Goal: Navigation & Orientation: Find specific page/section

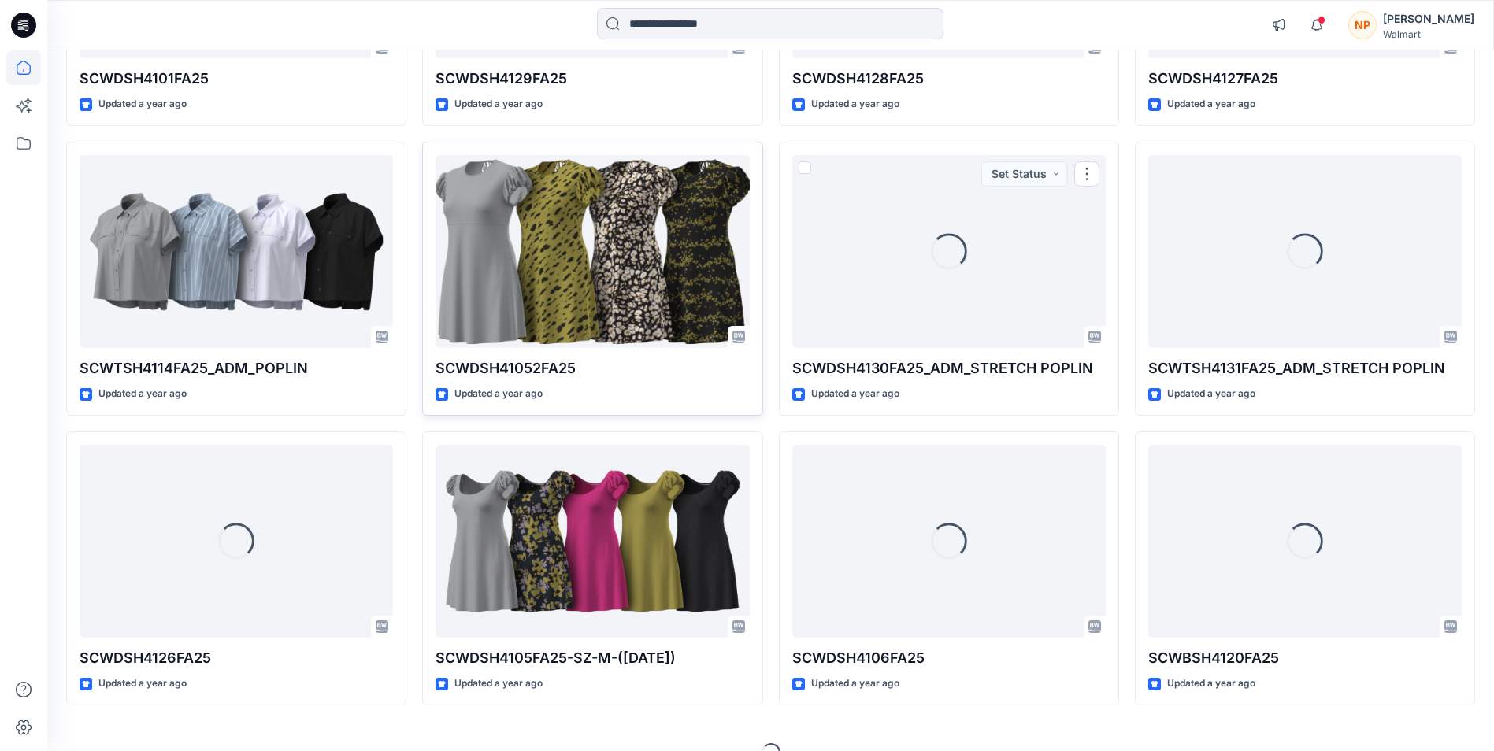
scroll to position [10830, 0]
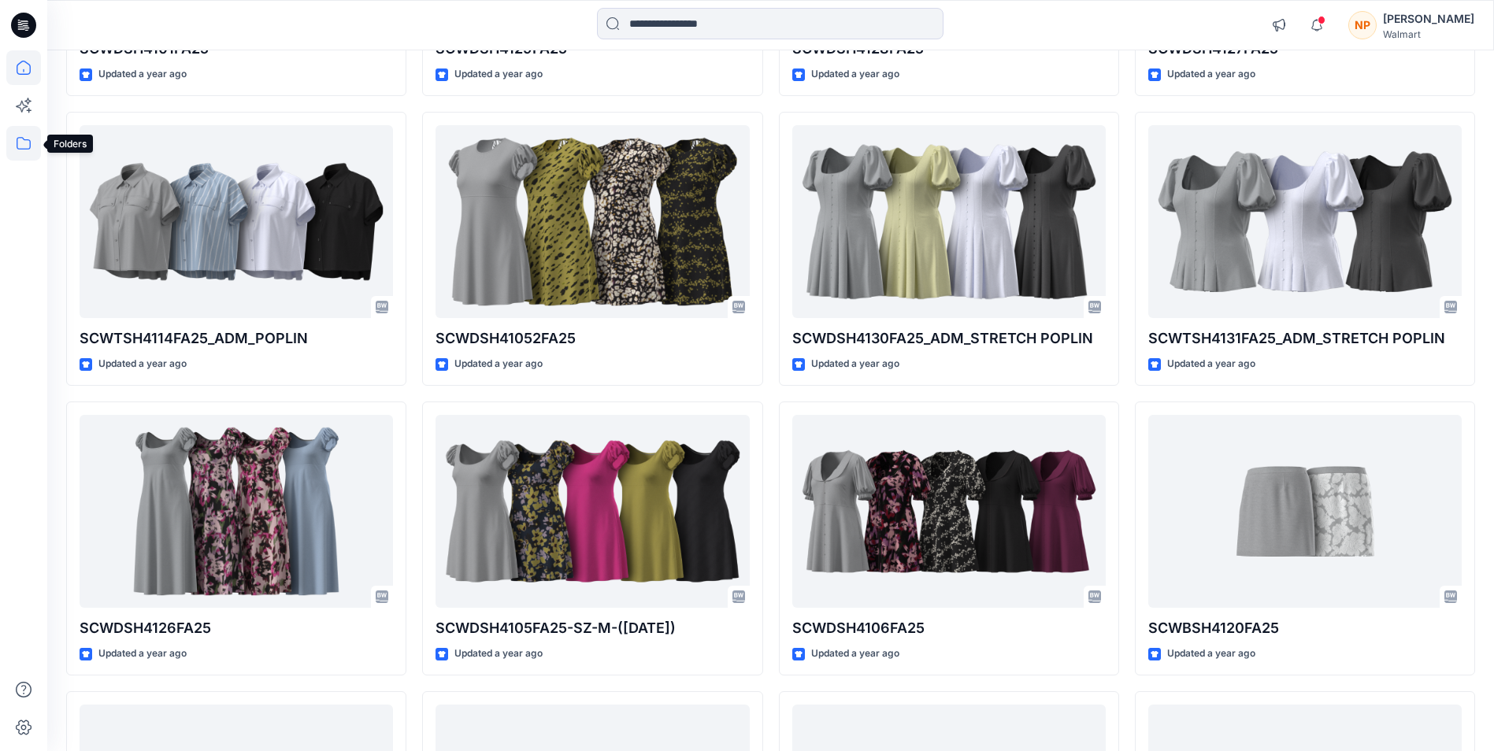
click at [20, 139] on icon at bounding box center [23, 143] width 35 height 35
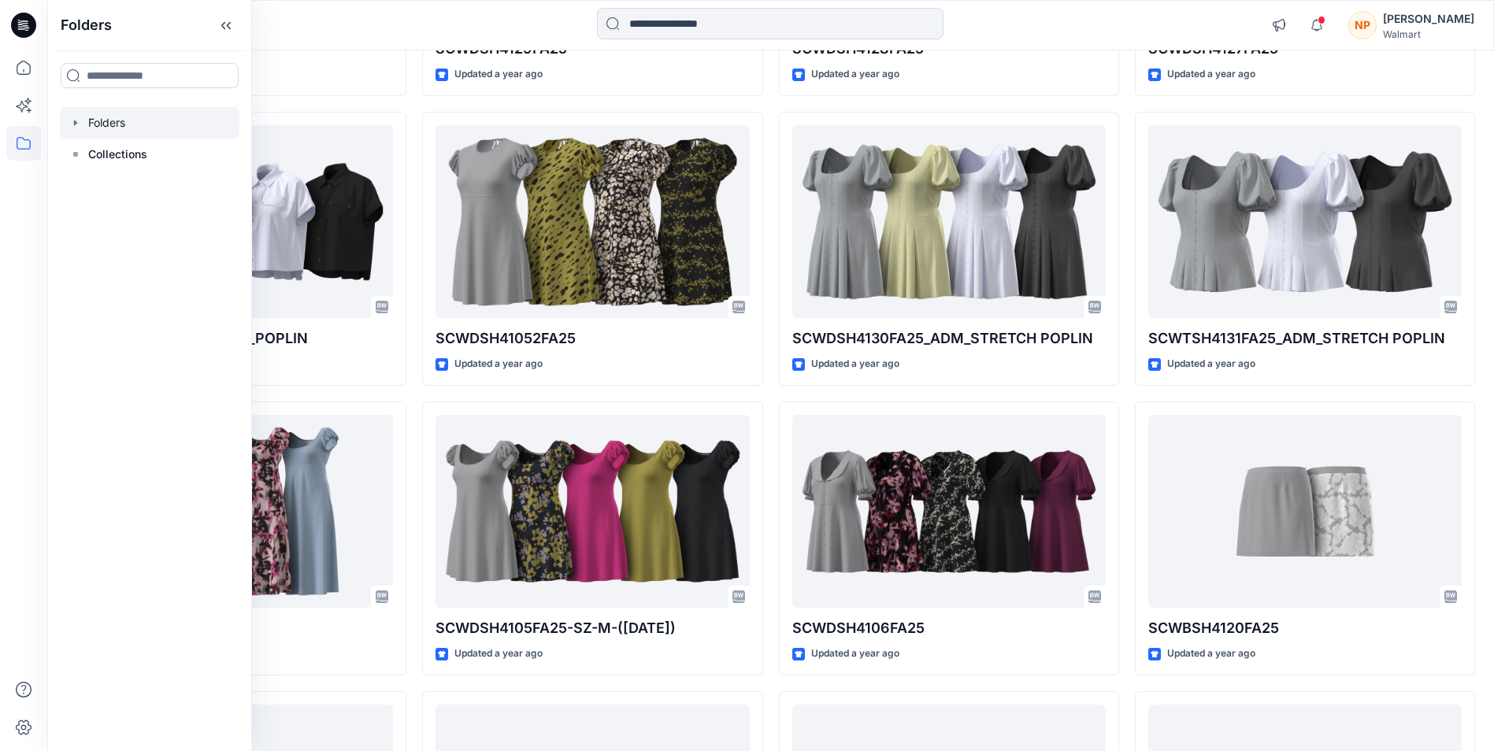
click at [118, 119] on div at bounding box center [150, 122] width 180 height 31
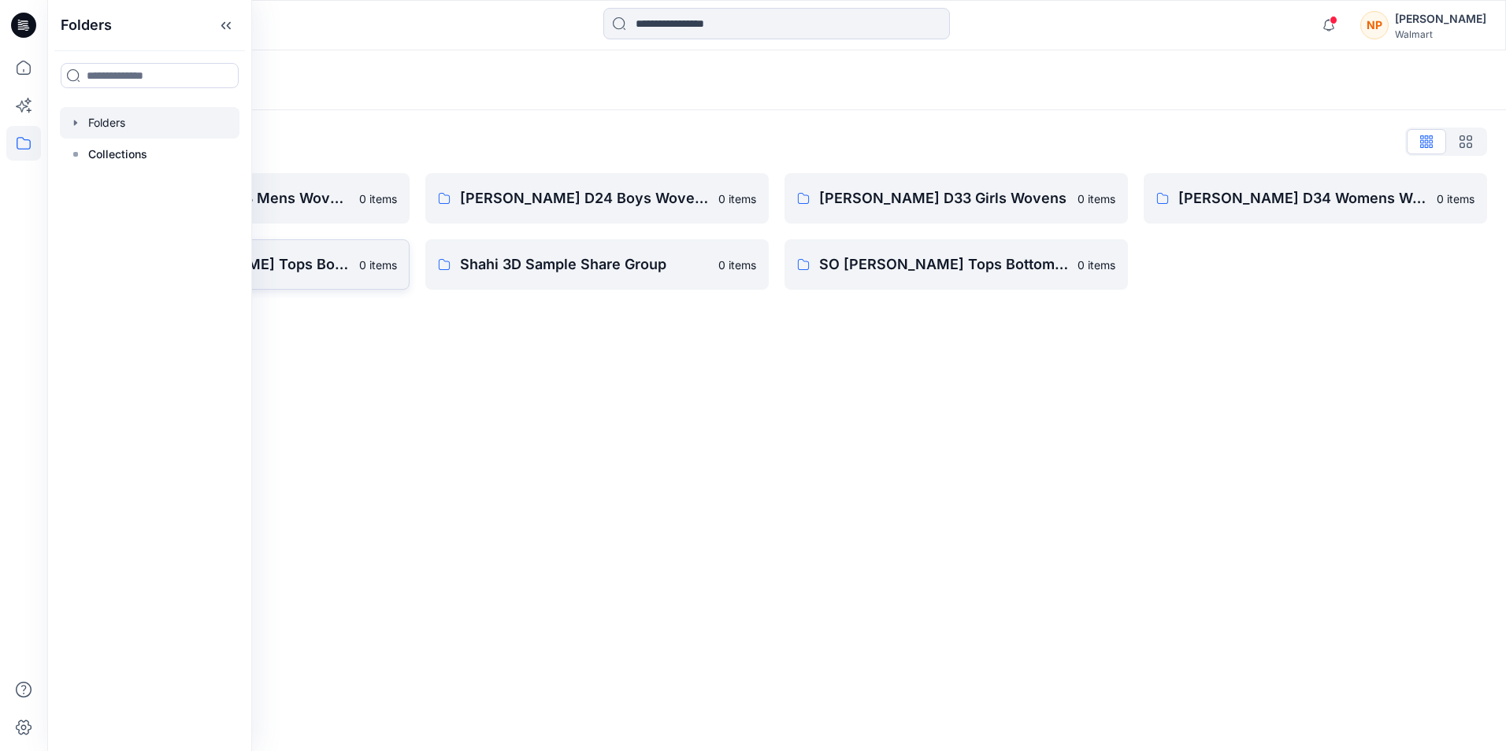
click at [313, 258] on p "Scoop_ [PERSON_NAME] Tops Bottoms Dresses" at bounding box center [225, 265] width 249 height 22
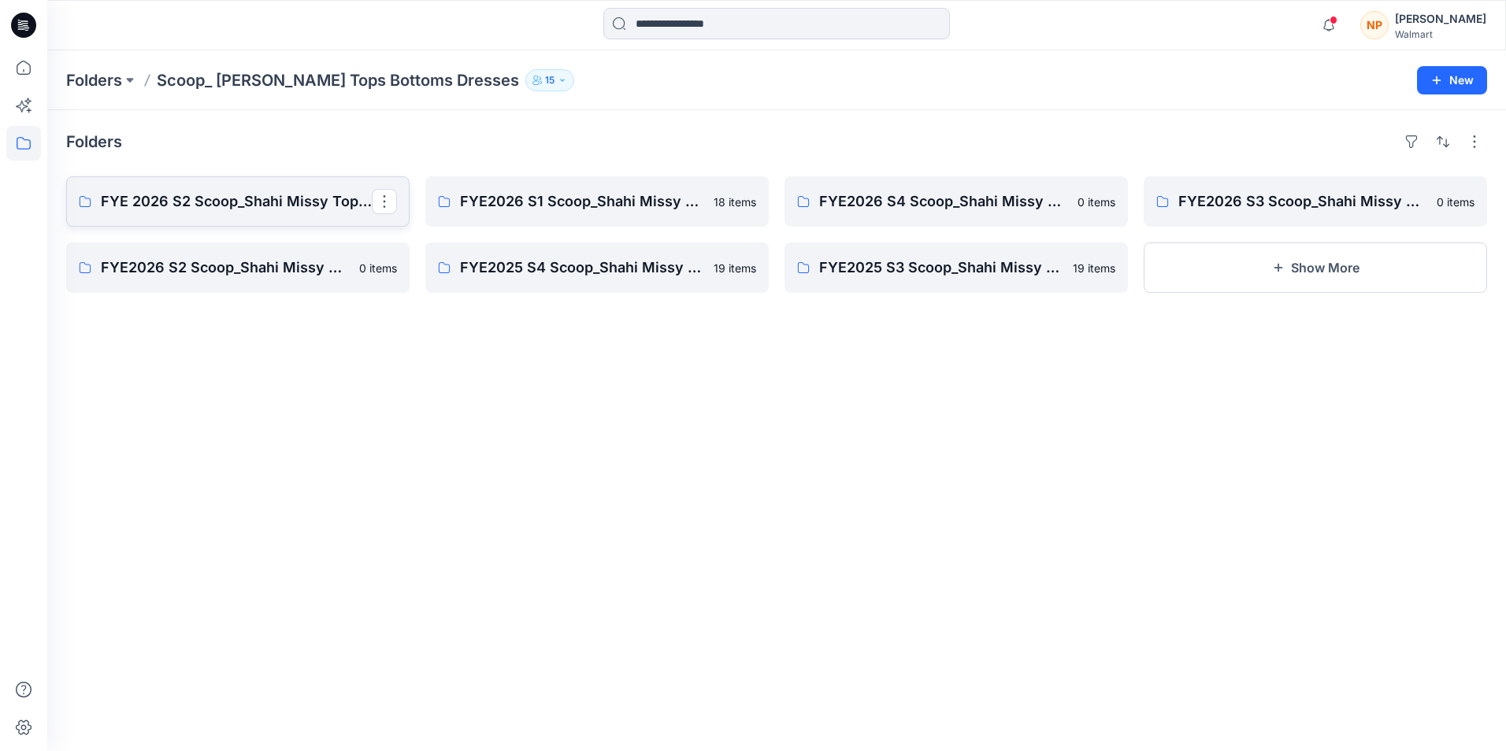
click at [280, 203] on p "FYE 2026 S2 Scoop_Shahi Missy Tops Bottoms Dresses Board" at bounding box center [236, 202] width 271 height 22
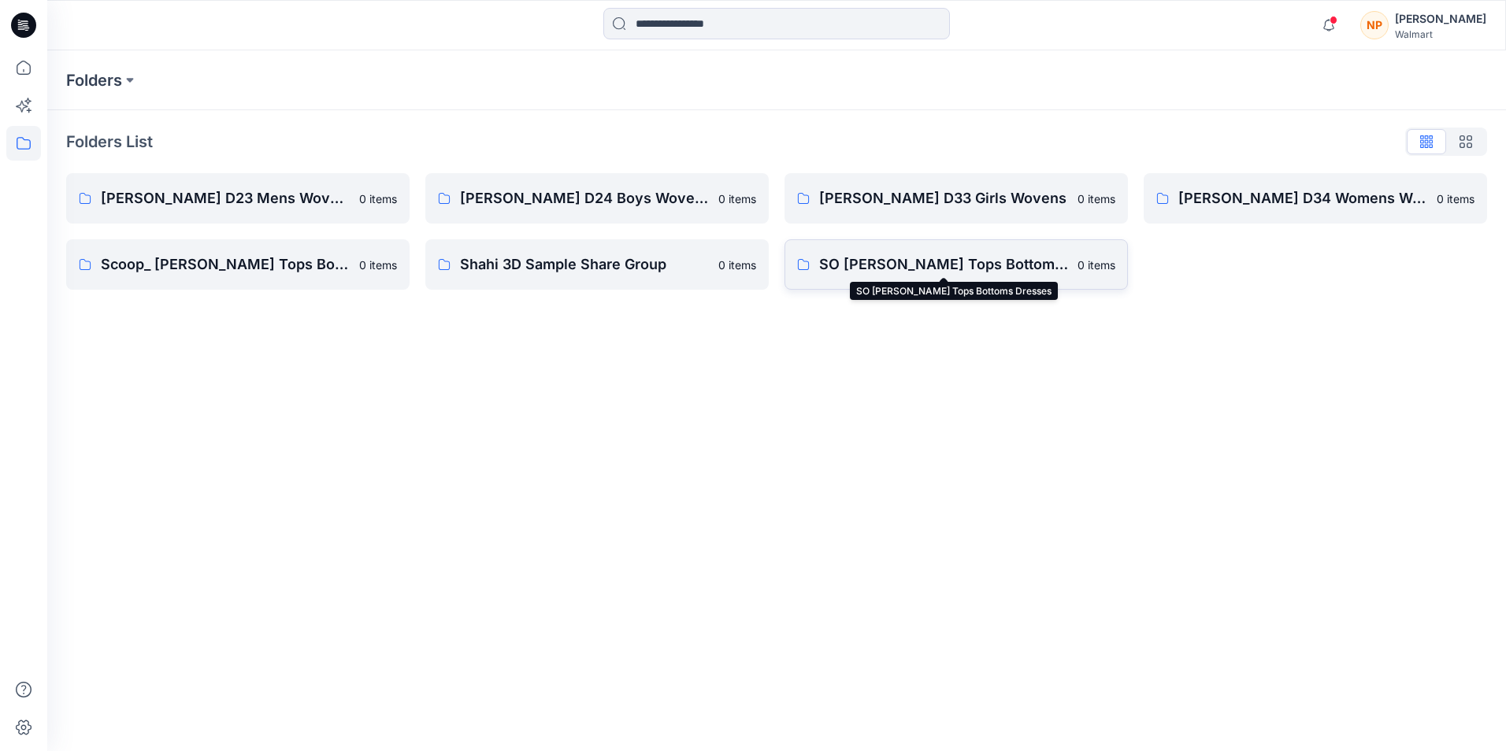
click at [943, 263] on p "SO [PERSON_NAME] Tops Bottoms Dresses" at bounding box center [943, 265] width 249 height 22
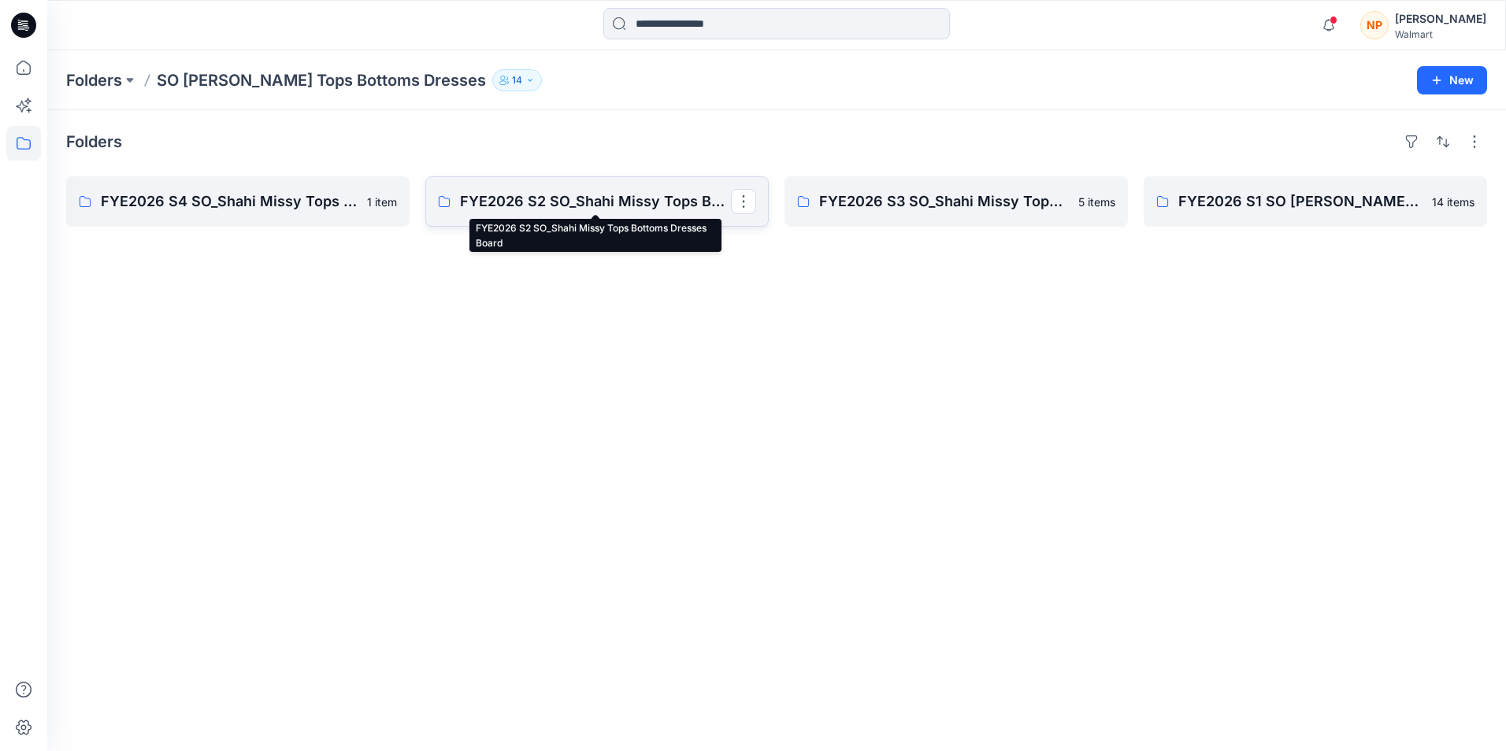
click at [663, 201] on p "FYE2026 S2 SO_Shahi Missy Tops Bottoms Dresses Board" at bounding box center [595, 202] width 271 height 22
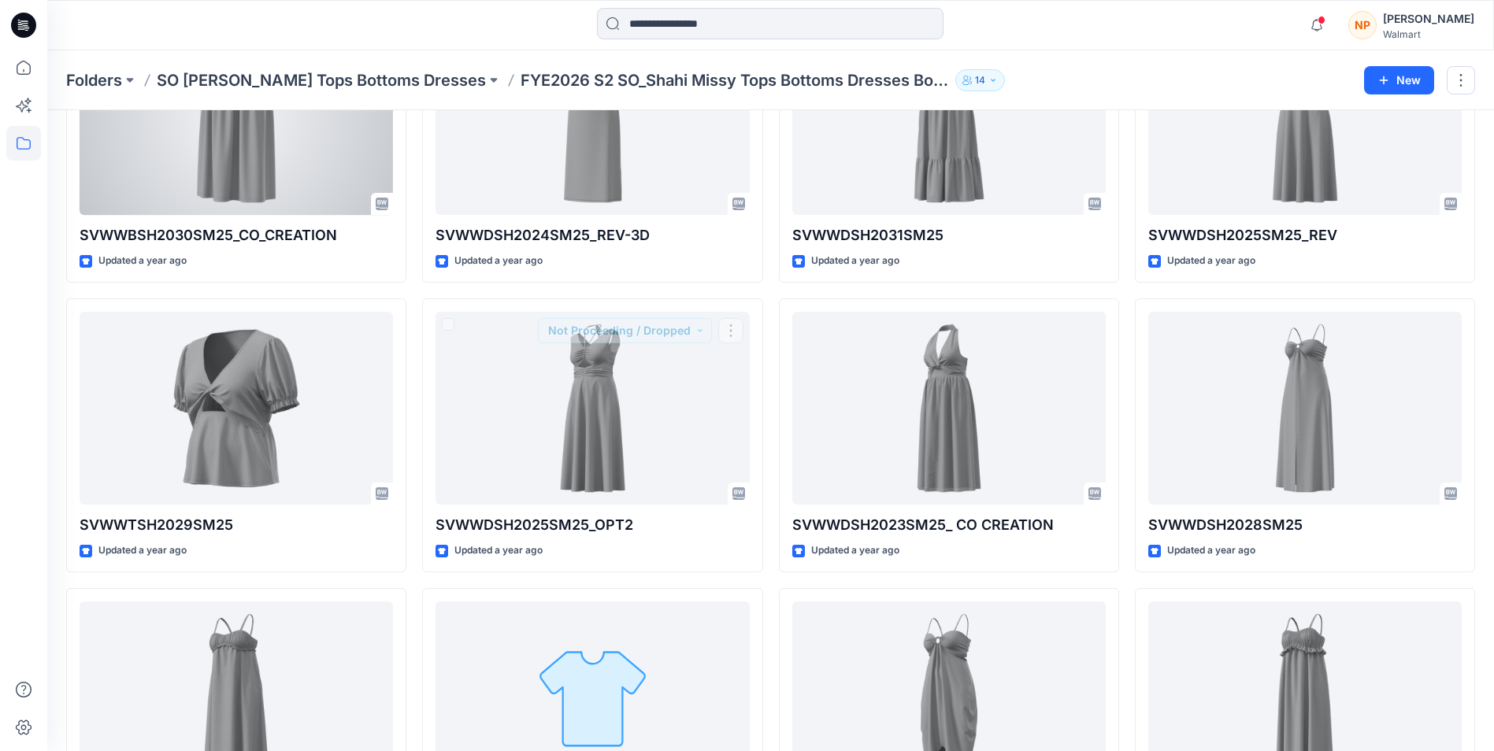
scroll to position [115, 0]
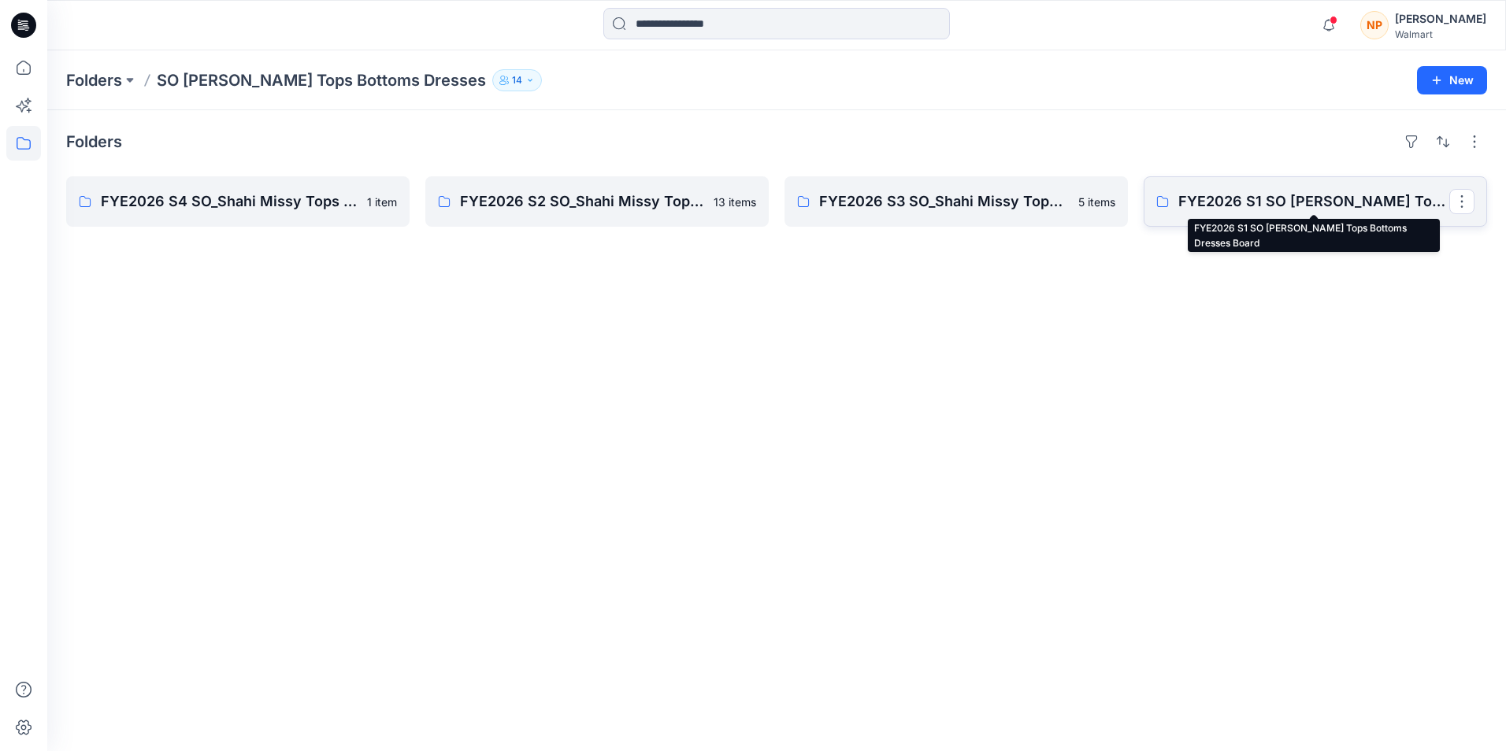
click at [1276, 200] on p "FYE2026 S1 SO [PERSON_NAME] Tops Bottoms Dresses Board" at bounding box center [1313, 202] width 271 height 22
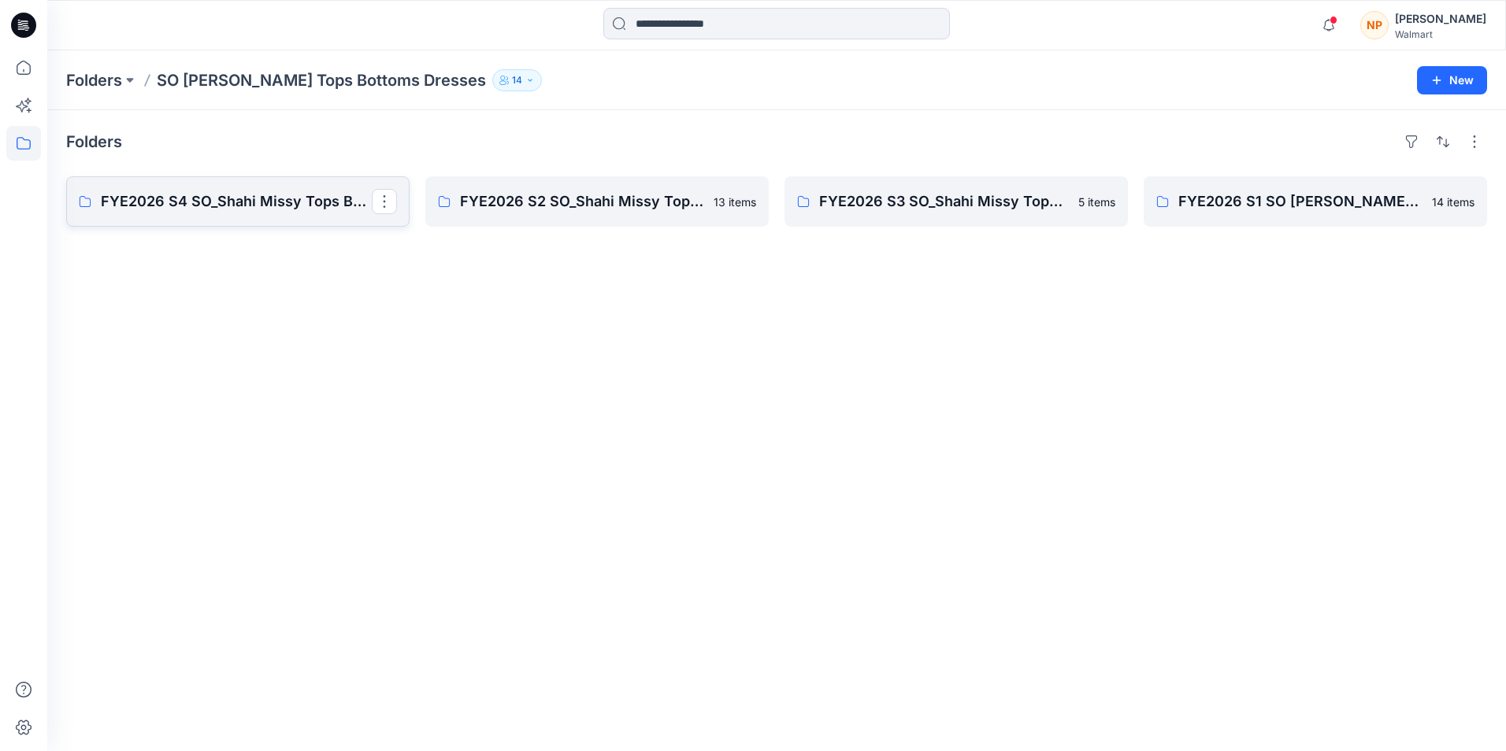
click at [318, 201] on p "FYE2026 S4 SO_Shahi Missy Tops Bottoms Dresses Board" at bounding box center [236, 202] width 271 height 22
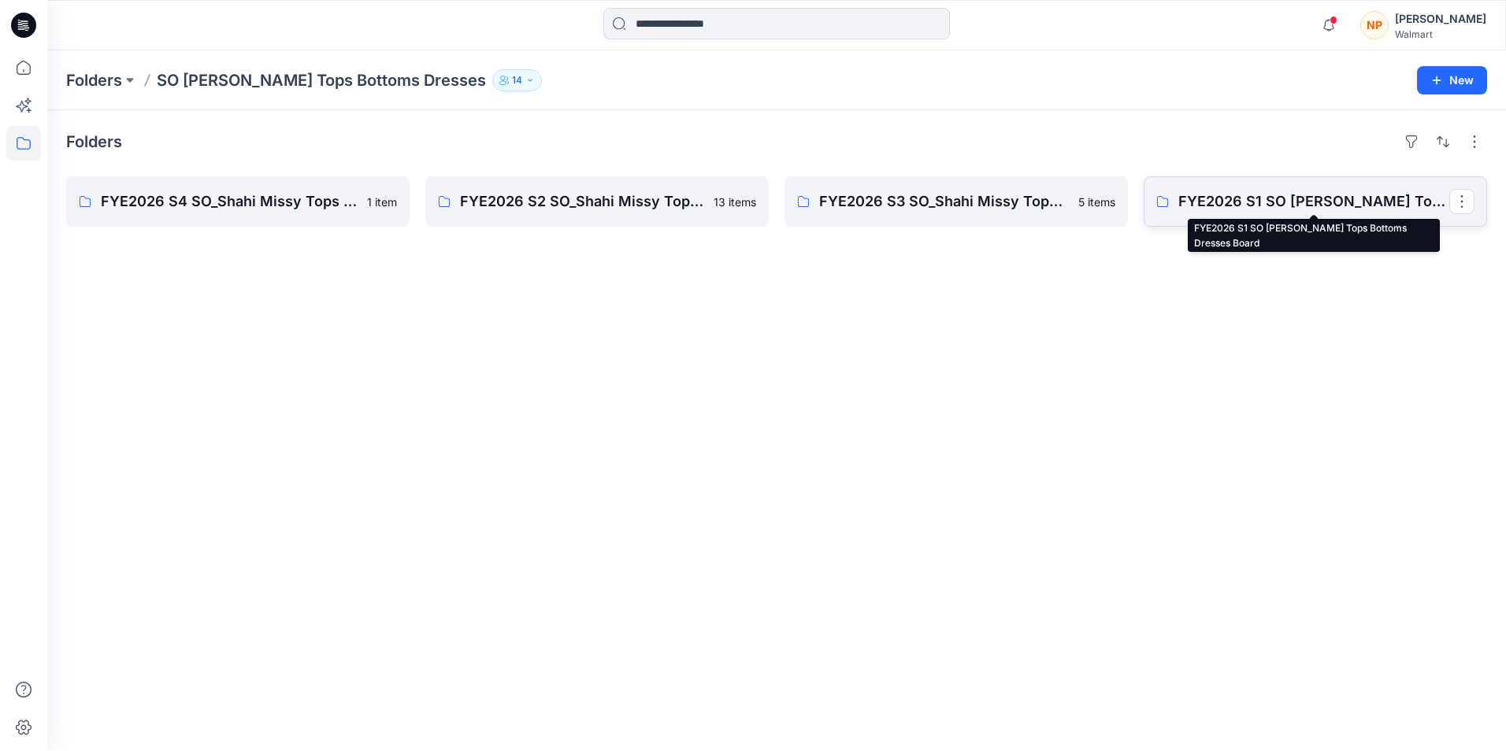
click at [1239, 201] on p "FYE2026 S1 SO [PERSON_NAME] Tops Bottoms Dresses Board" at bounding box center [1313, 202] width 271 height 22
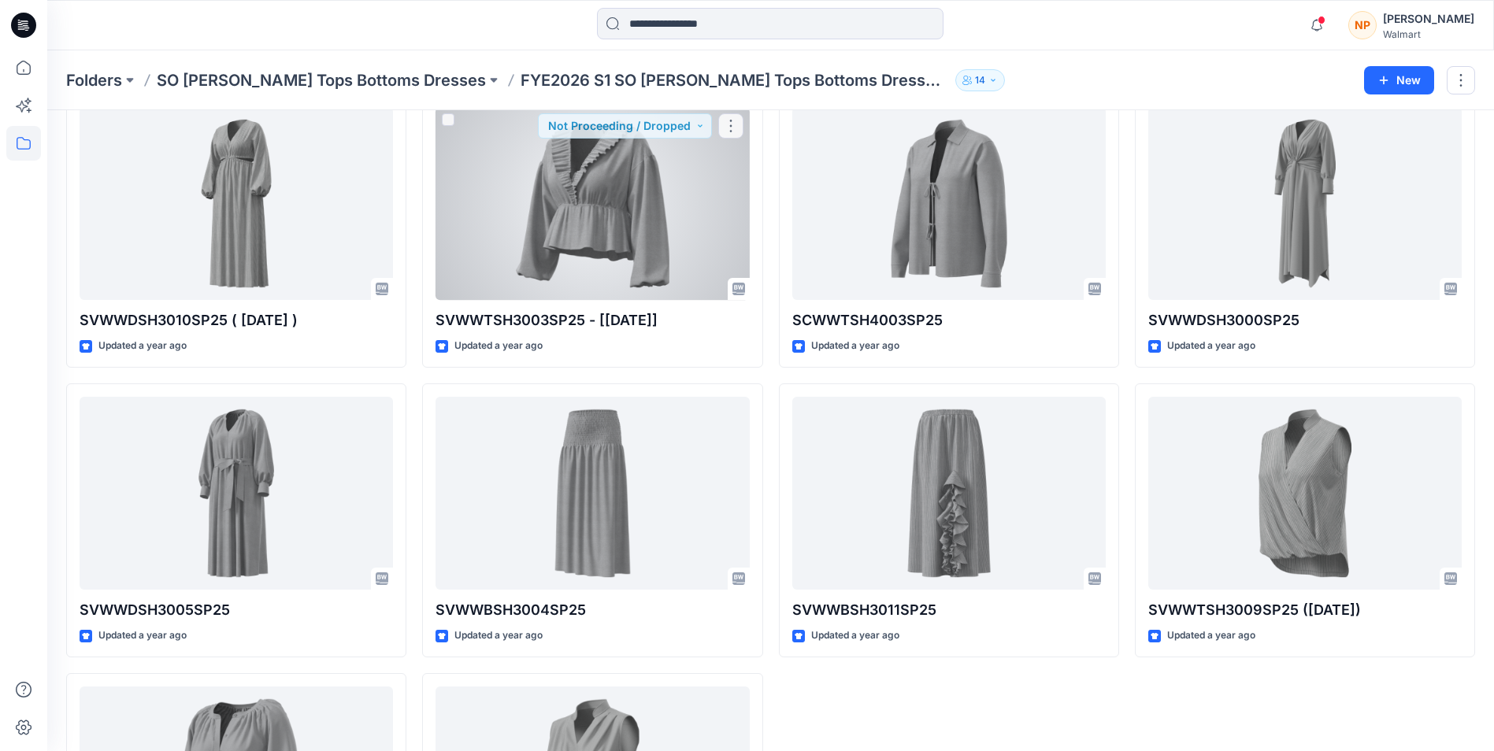
scroll to position [351, 0]
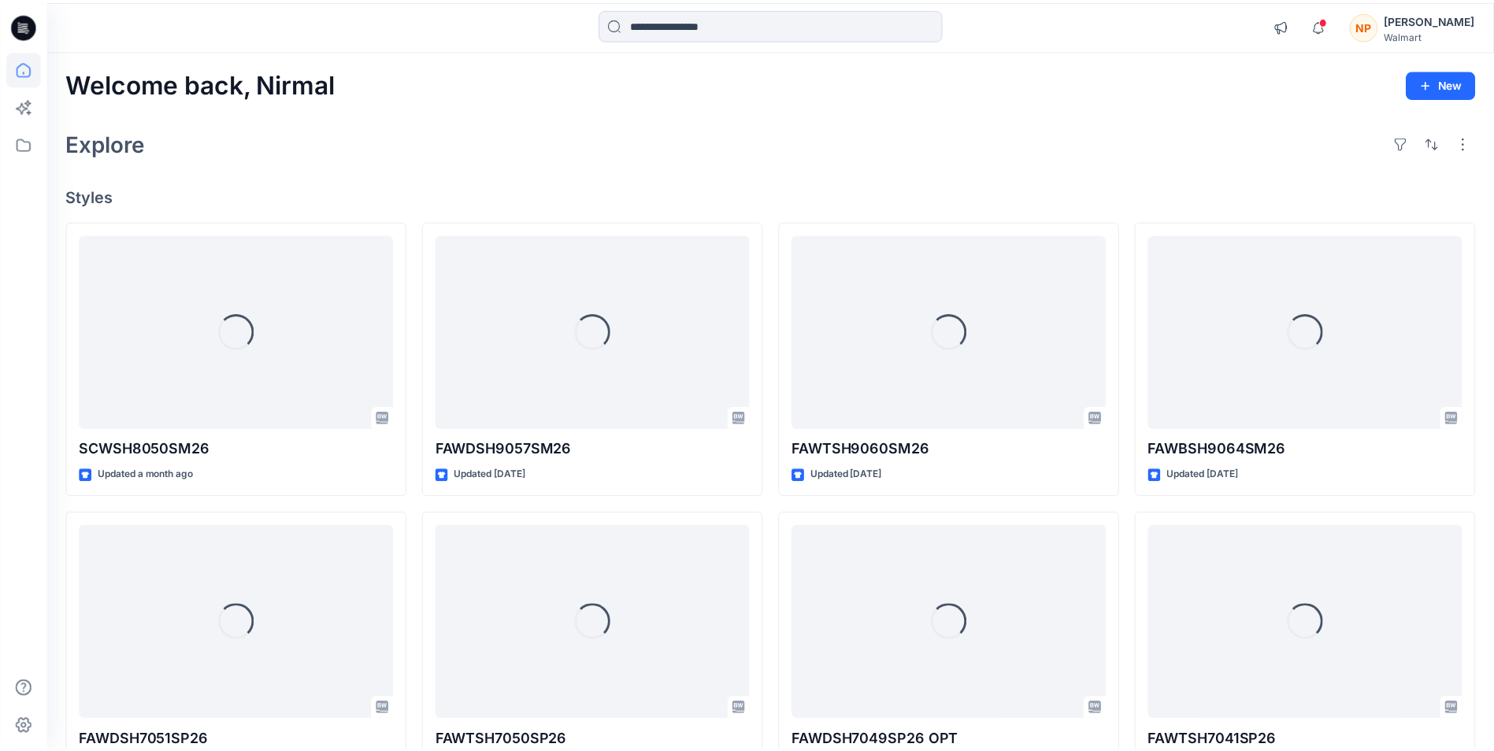
scroll to position [10830, 0]
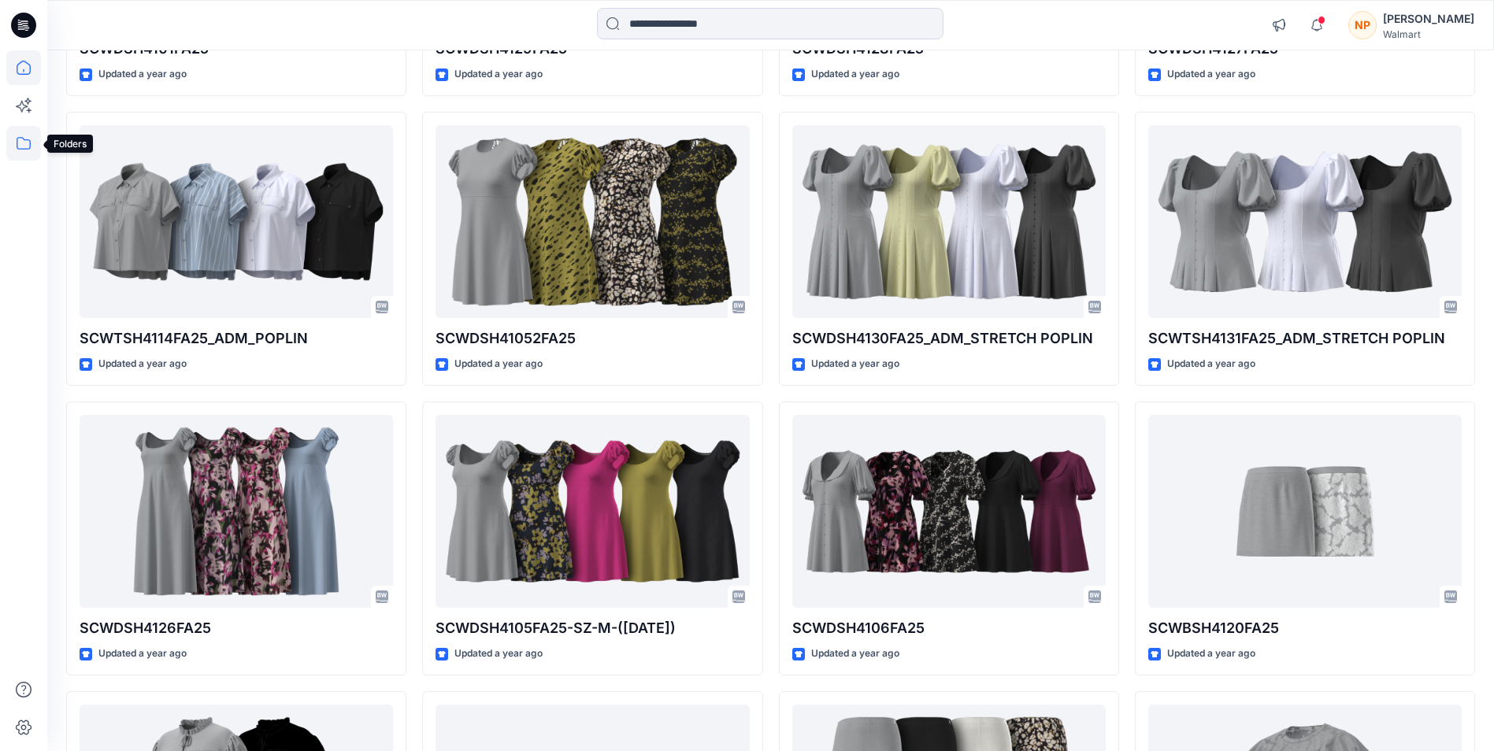
click at [22, 139] on icon at bounding box center [23, 143] width 35 height 35
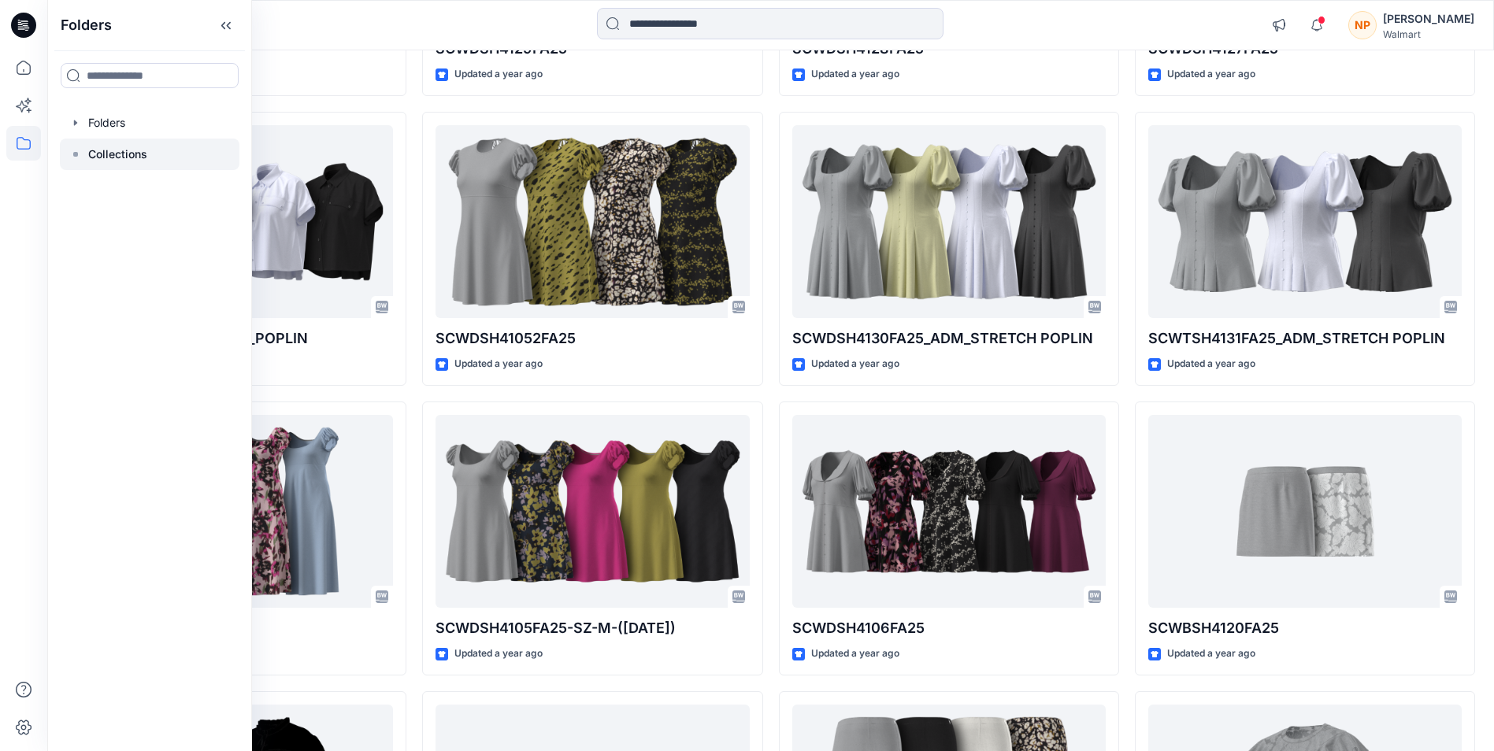
click at [135, 155] on p "Collections" at bounding box center [117, 154] width 59 height 19
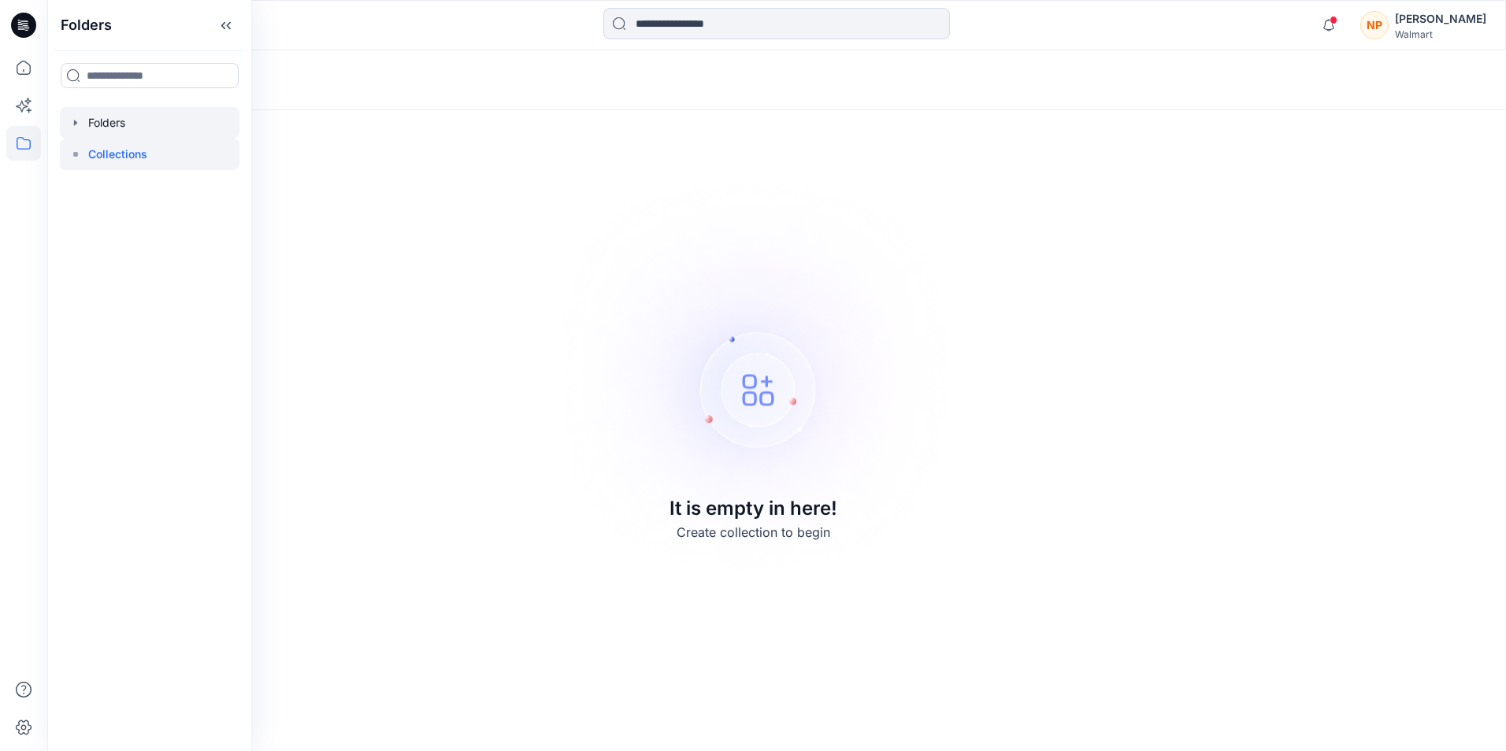
click at [139, 116] on div at bounding box center [150, 122] width 180 height 31
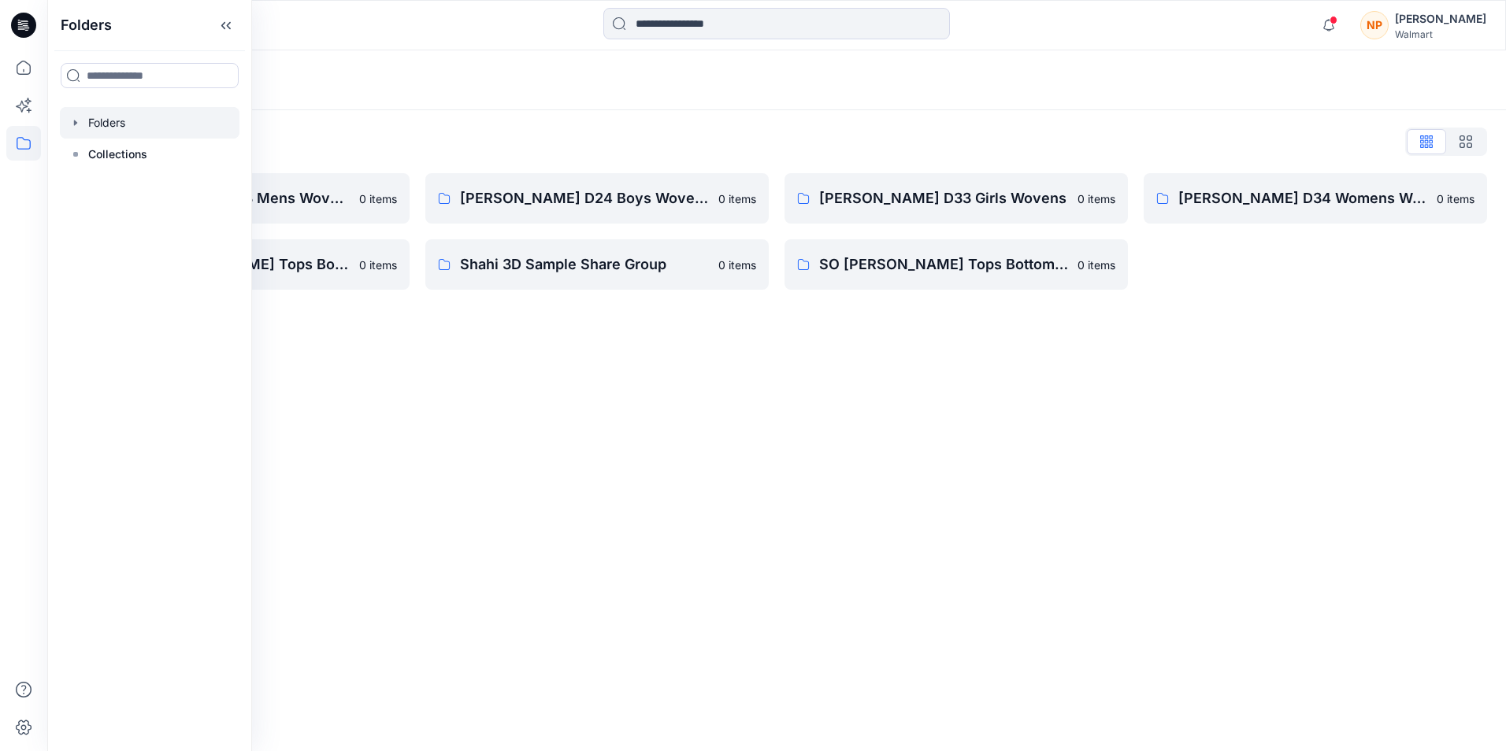
click at [683, 321] on div "Folders Folders List [PERSON_NAME] D23 Mens Wovens 0 items Scoop_ [PERSON_NAME]…" at bounding box center [776, 400] width 1458 height 701
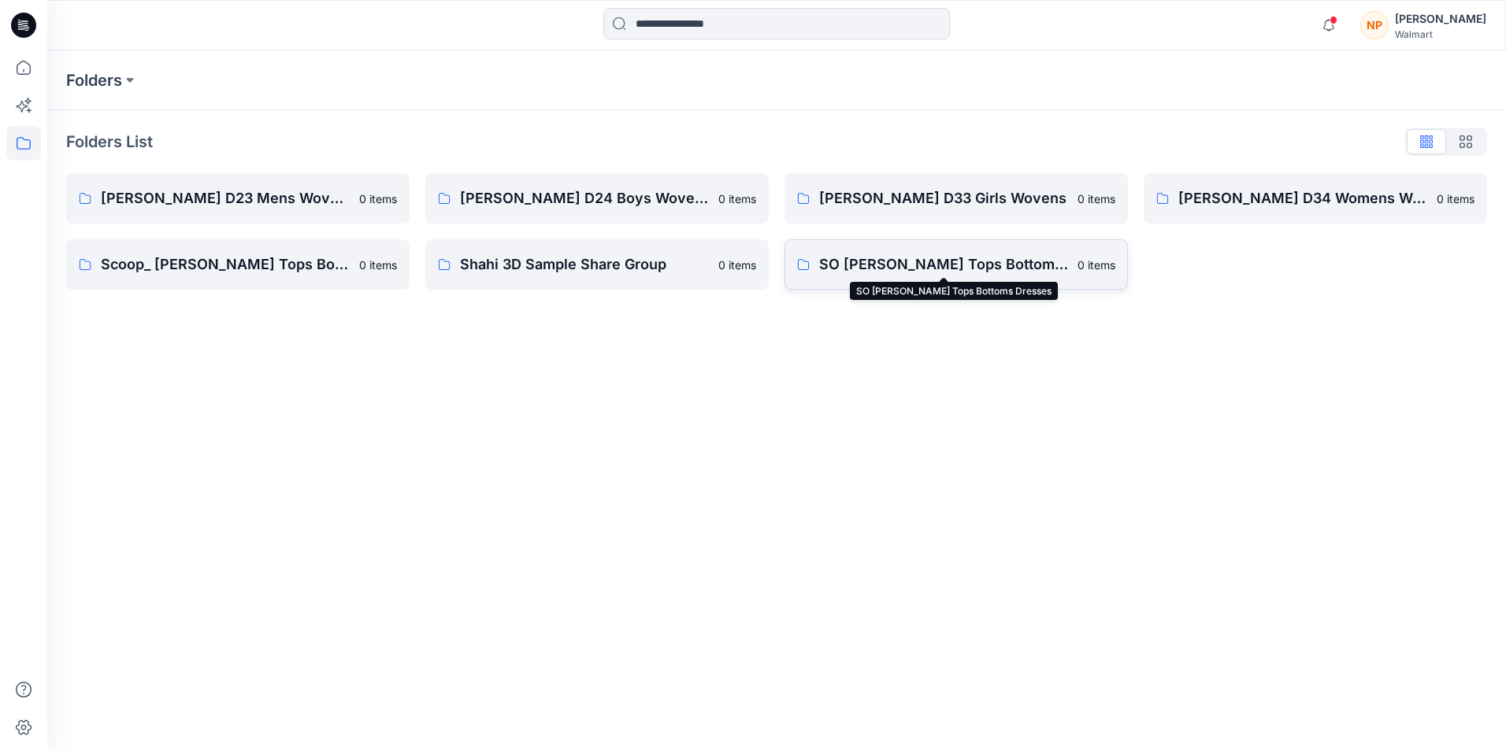
click at [965, 263] on p "SO [PERSON_NAME] Tops Bottoms Dresses" at bounding box center [943, 265] width 249 height 22
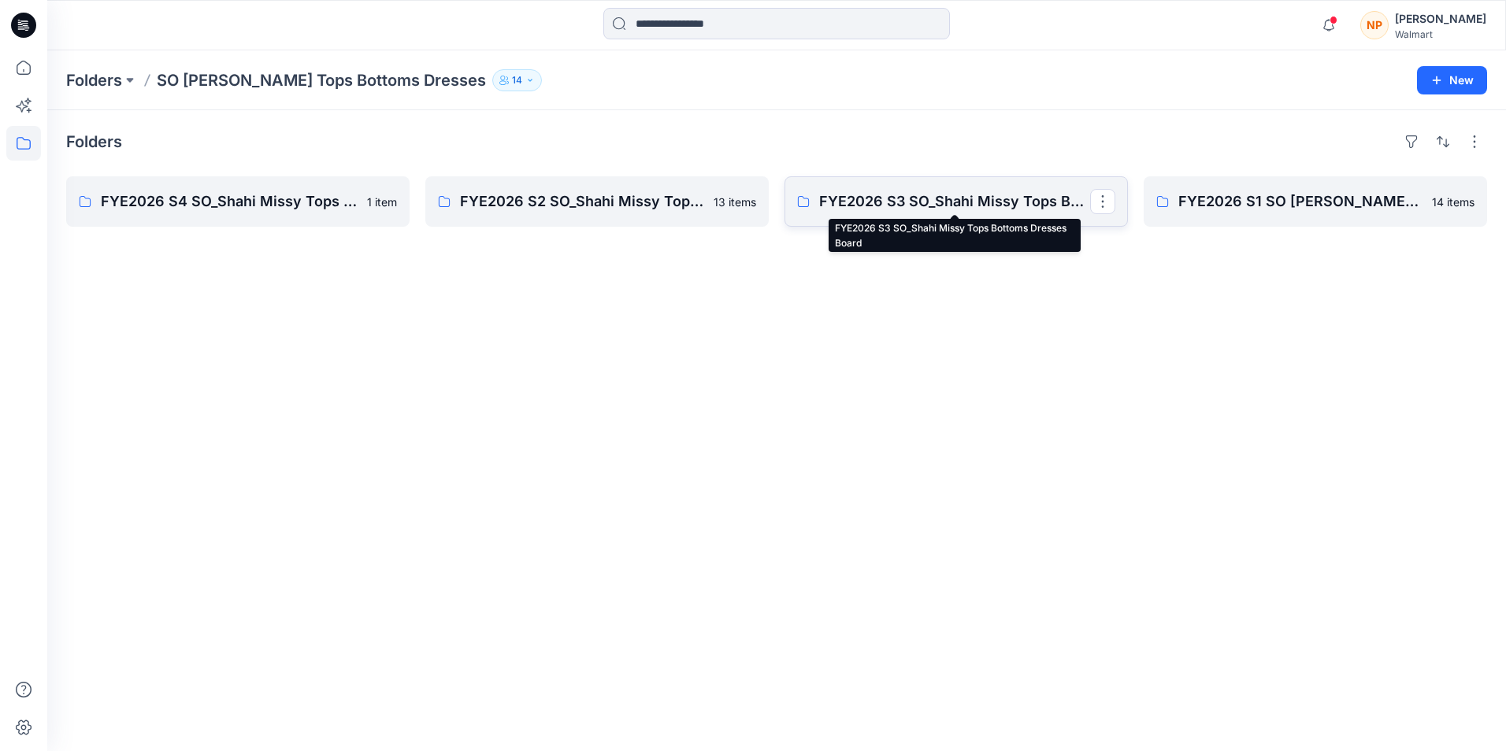
click at [913, 198] on p "FYE2026 S3 SO_Shahi Missy Tops Bottoms Dresses Board" at bounding box center [954, 202] width 271 height 22
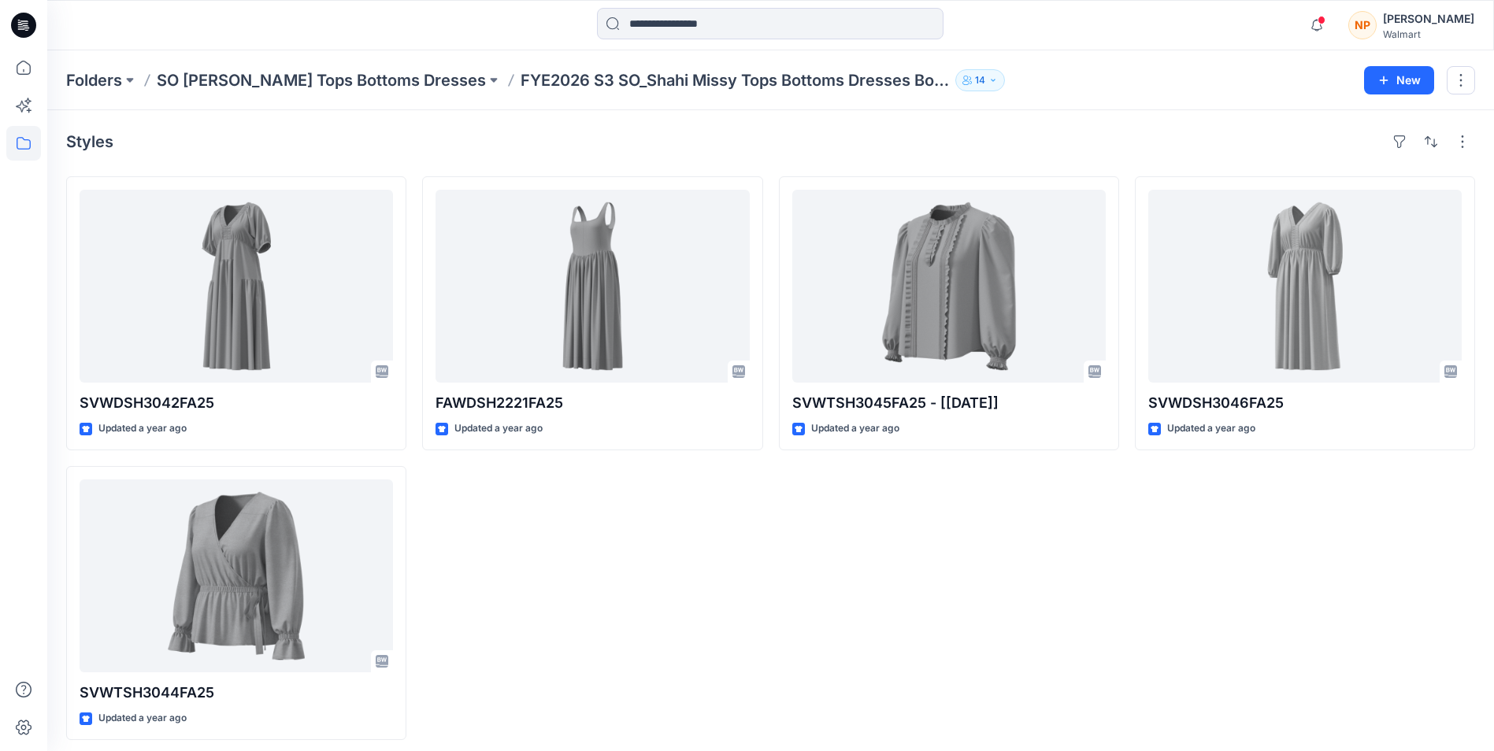
click at [1421, 34] on div "Walmart" at bounding box center [1428, 34] width 91 height 12
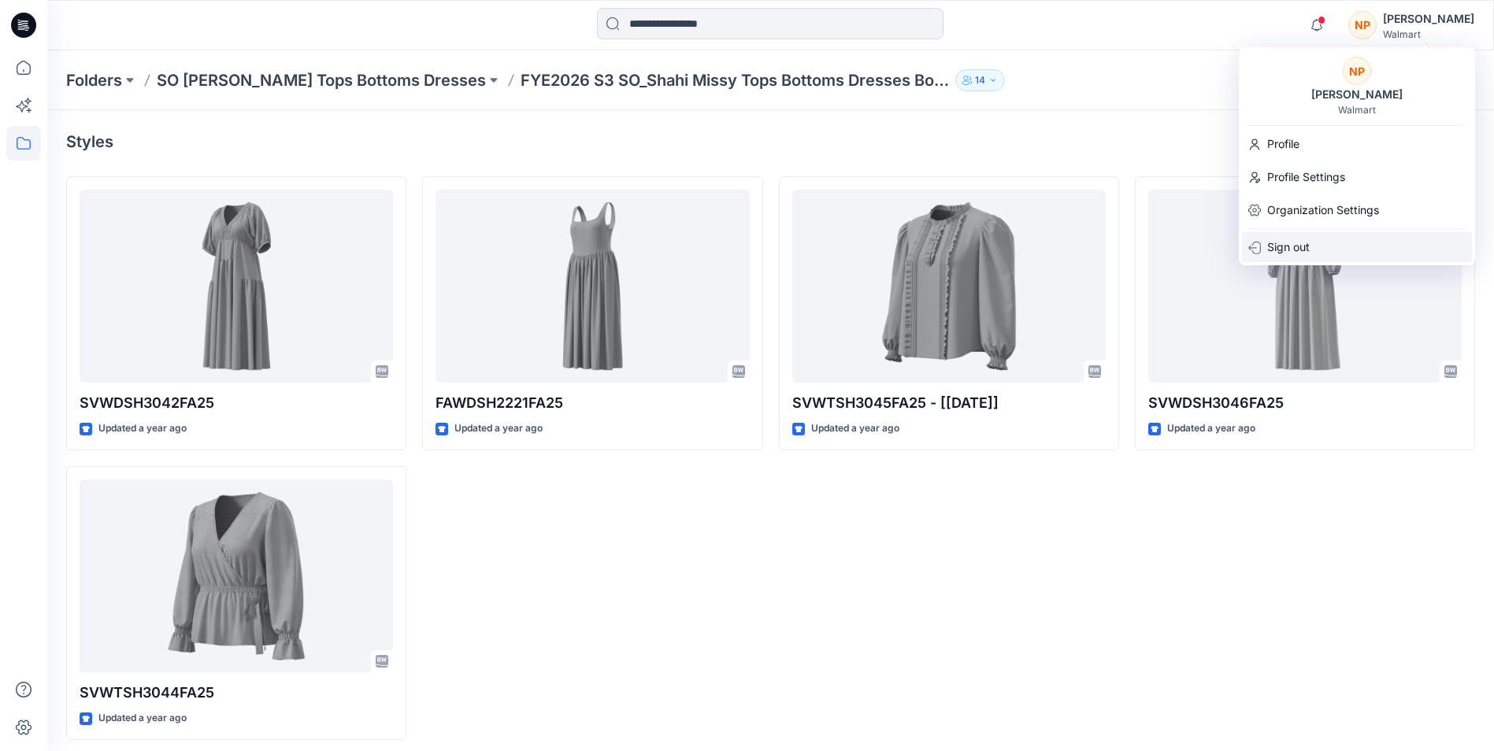
click at [1306, 246] on p "Sign out" at bounding box center [1288, 247] width 43 height 30
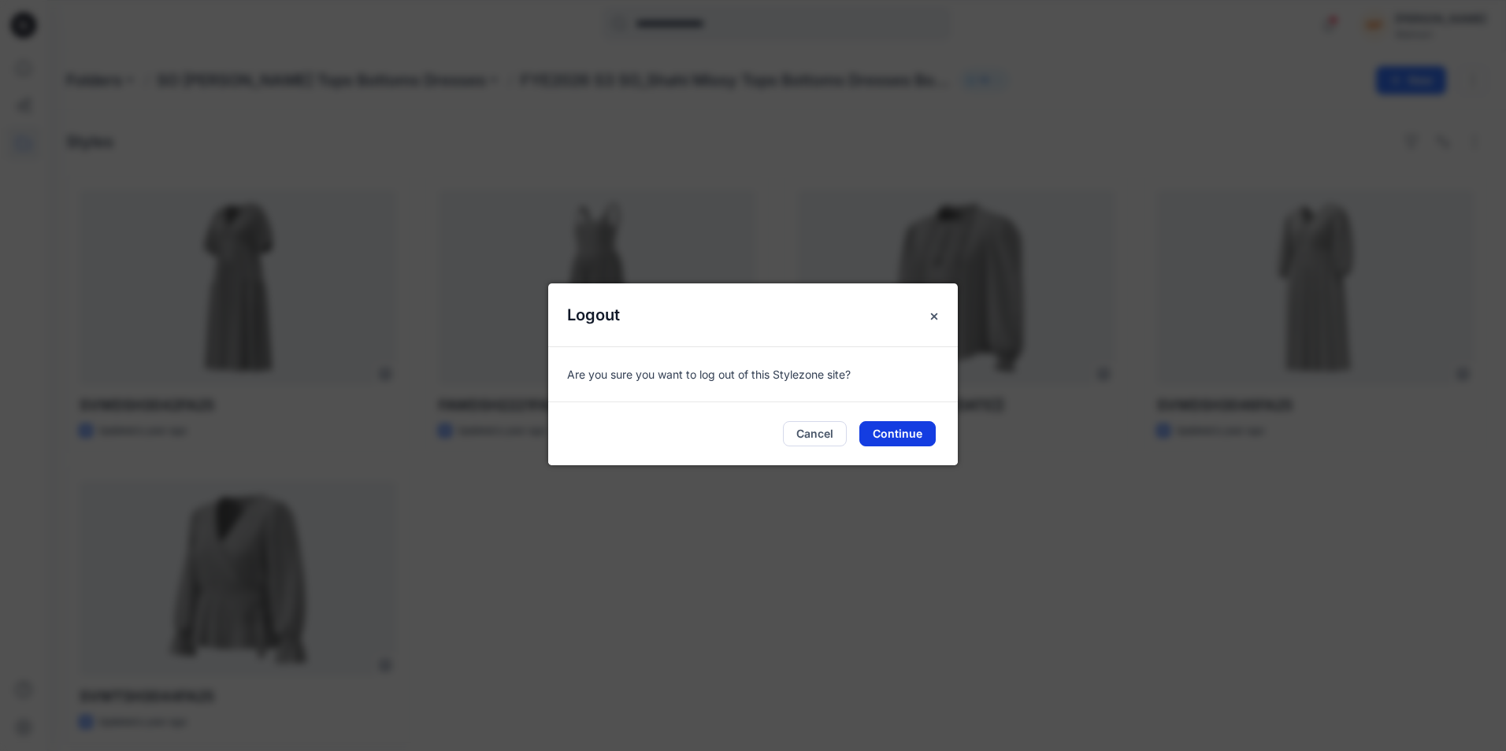
click at [890, 434] on button "Continue" at bounding box center [897, 433] width 76 height 25
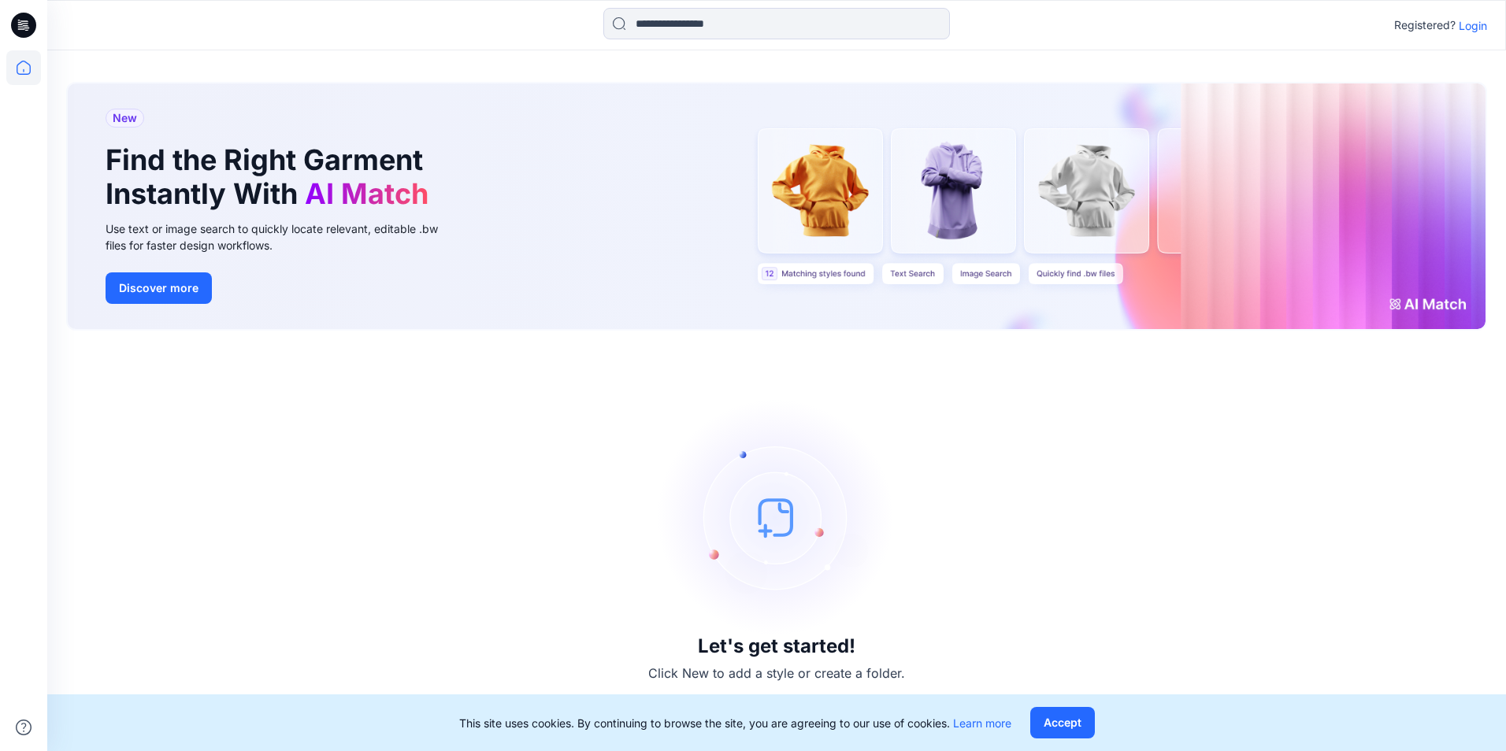
click at [1466, 22] on p "Login" at bounding box center [1472, 25] width 28 height 17
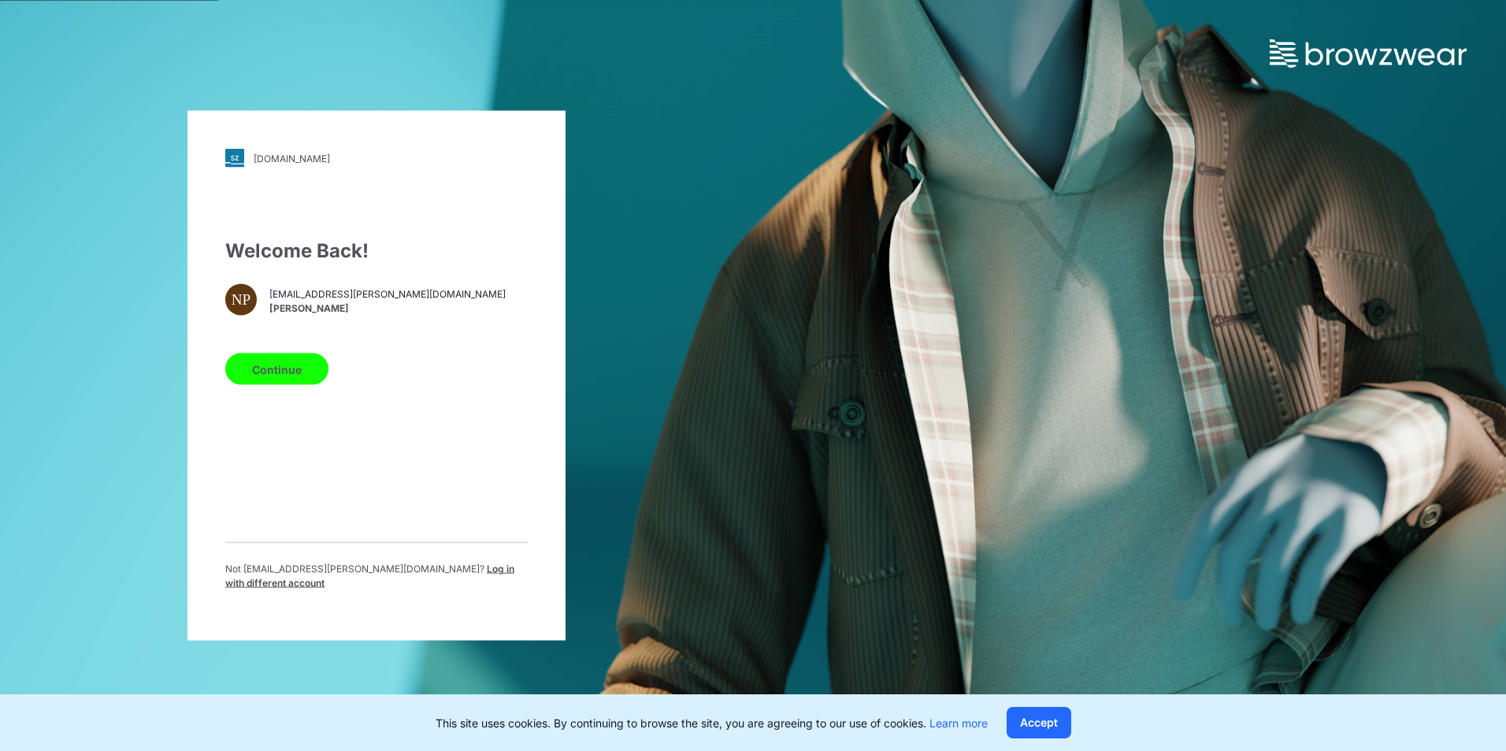
click at [351, 298] on span "[EMAIL_ADDRESS][PERSON_NAME][DOMAIN_NAME]" at bounding box center [387, 294] width 236 height 14
click at [360, 325] on div "Welcome Back! NP [EMAIL_ADDRESS][PERSON_NAME][DOMAIN_NAME] [PERSON_NAME] Contin…" at bounding box center [376, 420] width 302 height 366
click at [427, 577] on span "Log in with different account" at bounding box center [369, 576] width 289 height 26
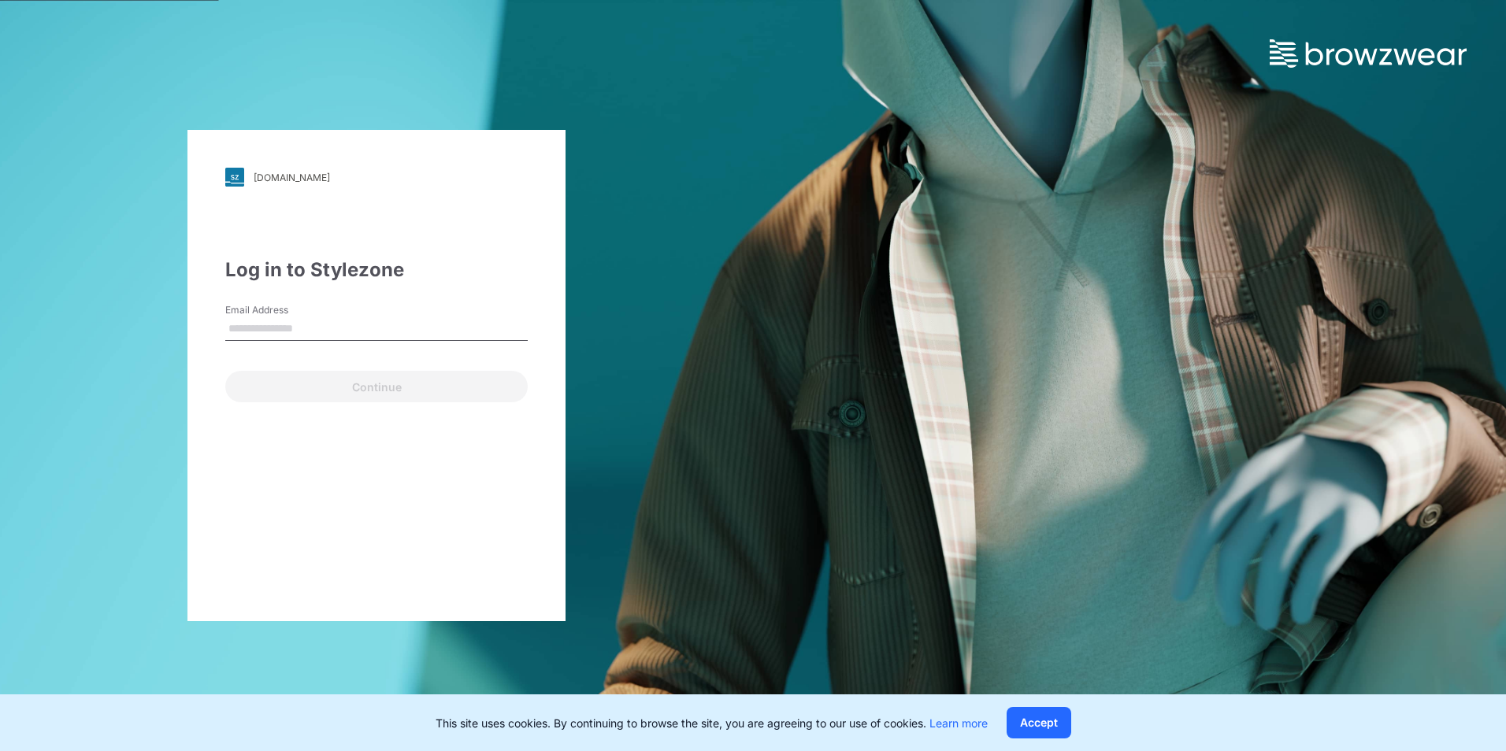
click at [250, 333] on input "Email Address" at bounding box center [376, 329] width 302 height 24
click at [265, 326] on input "Email Address" at bounding box center [376, 329] width 302 height 24
paste input "**********"
click at [307, 328] on input "**********" at bounding box center [376, 329] width 302 height 24
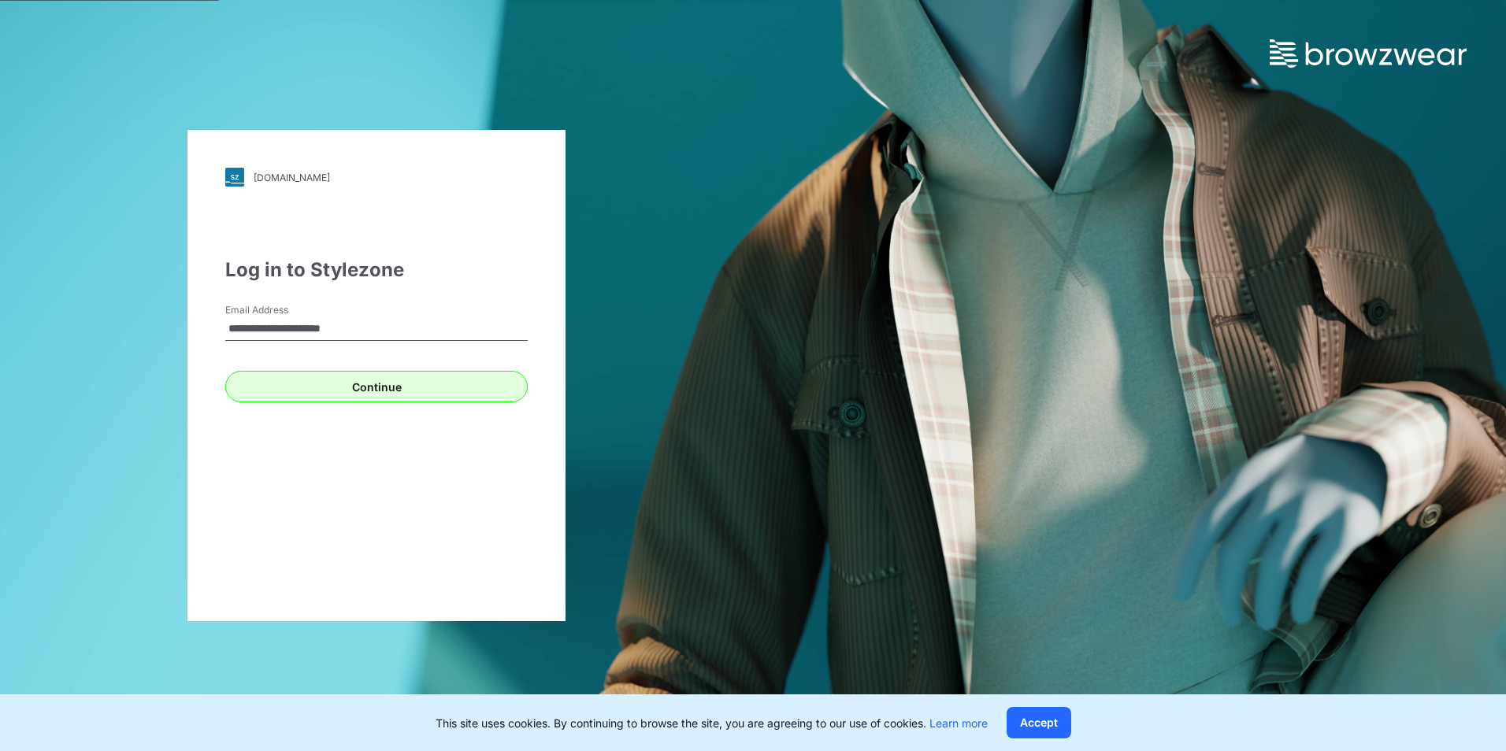
type input "**********"
click at [355, 388] on button "Continue" at bounding box center [376, 386] width 302 height 31
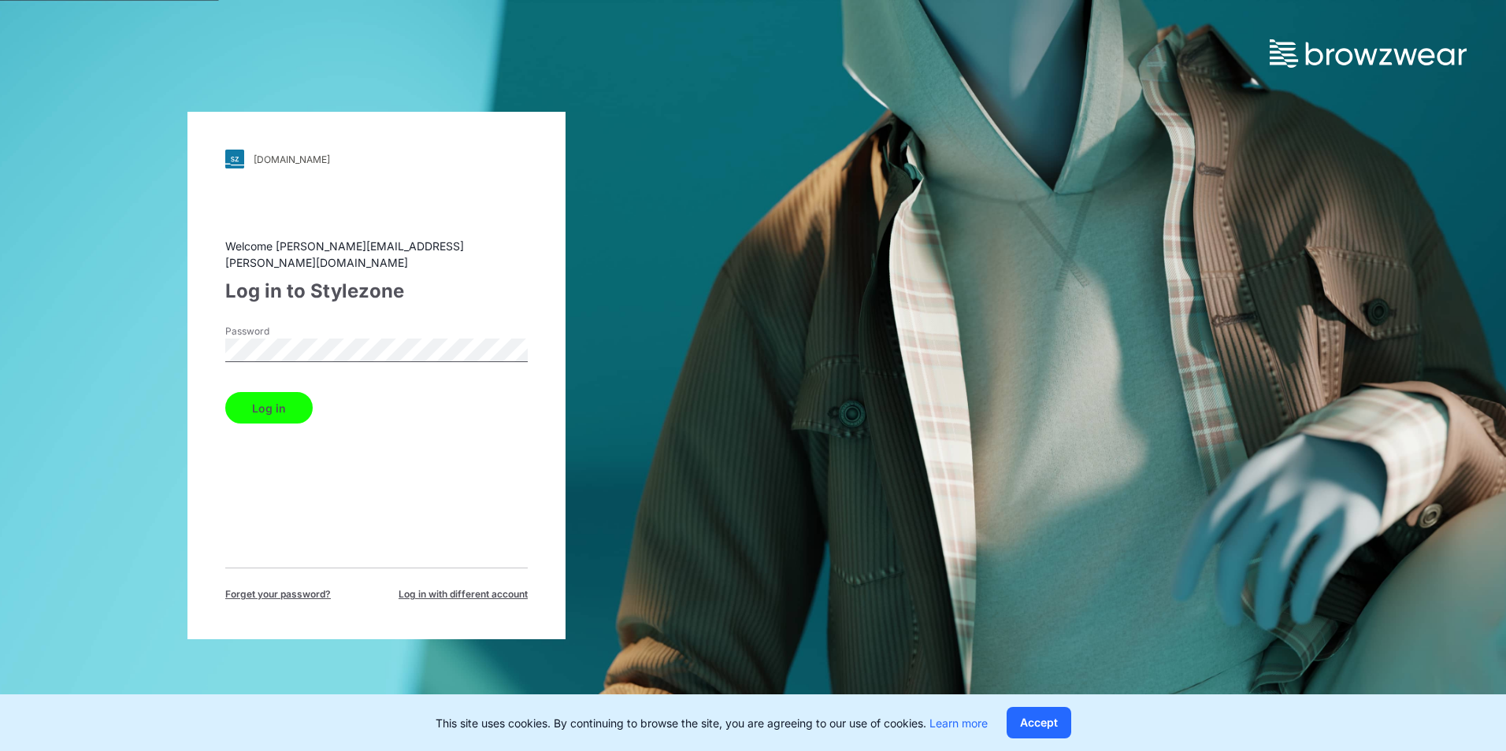
click at [265, 400] on button "Log in" at bounding box center [268, 407] width 87 height 31
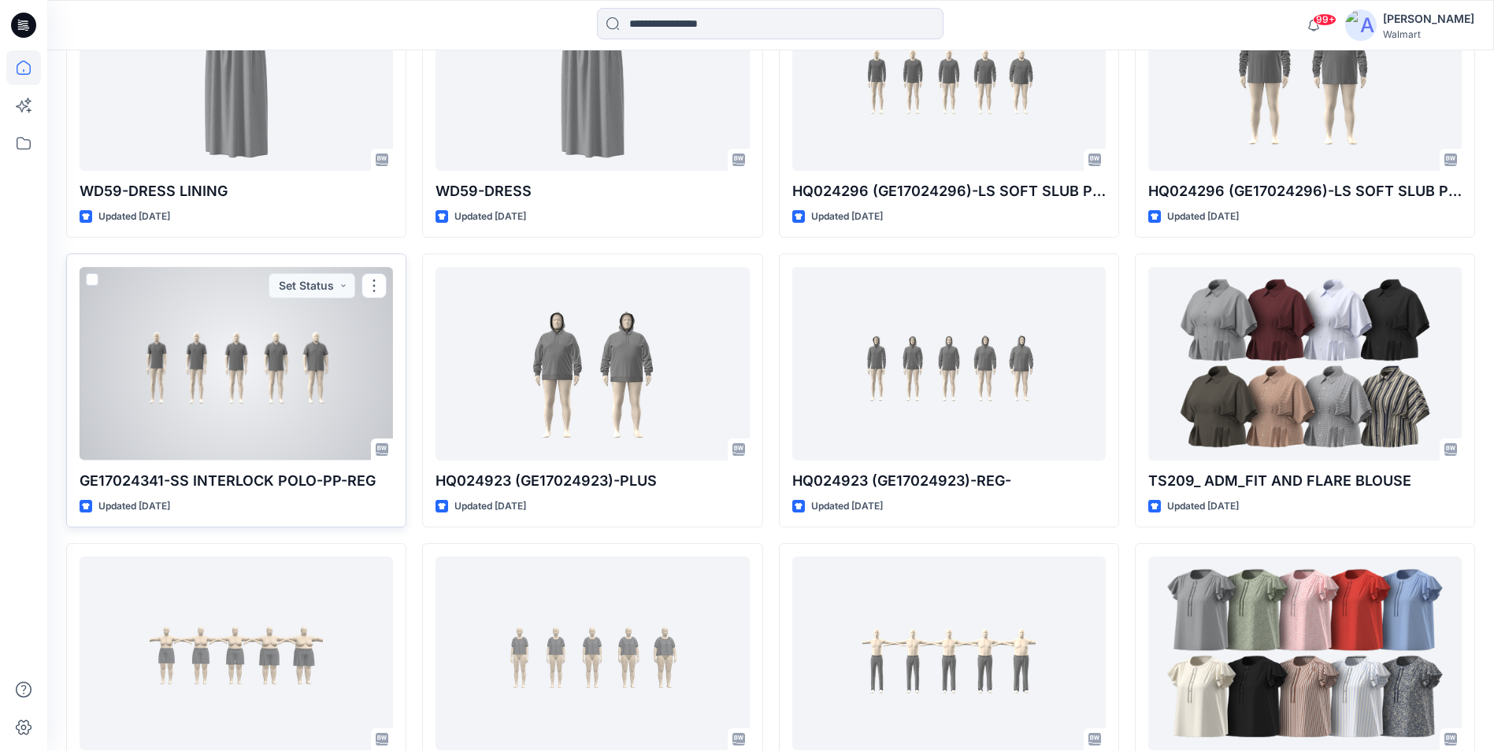
scroll to position [1547, 0]
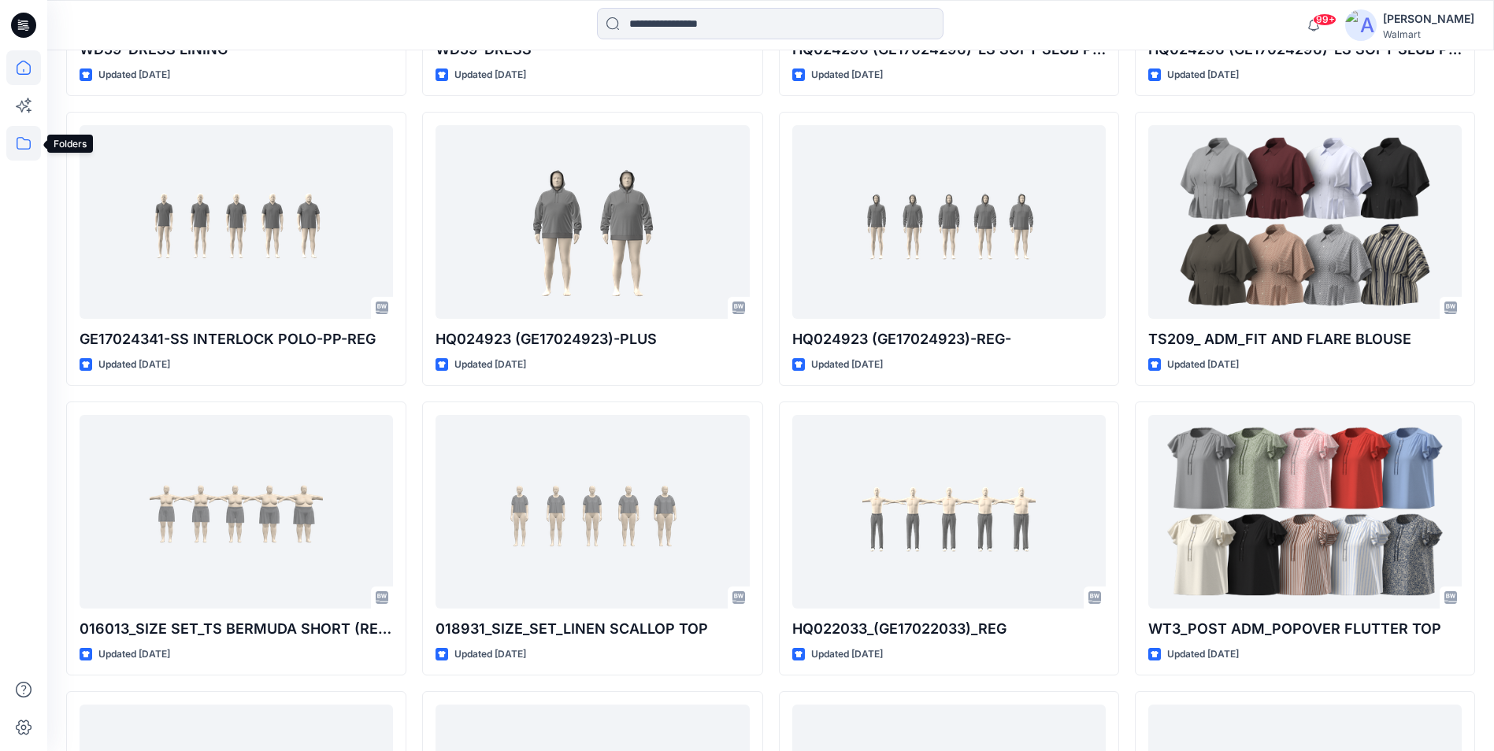
click at [22, 132] on icon at bounding box center [23, 143] width 35 height 35
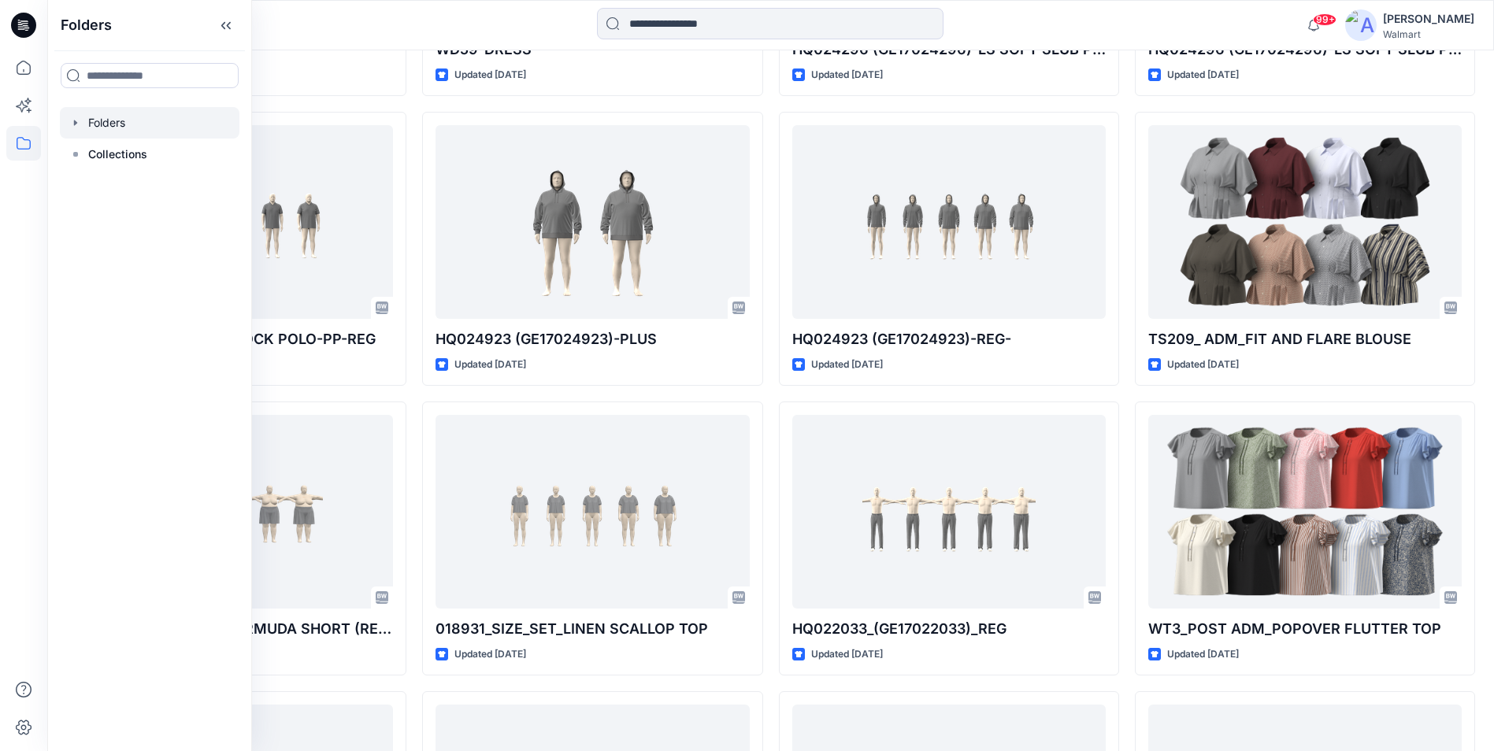
click at [113, 125] on div at bounding box center [150, 122] width 180 height 31
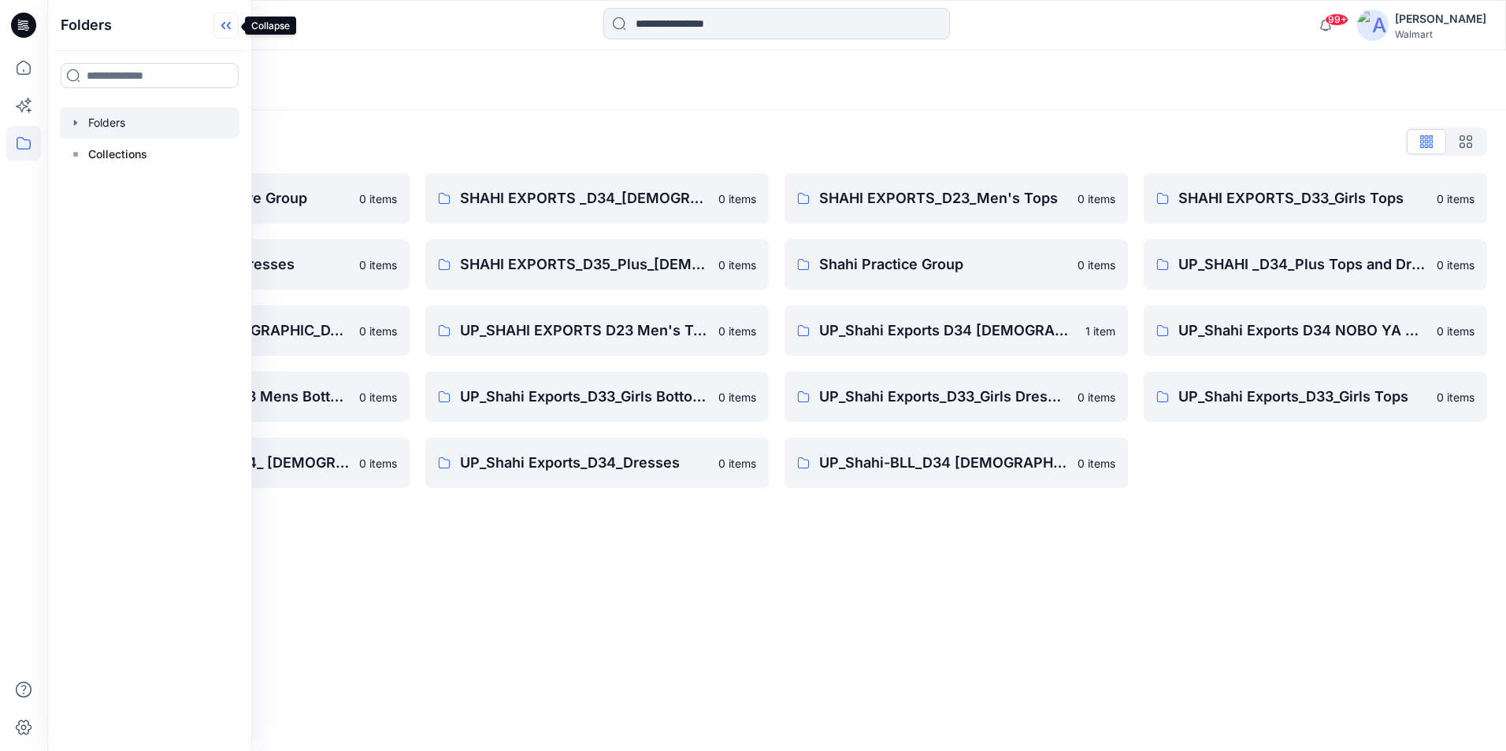
click at [228, 22] on icon at bounding box center [225, 26] width 25 height 26
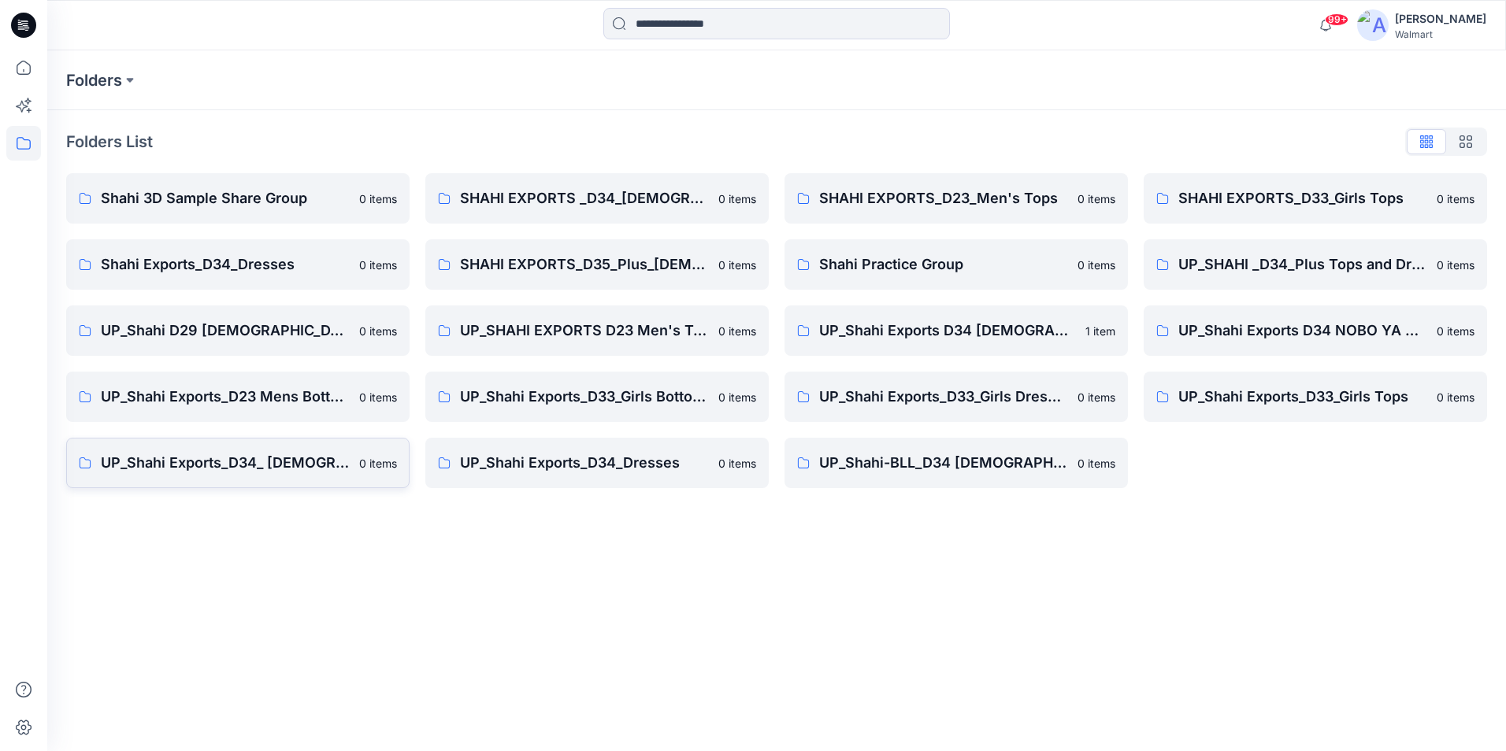
click at [313, 456] on p "UP_Shahi Exports_D34_ Ladies Bottoms" at bounding box center [225, 463] width 249 height 22
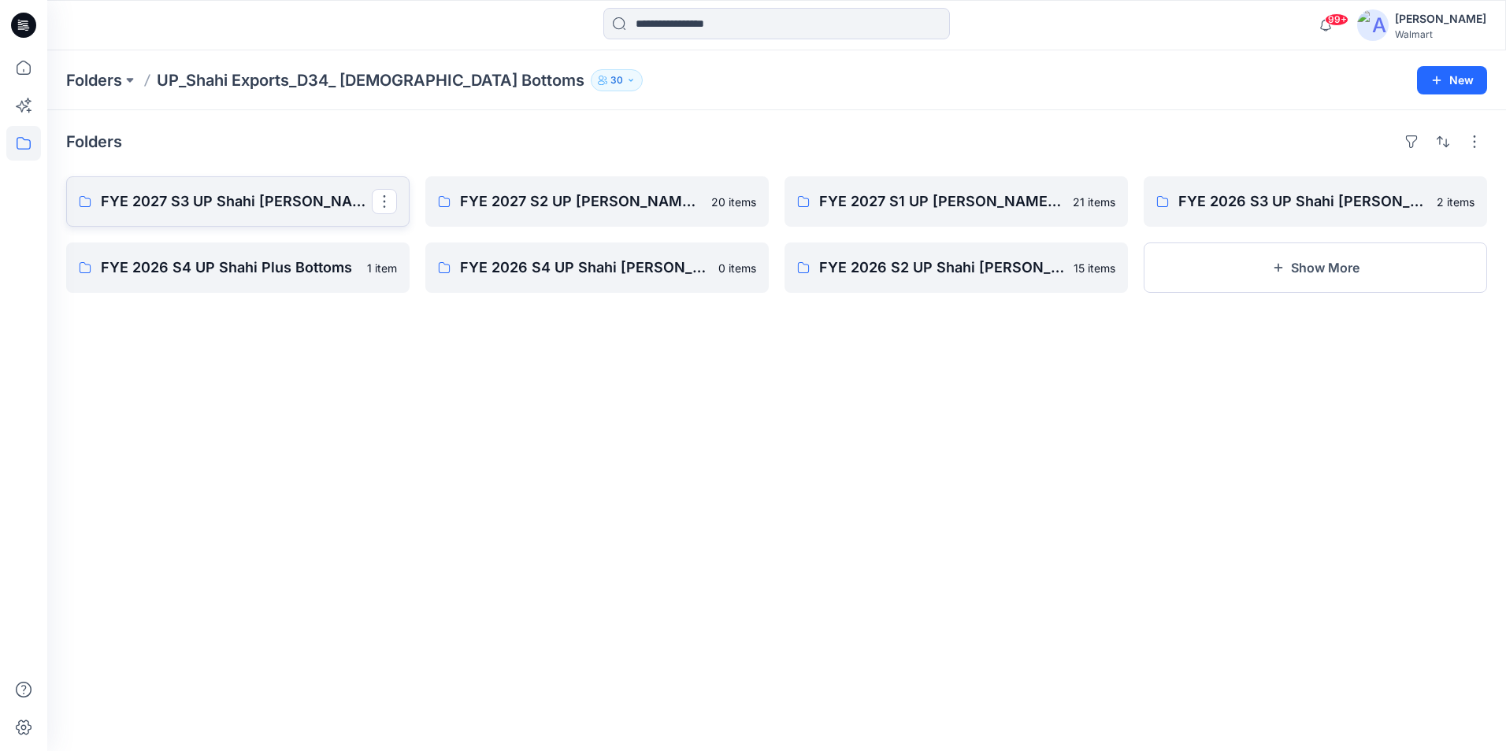
click at [308, 199] on p "FYE 2027 S3 UP Shahi Missy Bottoms" at bounding box center [236, 202] width 271 height 22
click at [621, 212] on p "FYE 2027 S2 UP Shahi Missy Bottoms" at bounding box center [595, 202] width 271 height 22
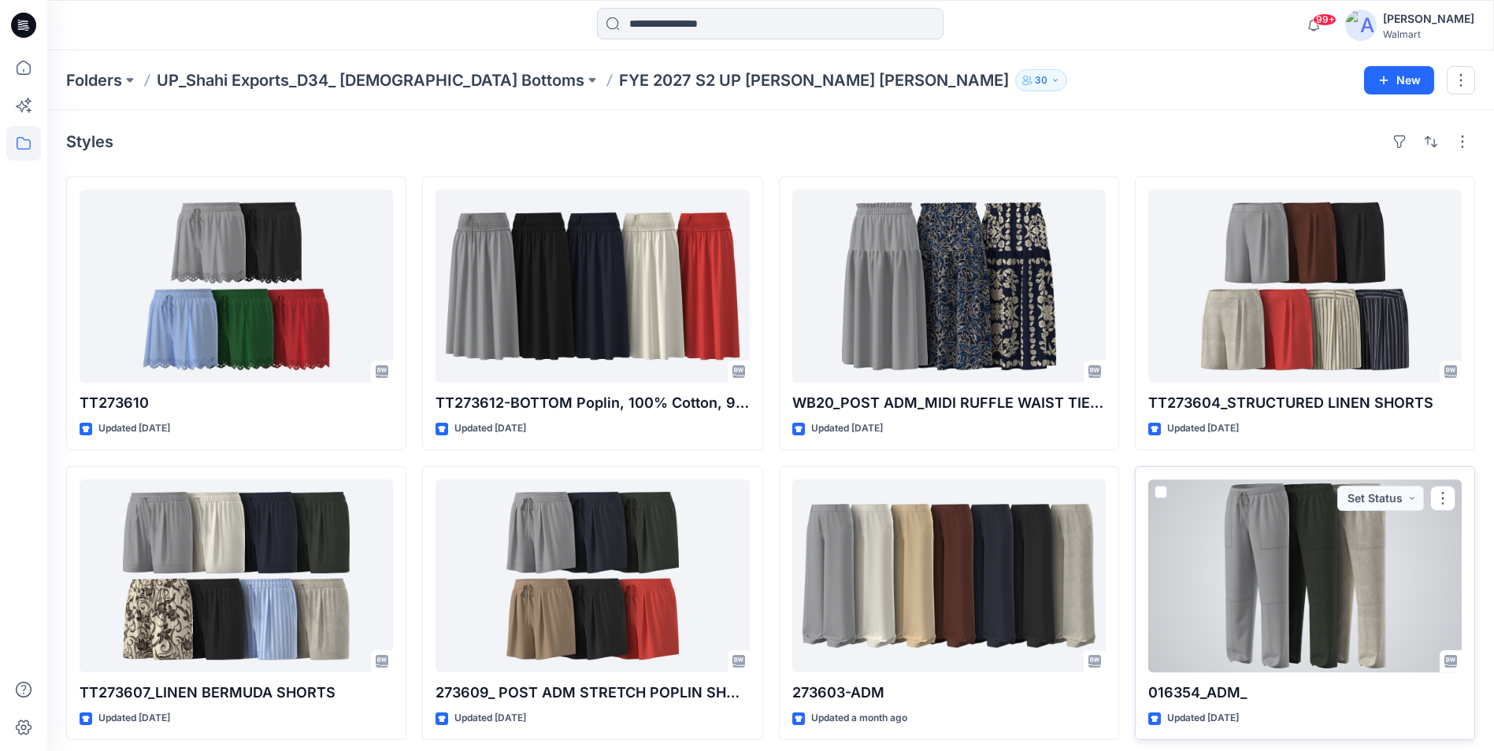
click at [1275, 529] on div at bounding box center [1304, 576] width 313 height 193
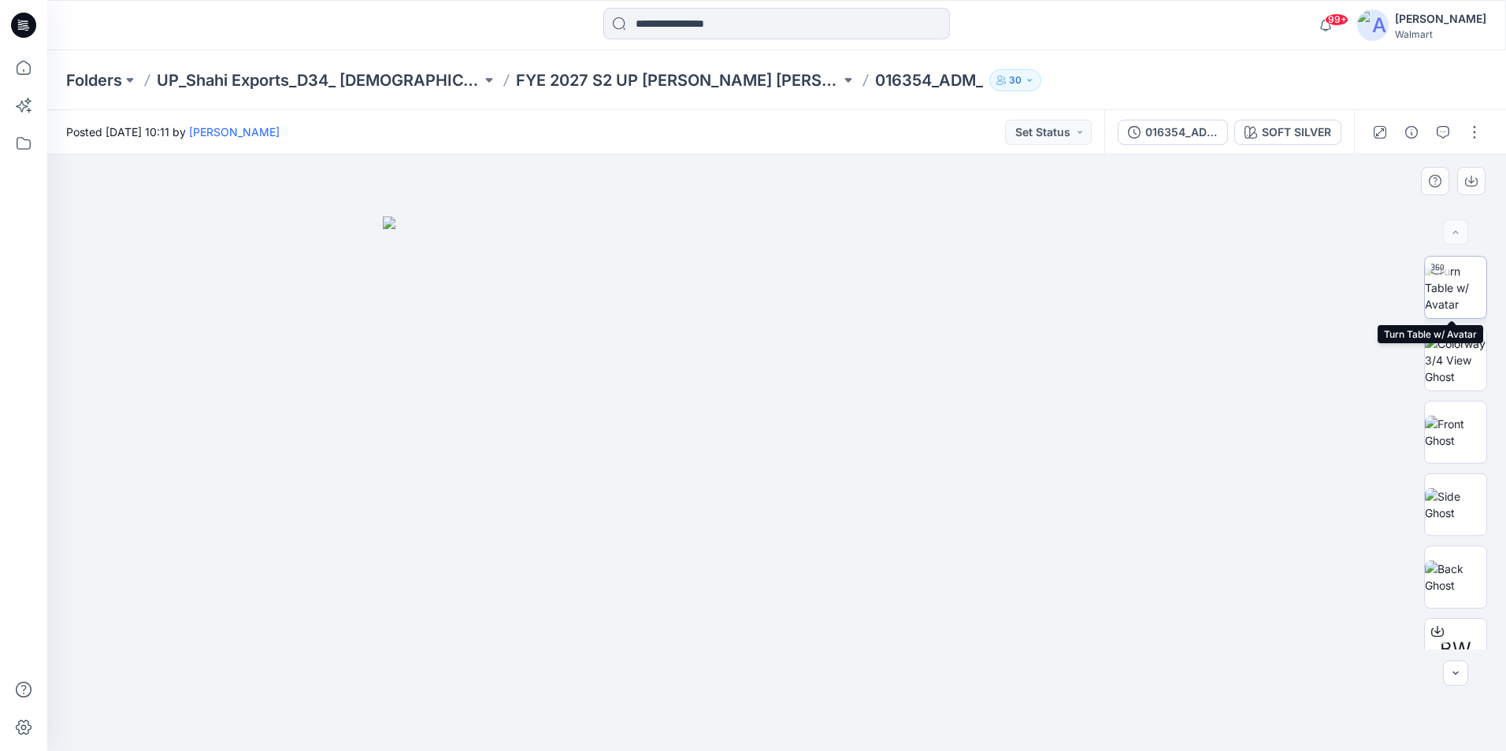
click at [1458, 302] on img at bounding box center [1454, 288] width 61 height 50
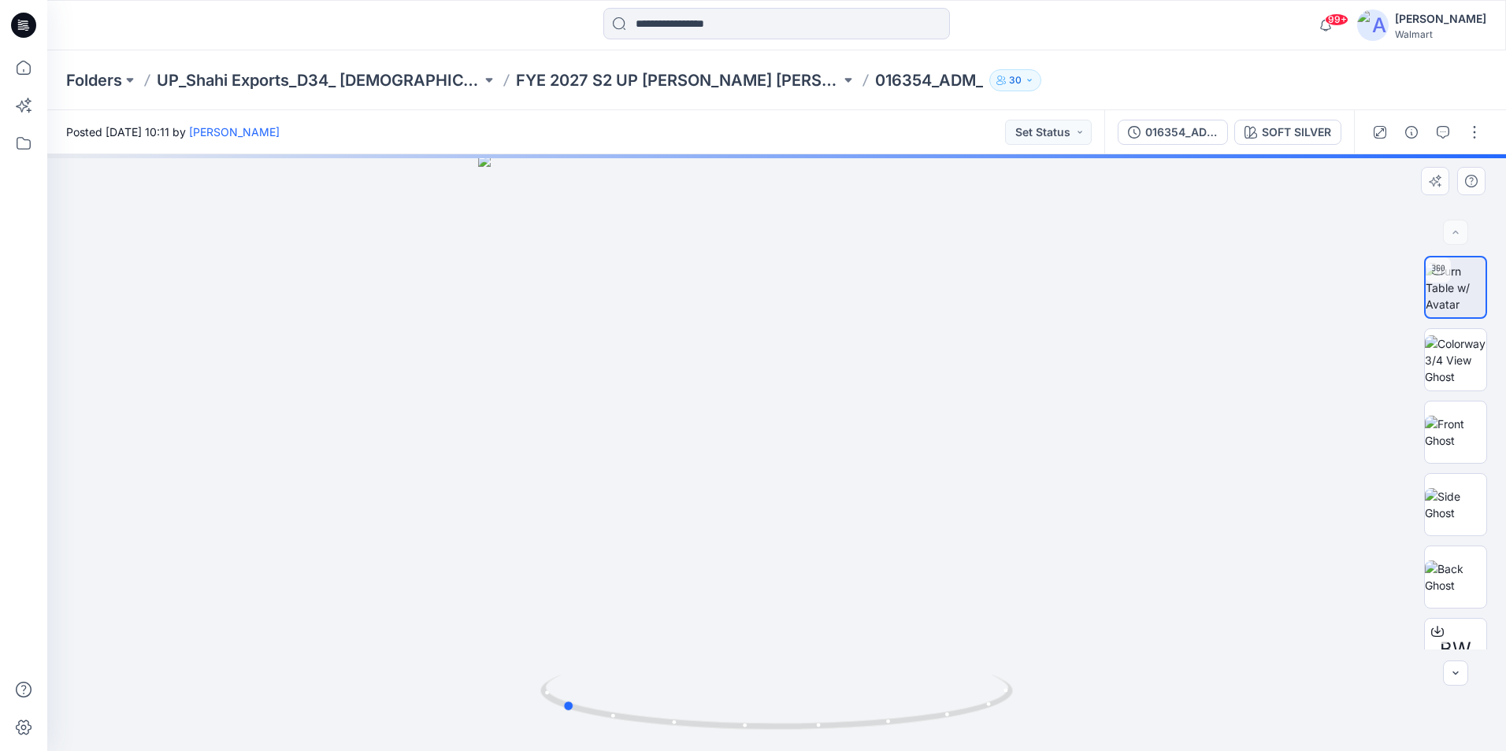
drag, startPoint x: 779, startPoint y: 728, endPoint x: 1036, endPoint y: 703, distance: 258.6
click at [1036, 703] on div at bounding box center [776, 452] width 1458 height 597
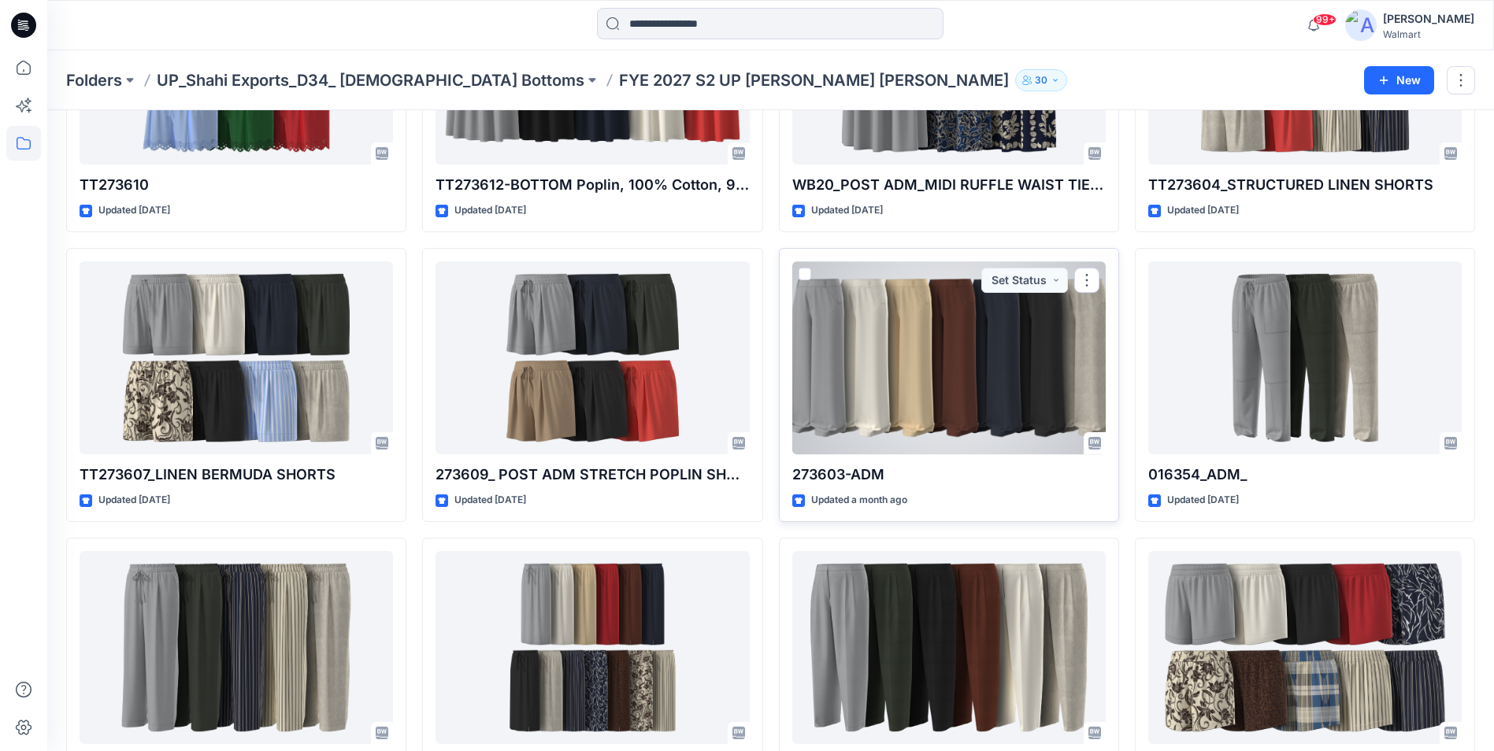
scroll to position [236, 0]
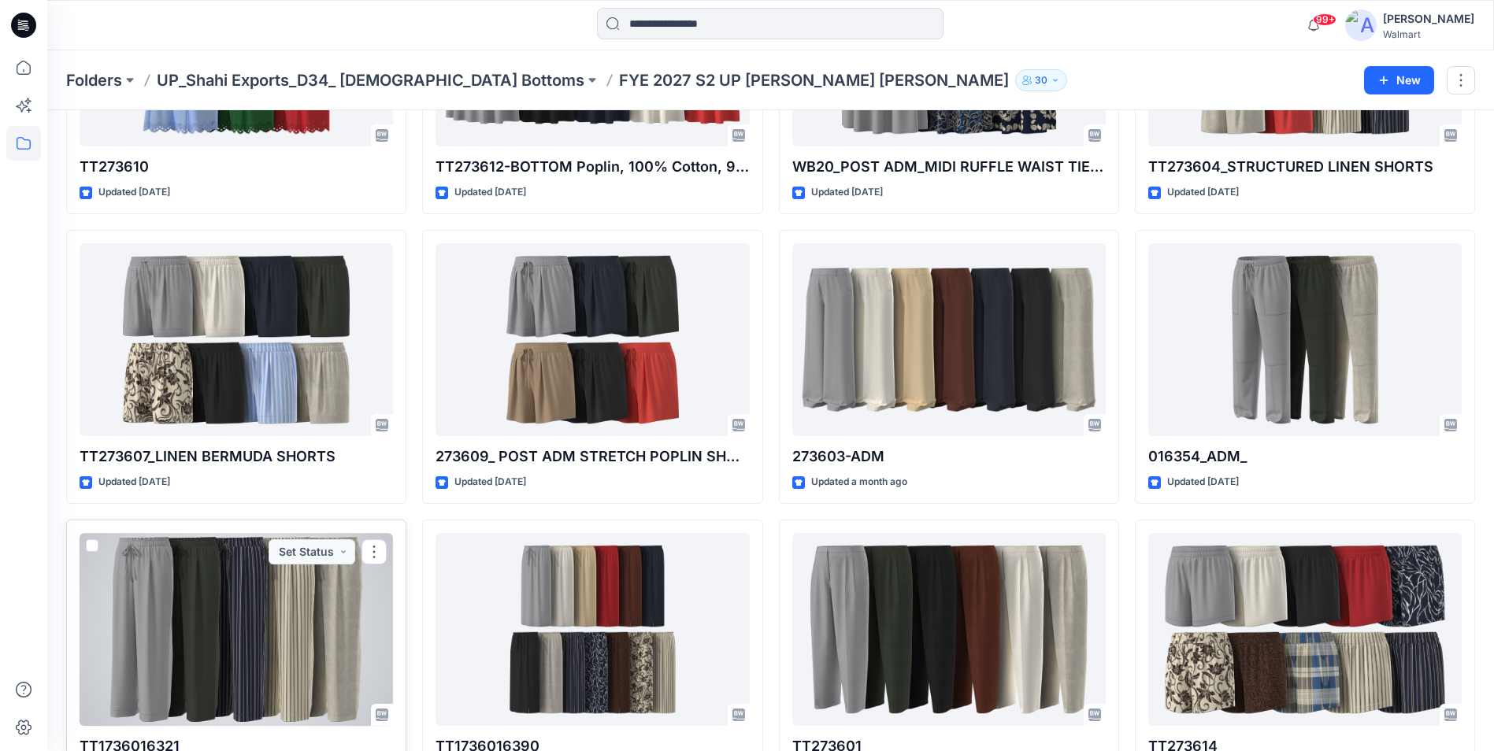
click at [201, 608] on div at bounding box center [236, 629] width 313 height 193
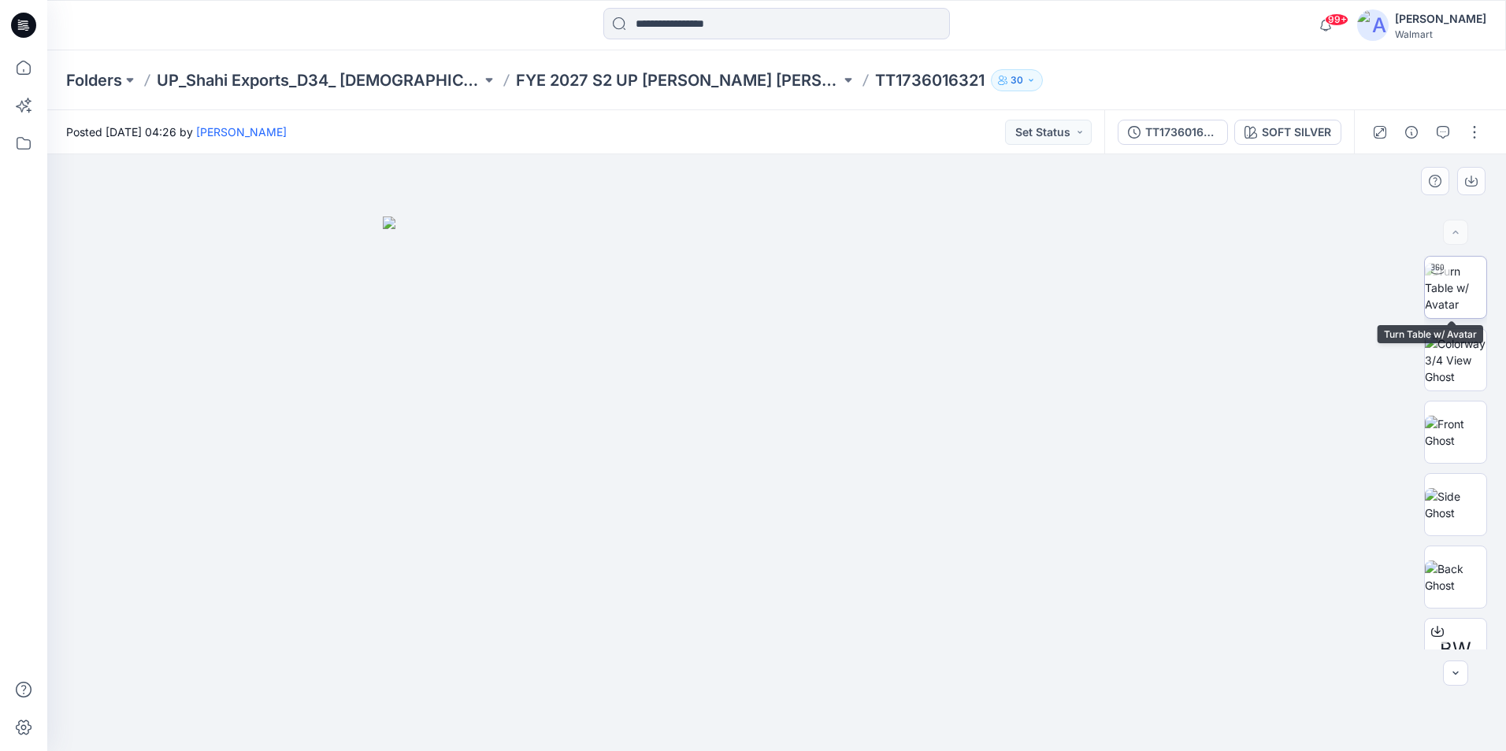
click at [1447, 301] on img at bounding box center [1454, 288] width 61 height 50
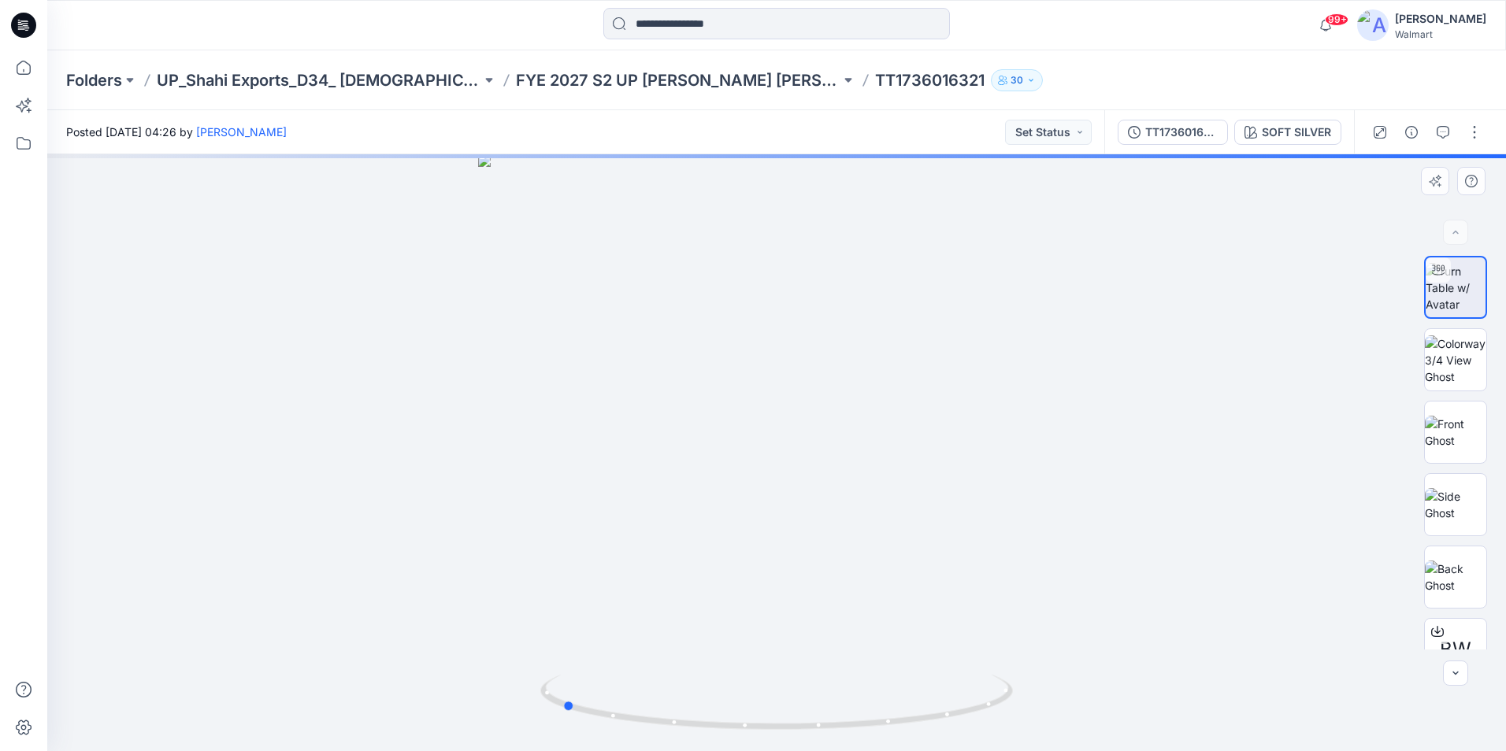
drag, startPoint x: 776, startPoint y: 728, endPoint x: 1033, endPoint y: 706, distance: 258.5
click at [1033, 706] on div at bounding box center [776, 452] width 1458 height 597
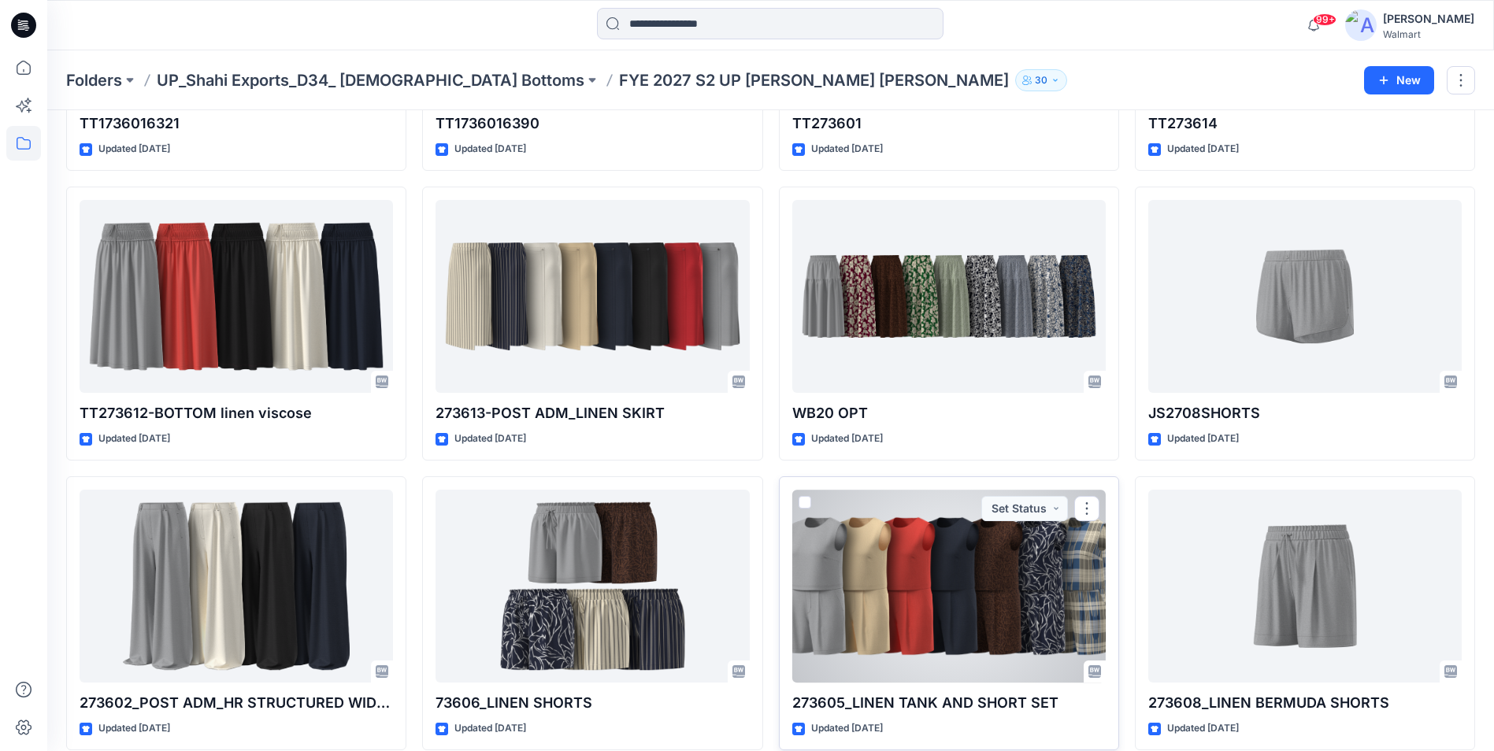
scroll to position [877, 0]
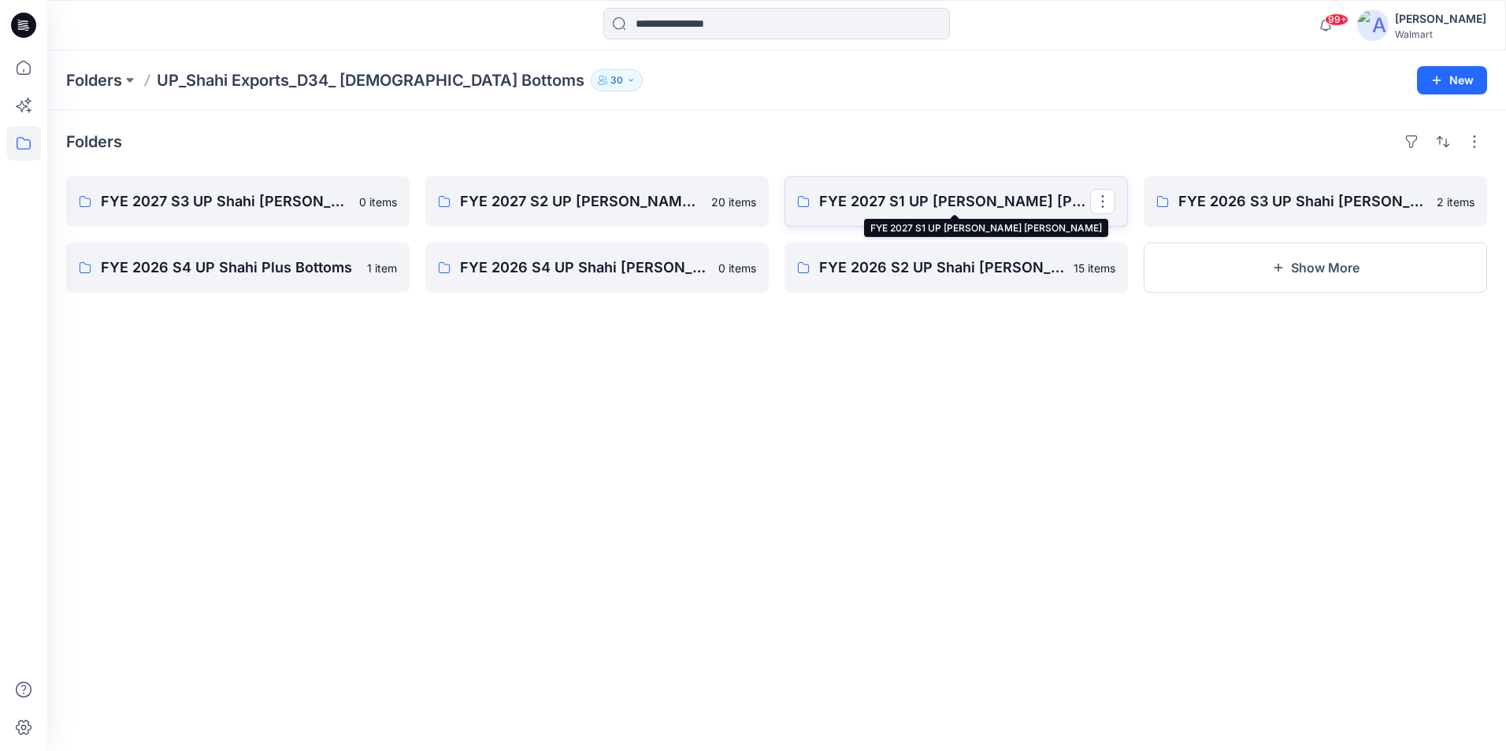
click at [918, 205] on p "FYE 2027 S1 UP Shahi Missy Bottoms" at bounding box center [954, 202] width 271 height 22
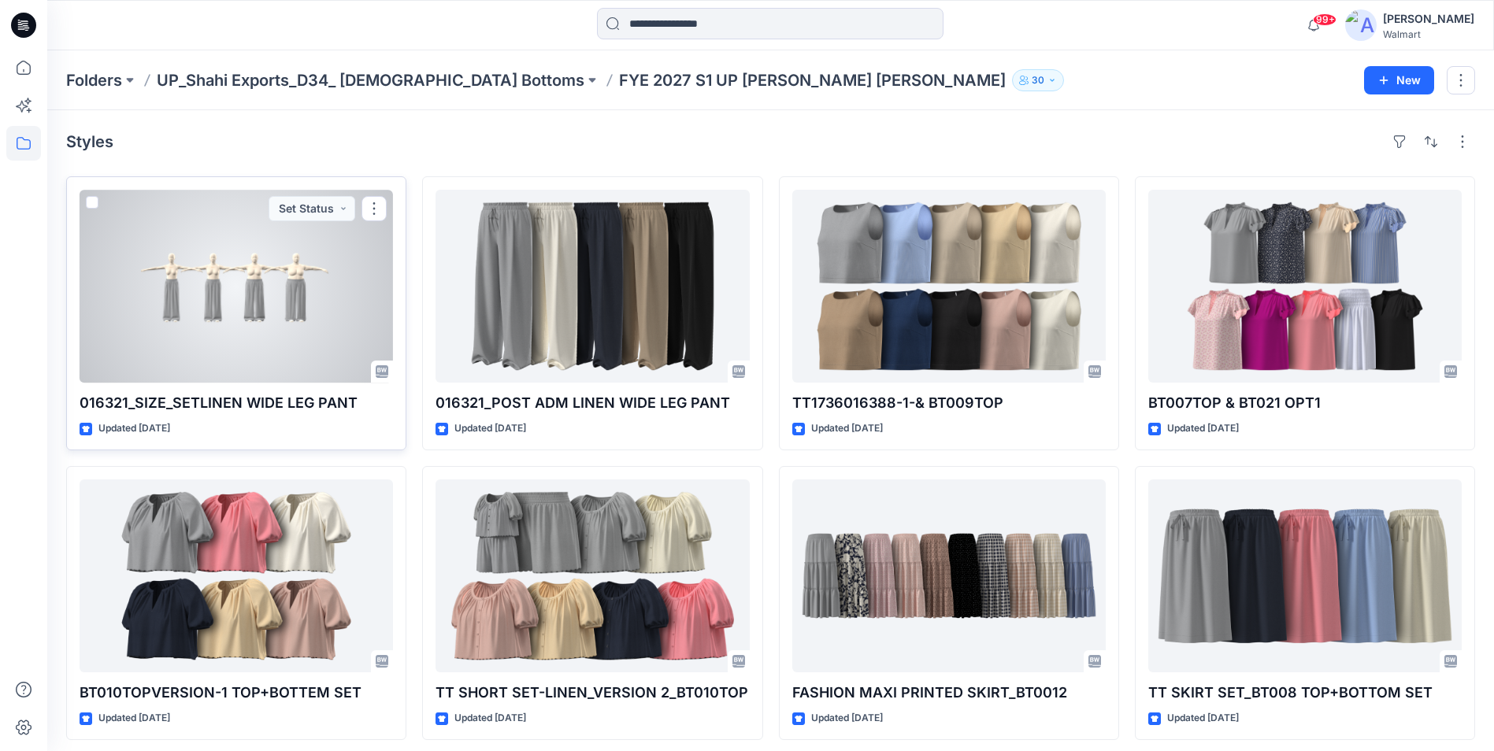
click at [308, 276] on div at bounding box center [236, 286] width 313 height 193
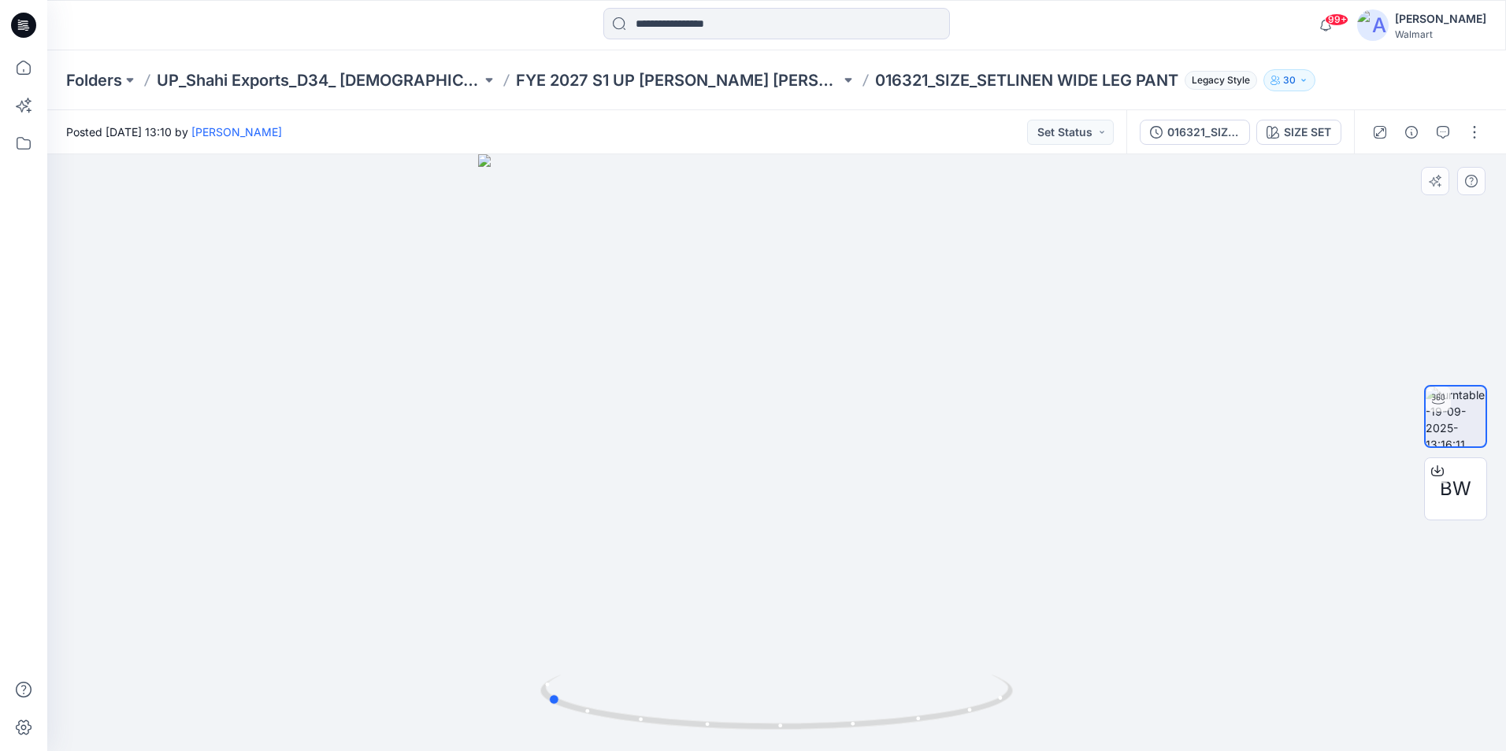
drag, startPoint x: 777, startPoint y: 728, endPoint x: 1020, endPoint y: 680, distance: 247.4
click at [1020, 680] on div at bounding box center [776, 452] width 1458 height 597
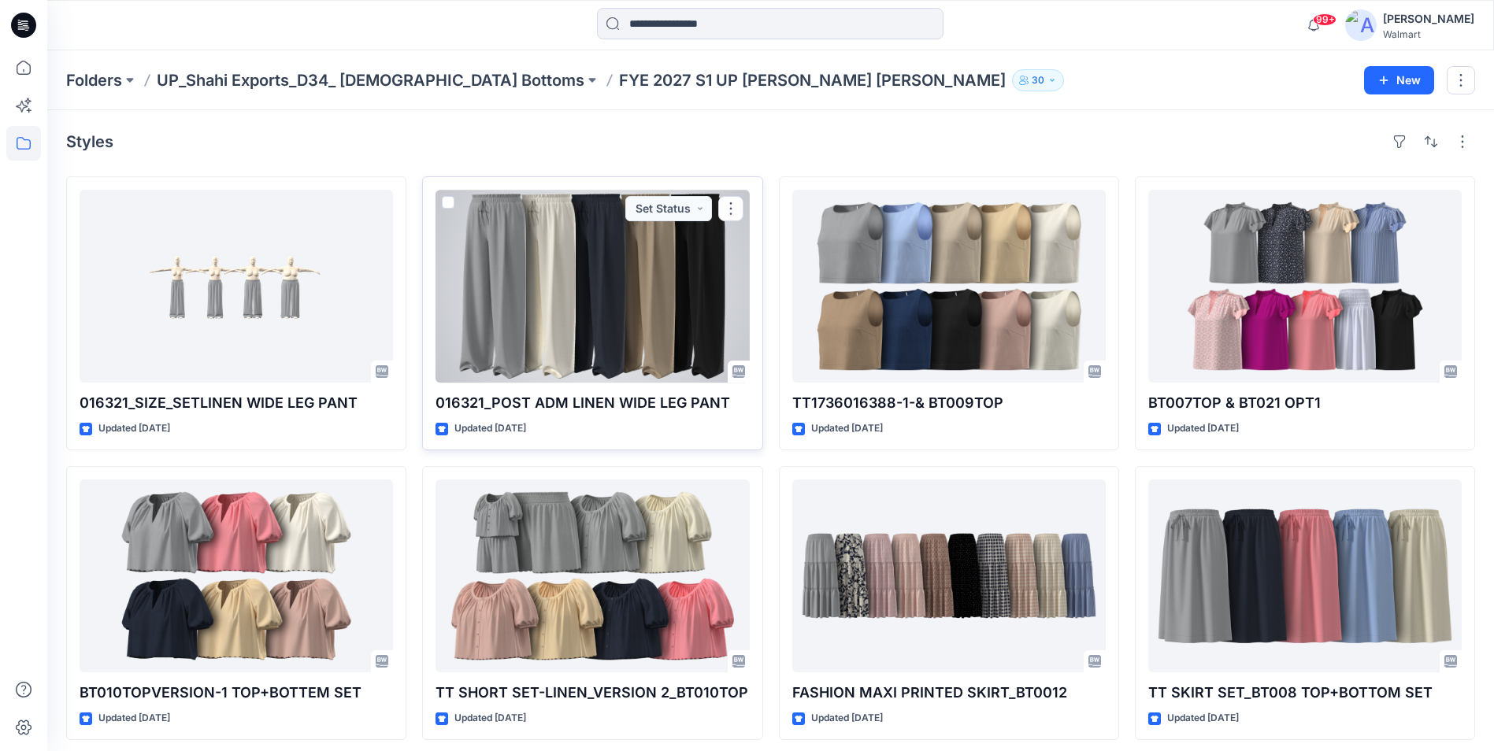
click at [583, 272] on div at bounding box center [591, 286] width 313 height 193
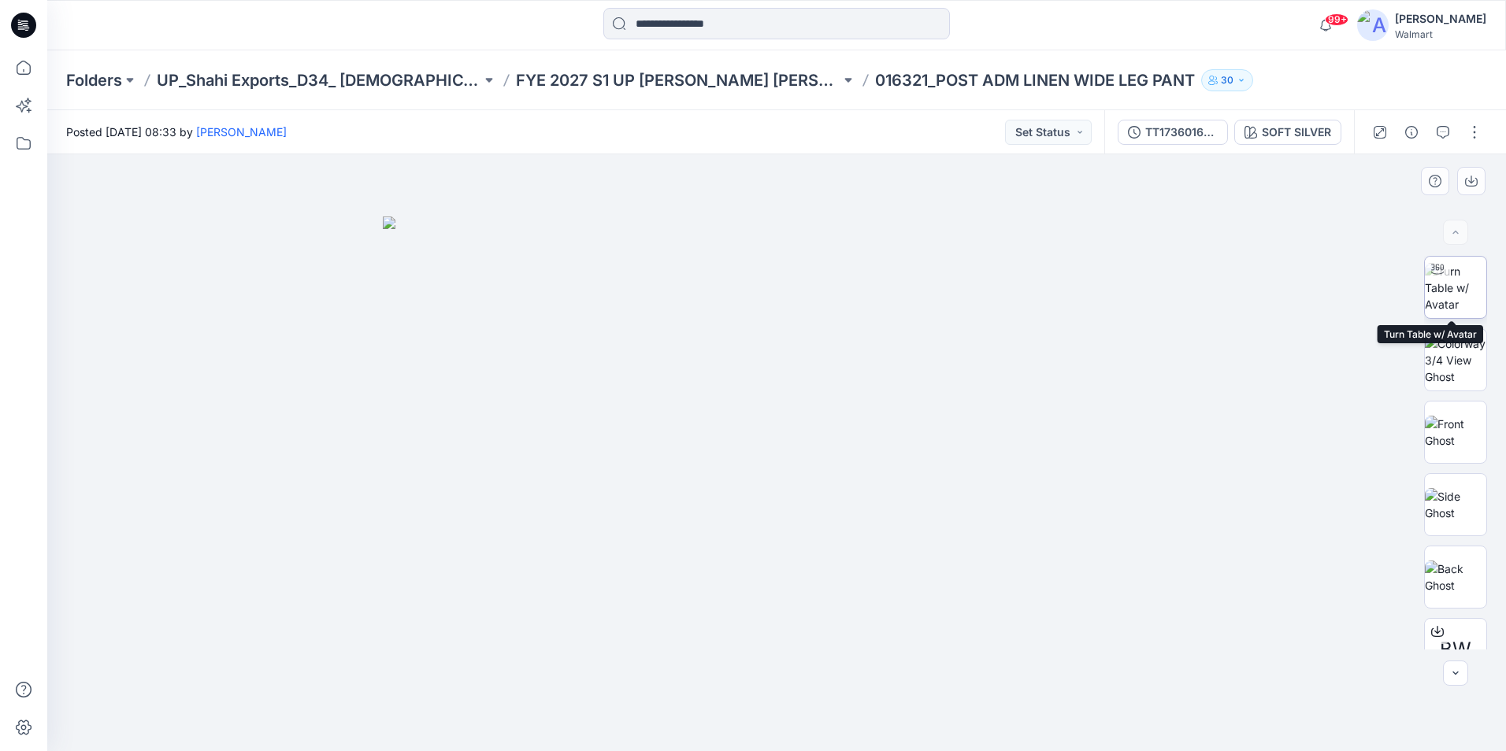
click at [1453, 292] on img at bounding box center [1454, 288] width 61 height 50
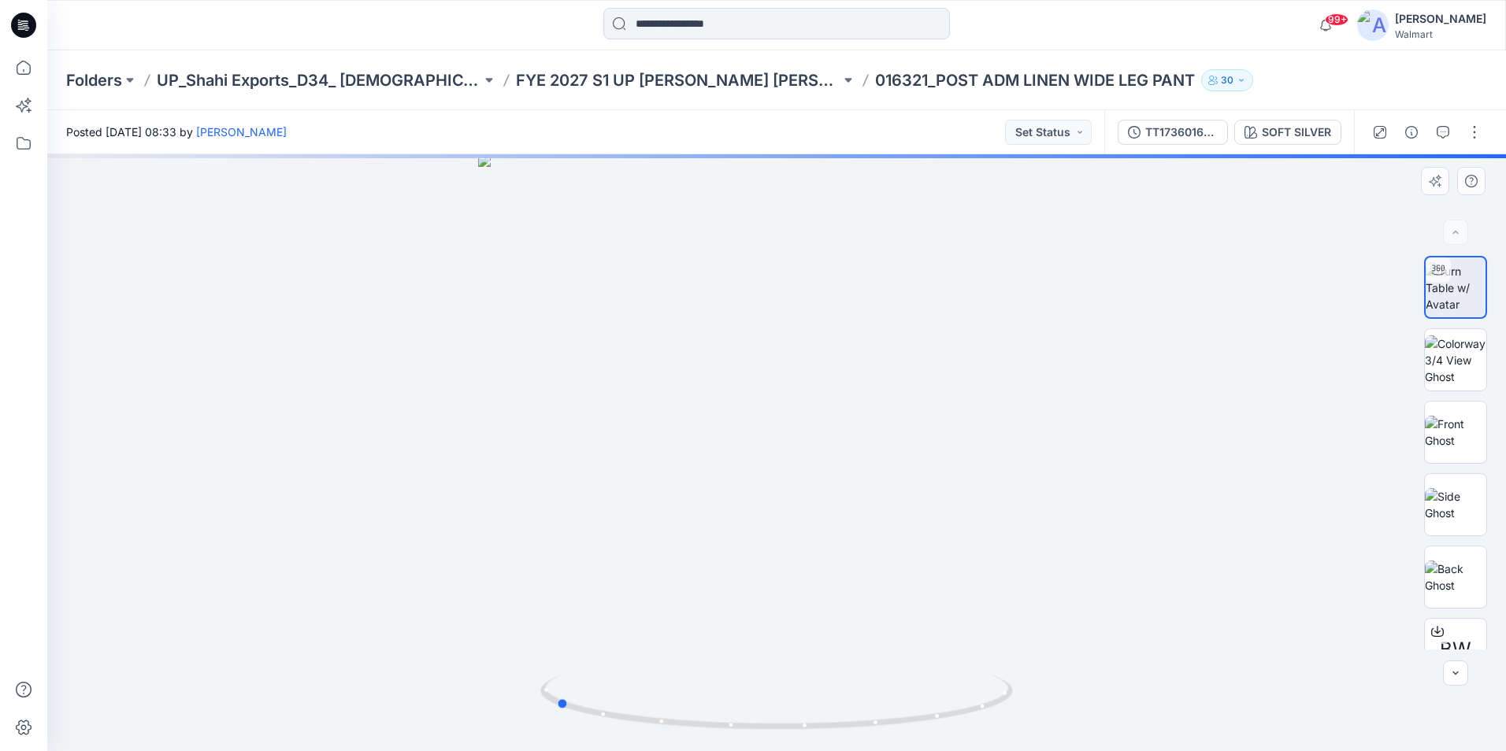
drag, startPoint x: 781, startPoint y: 732, endPoint x: 1032, endPoint y: 698, distance: 253.4
click at [1032, 698] on div at bounding box center [776, 452] width 1458 height 597
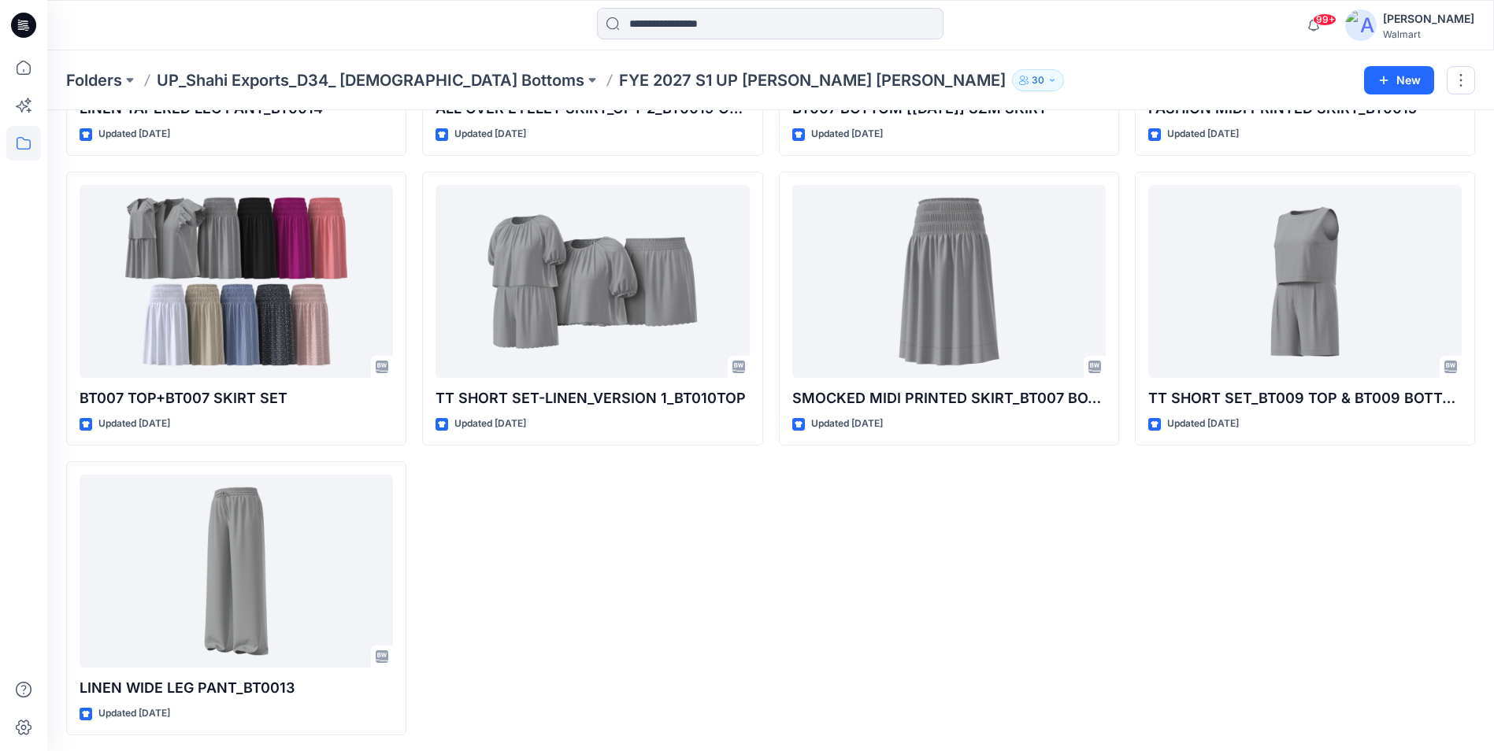
scroll to position [1167, 0]
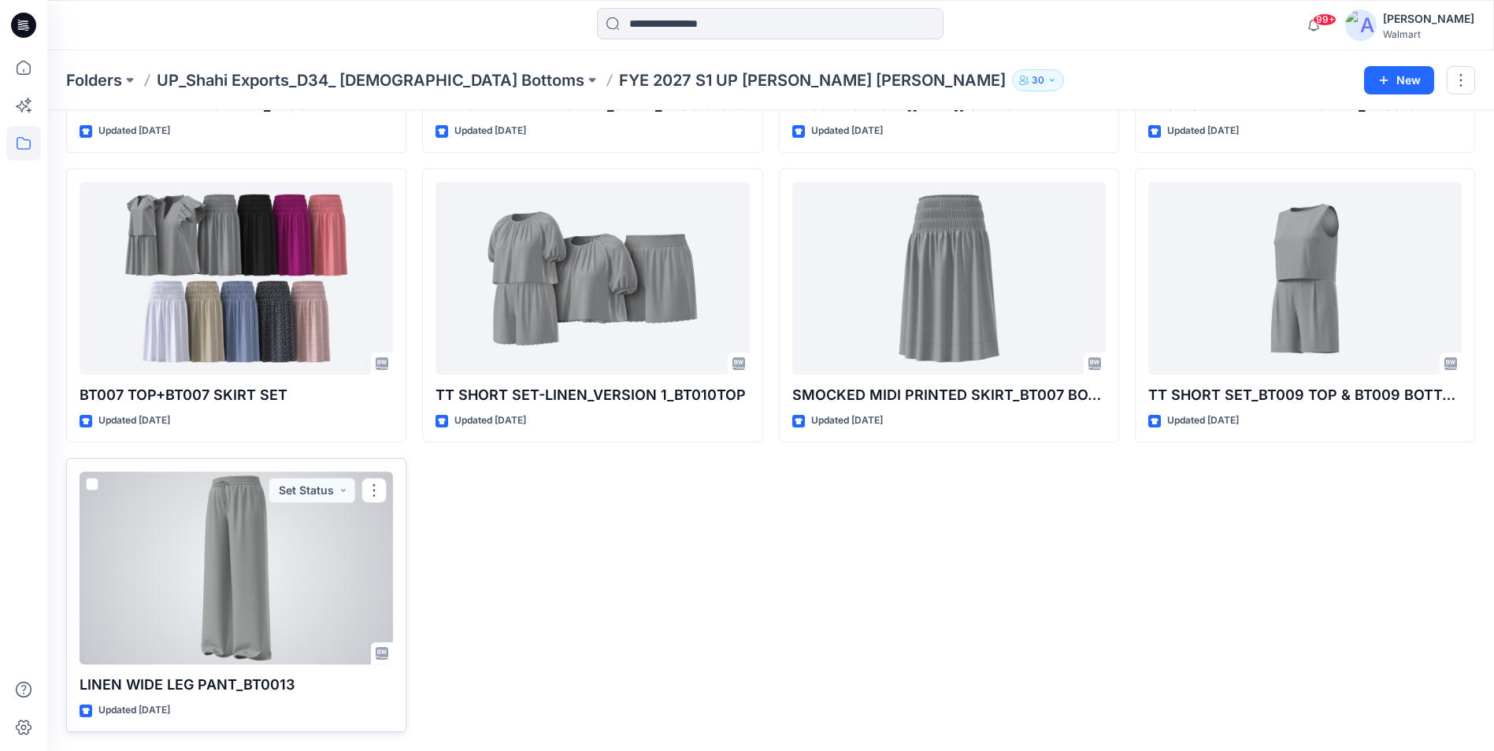
click at [246, 543] on div at bounding box center [236, 568] width 313 height 193
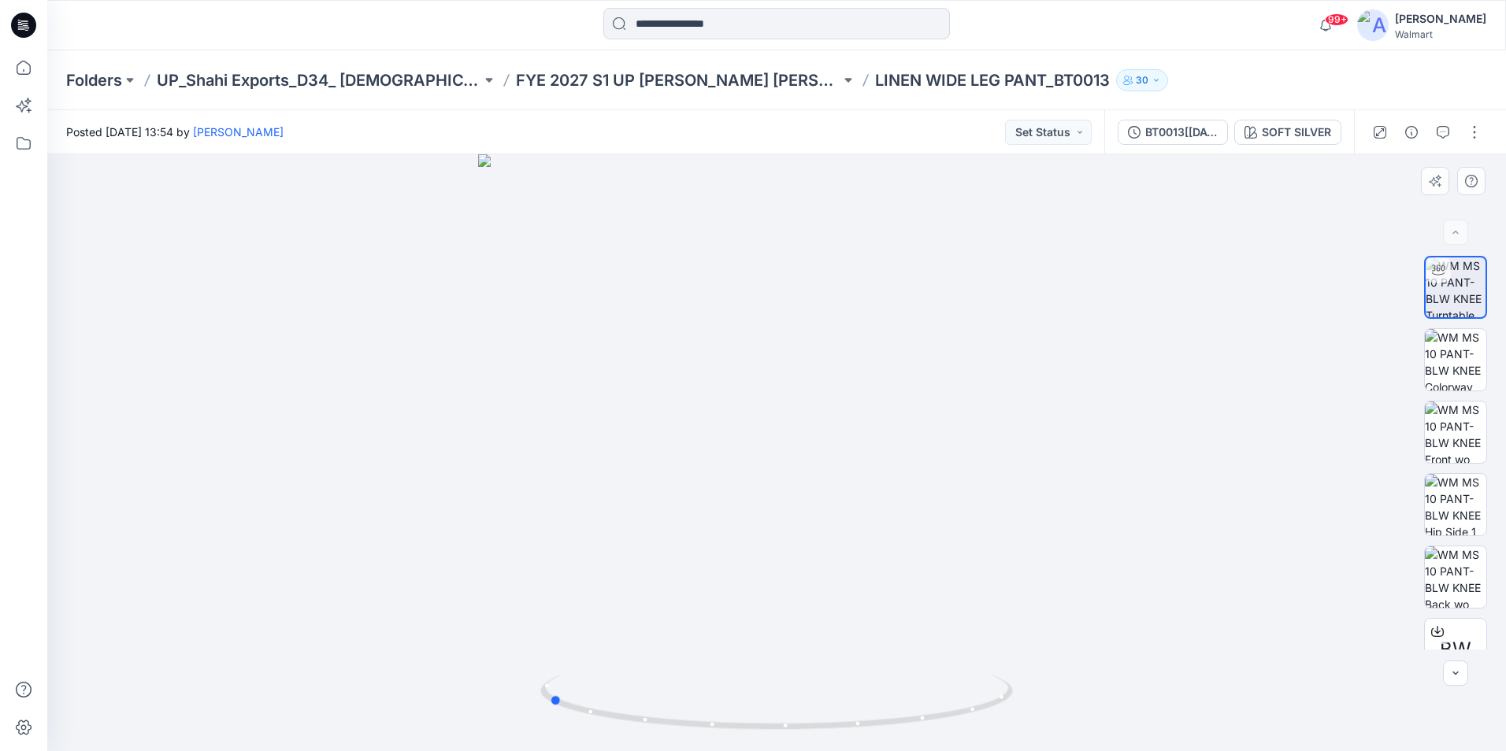
drag, startPoint x: 778, startPoint y: 731, endPoint x: 1022, endPoint y: 711, distance: 244.9
click at [1022, 711] on div at bounding box center [776, 452] width 1458 height 597
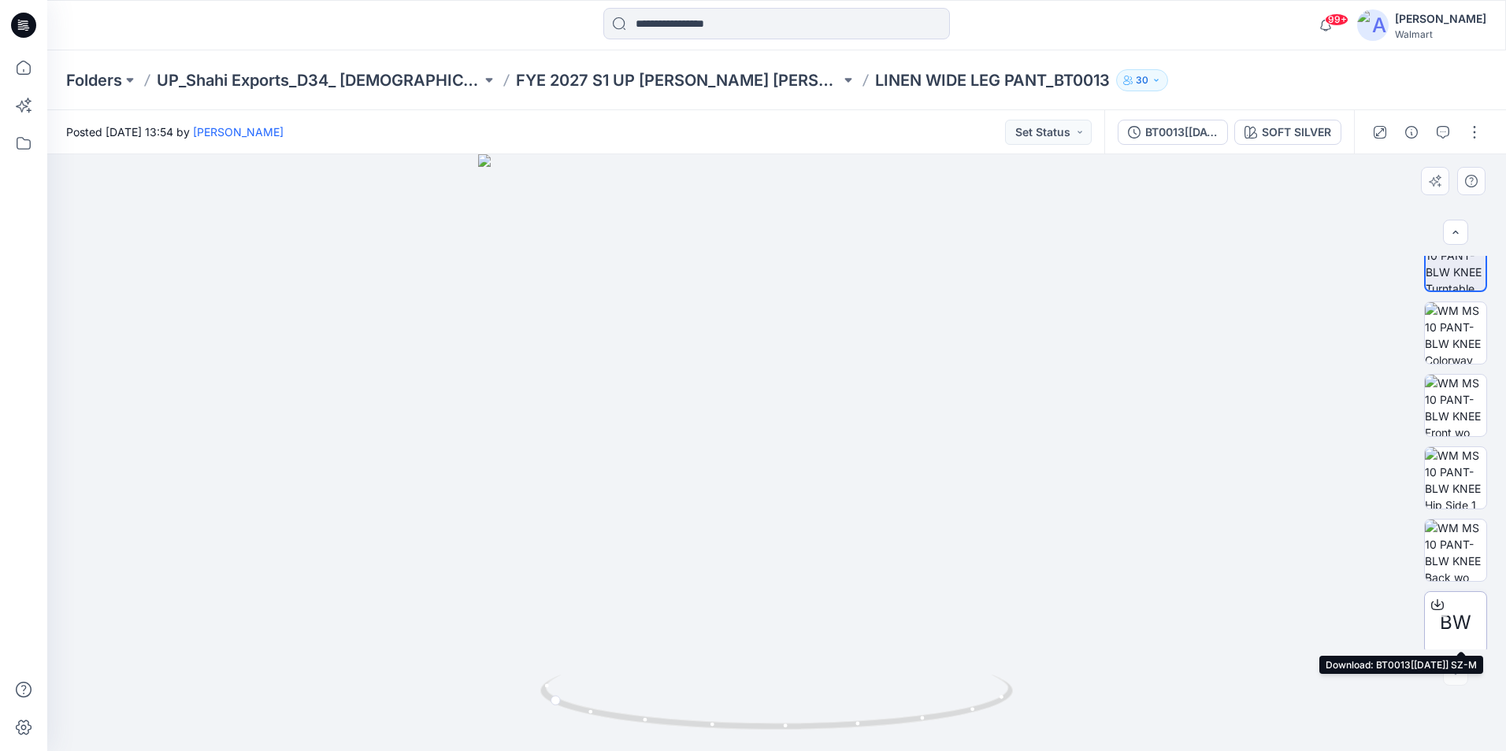
scroll to position [31, 0]
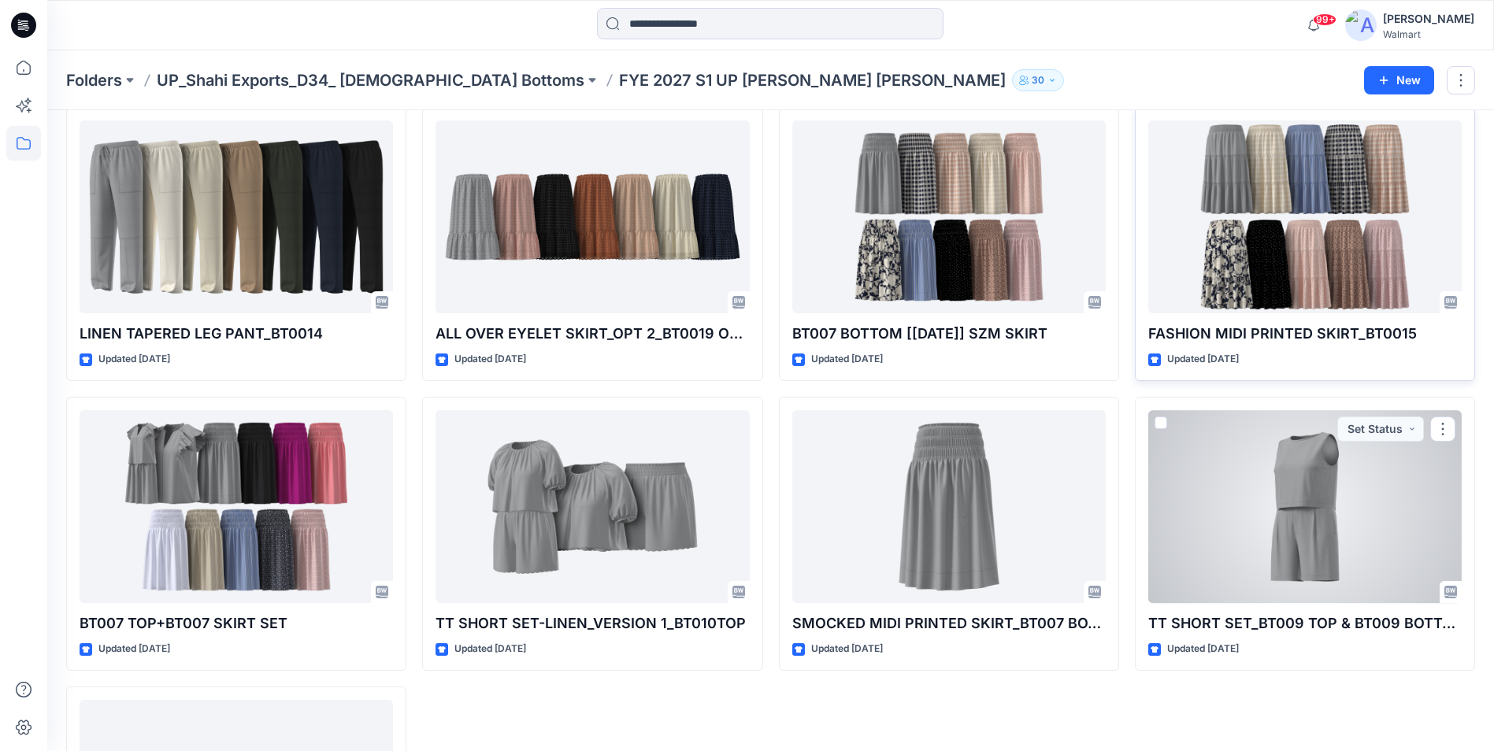
scroll to position [931, 0]
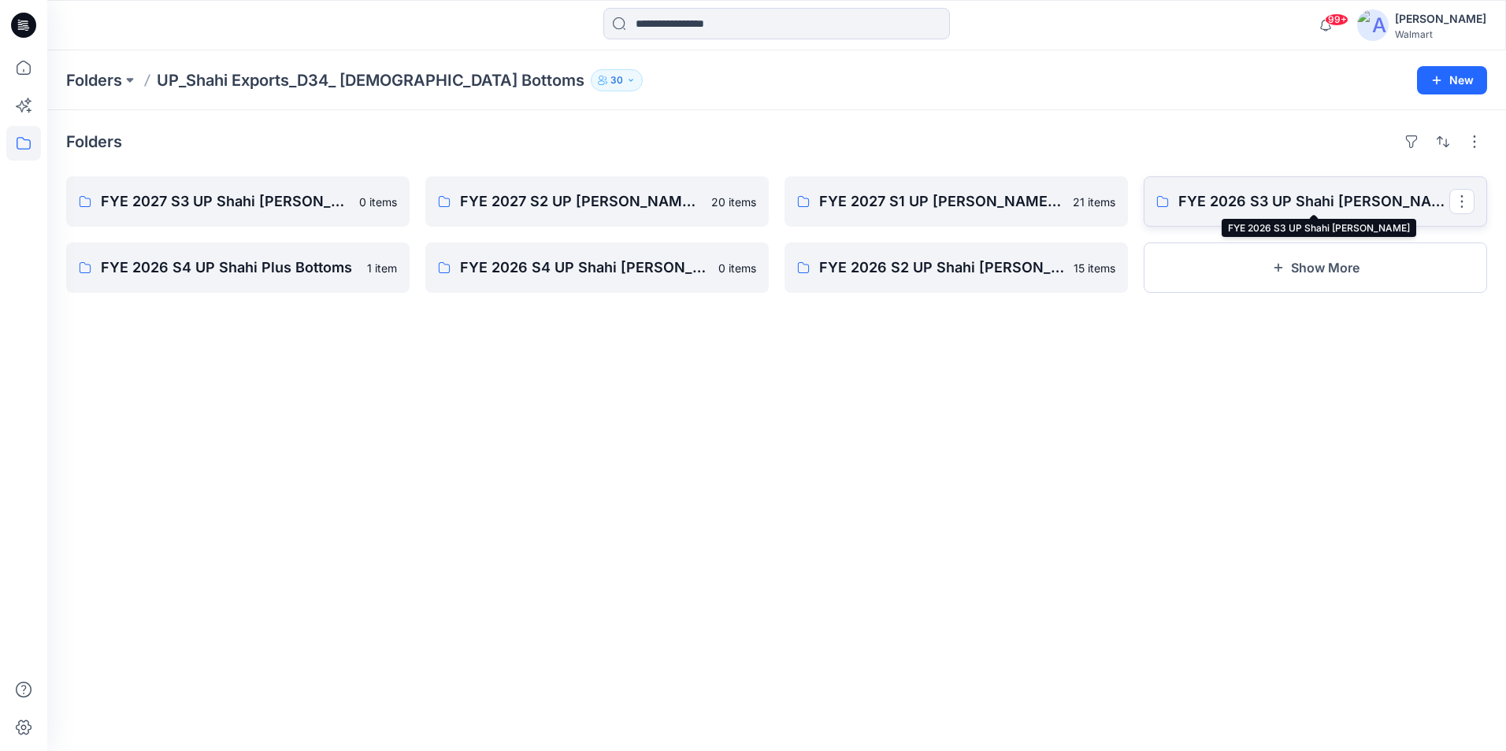
click at [1266, 206] on p "FYE 2026 S3 UP Shahi Missy Bottoms" at bounding box center [1313, 202] width 271 height 22
click at [261, 274] on p "FYE 2026 S4 UP Shahi Plus Bottoms" at bounding box center [236, 268] width 271 height 22
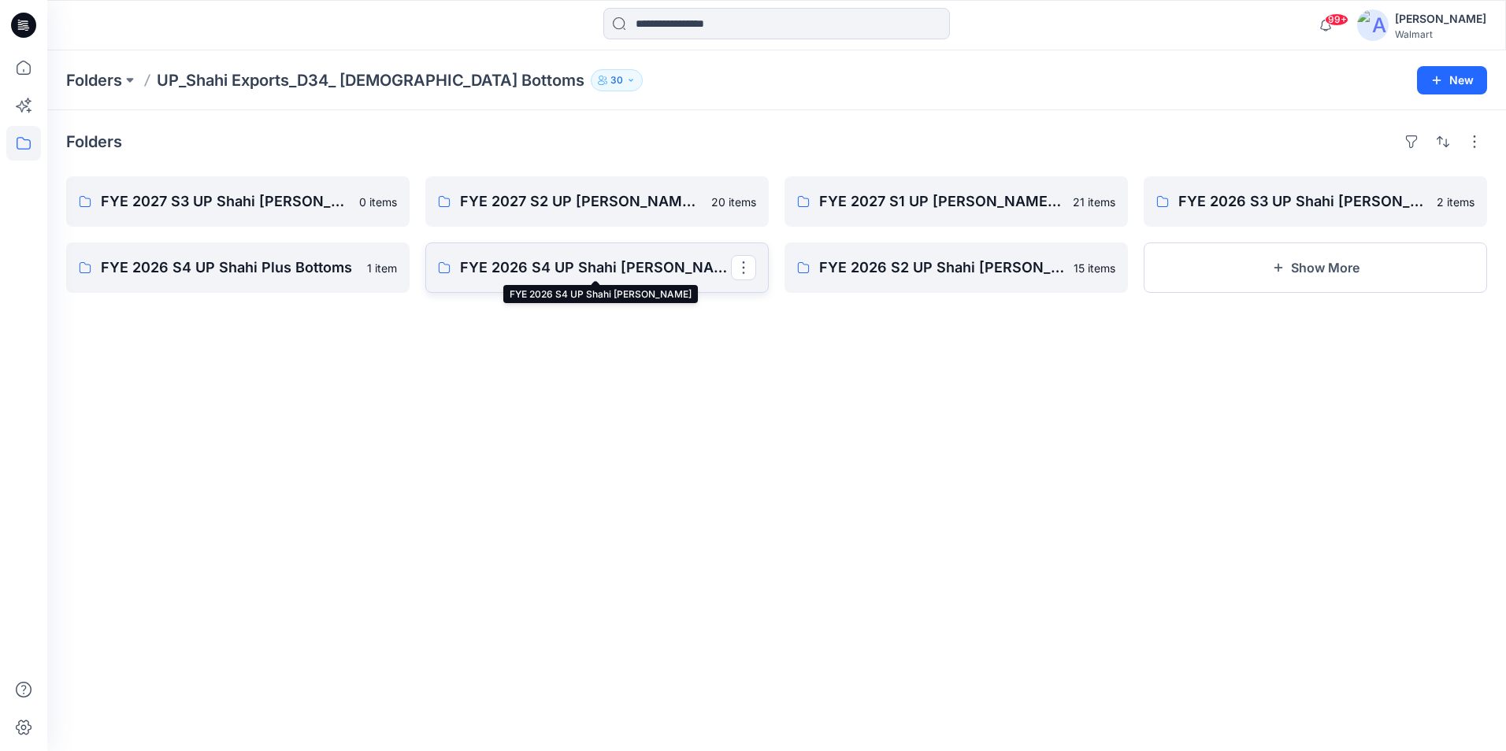
click at [565, 264] on p "FYE 2026 S4 UP Shahi missy Bottoms" at bounding box center [595, 268] width 271 height 22
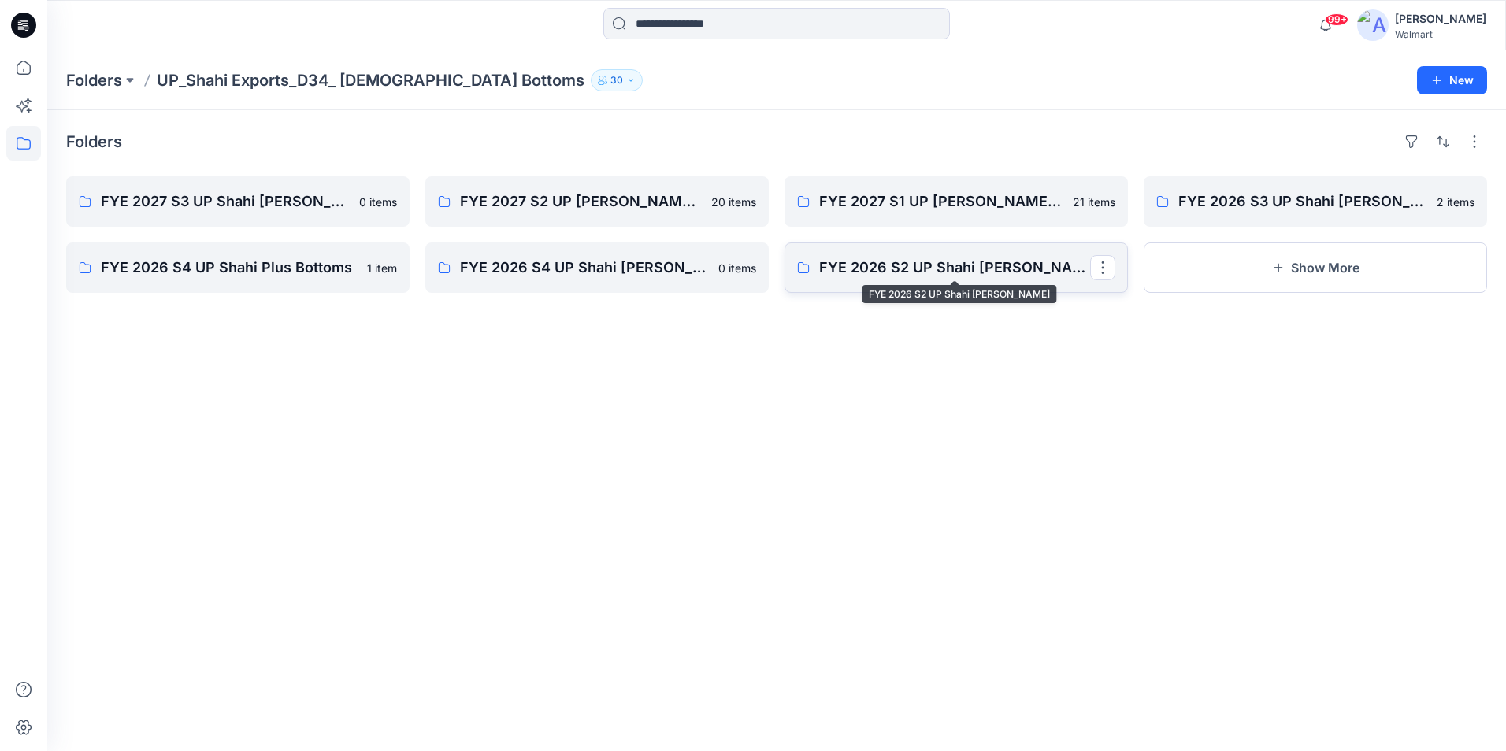
click at [878, 272] on p "FYE 2026 S2 UP Shahi Missy Bottoms" at bounding box center [954, 268] width 271 height 22
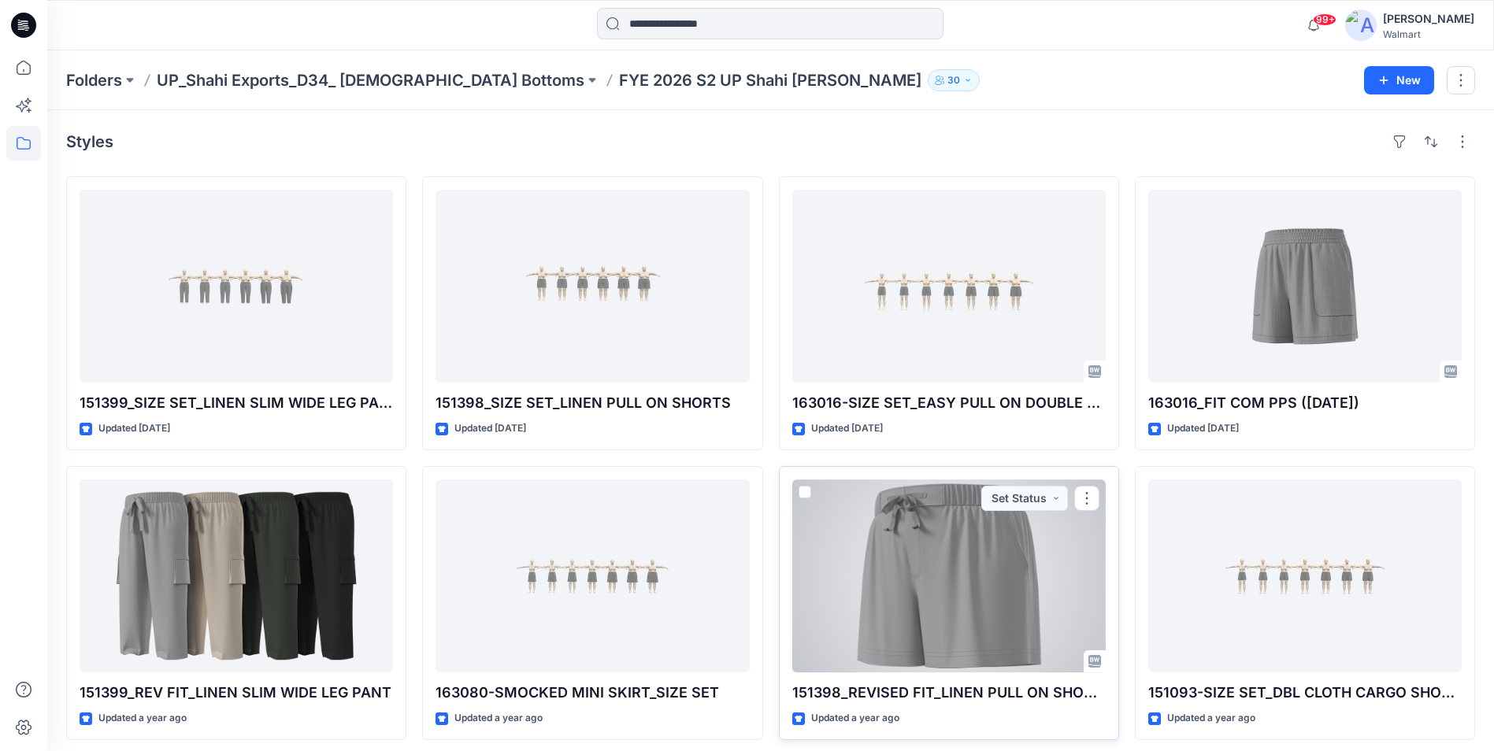
click at [950, 618] on div at bounding box center [948, 576] width 313 height 193
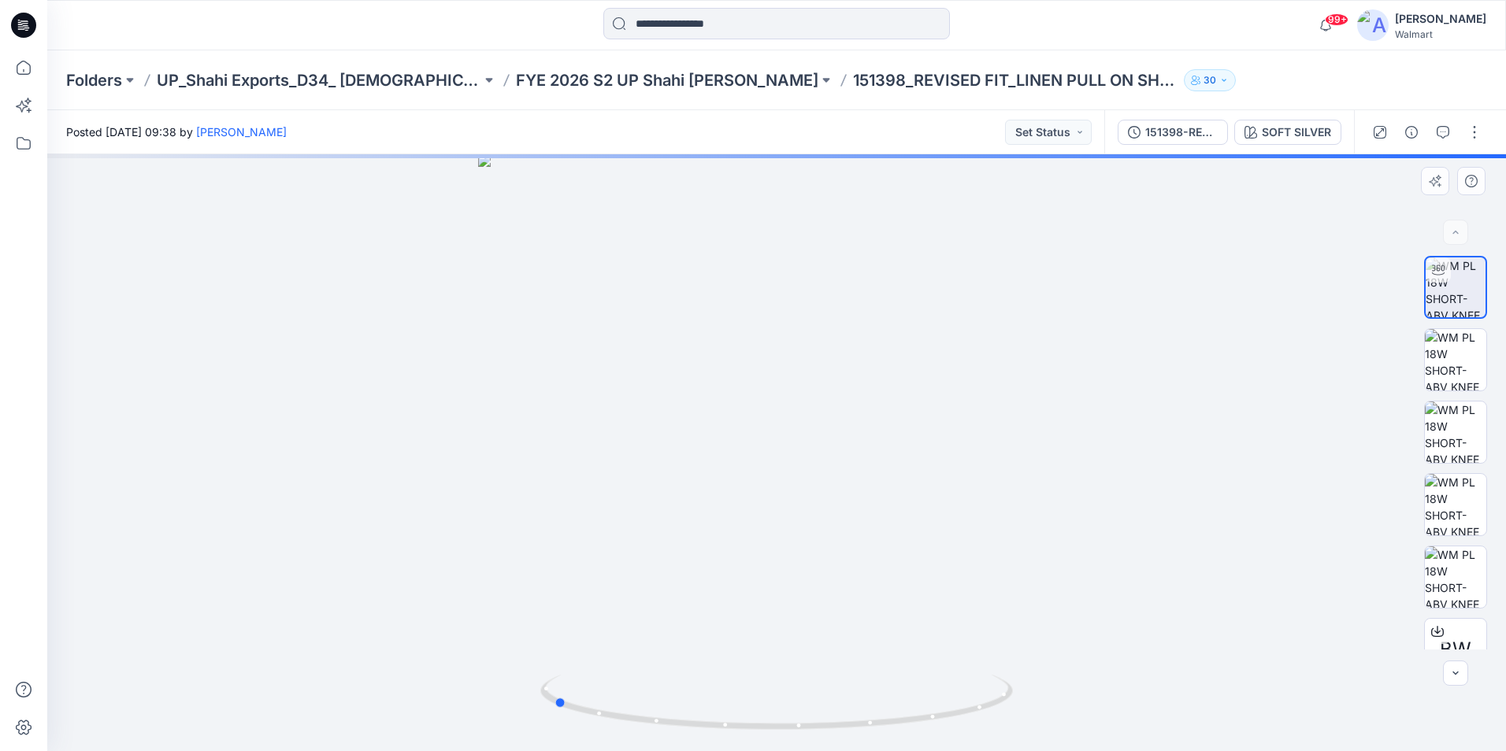
drag, startPoint x: 777, startPoint y: 730, endPoint x: 1026, endPoint y: 715, distance: 249.3
click at [1026, 715] on div at bounding box center [776, 452] width 1458 height 597
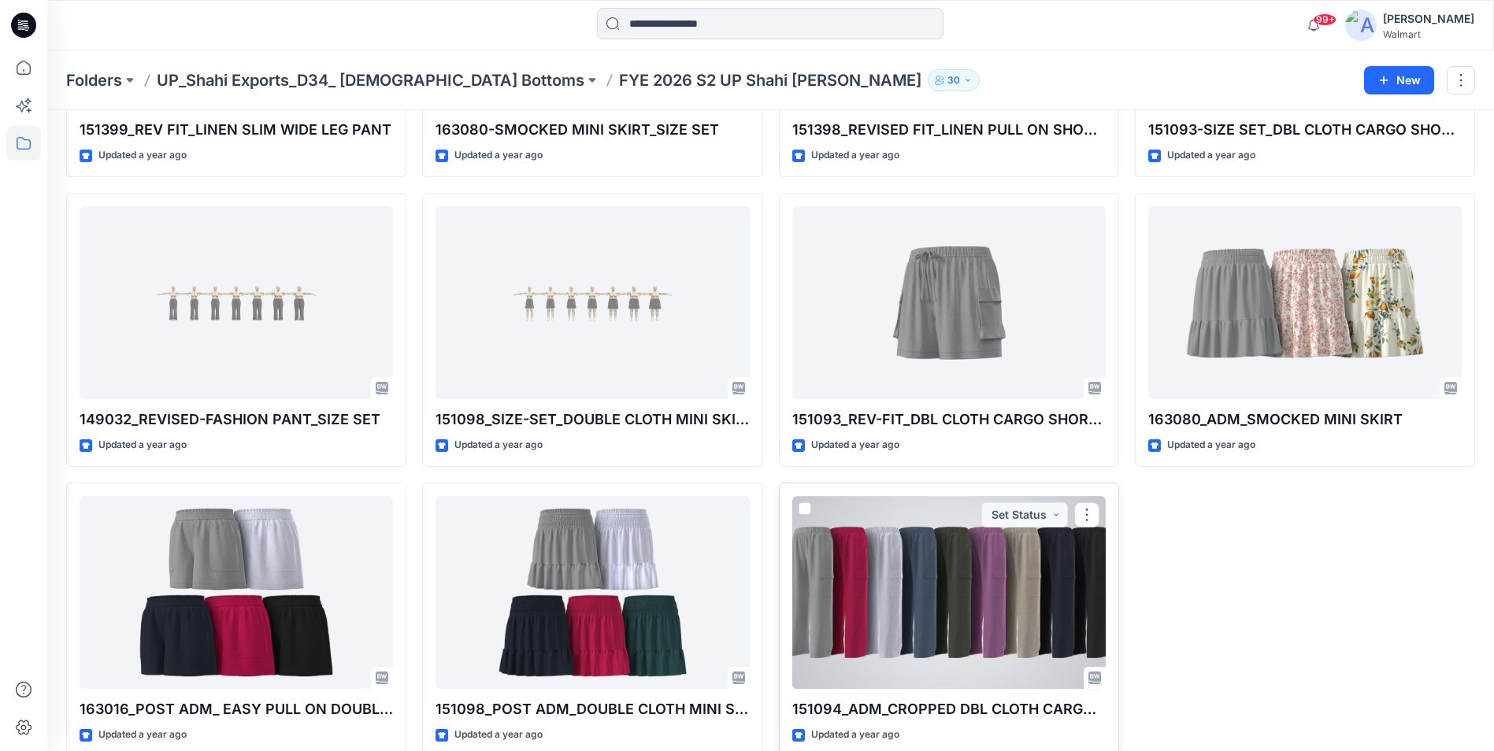
scroll to position [587, 0]
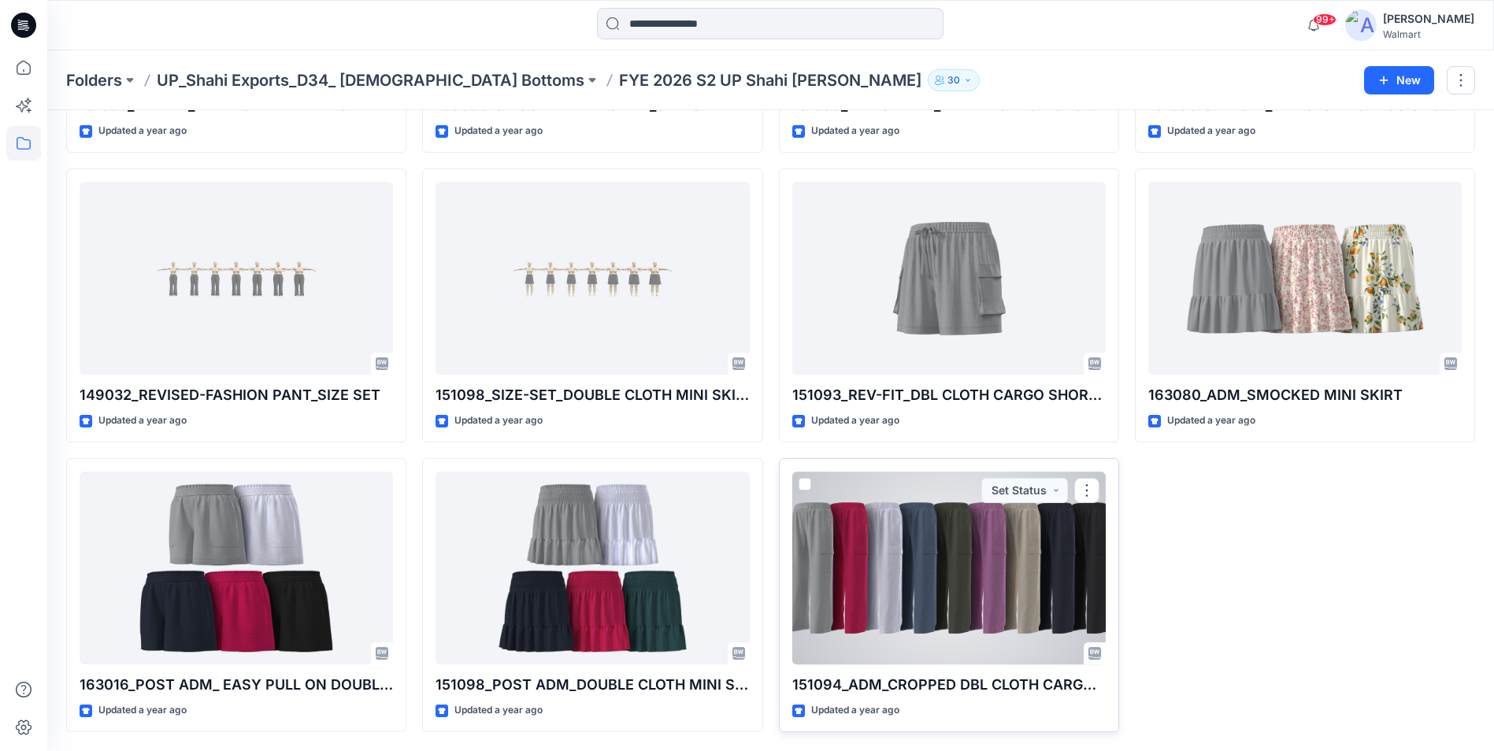
click at [907, 544] on div at bounding box center [948, 568] width 313 height 193
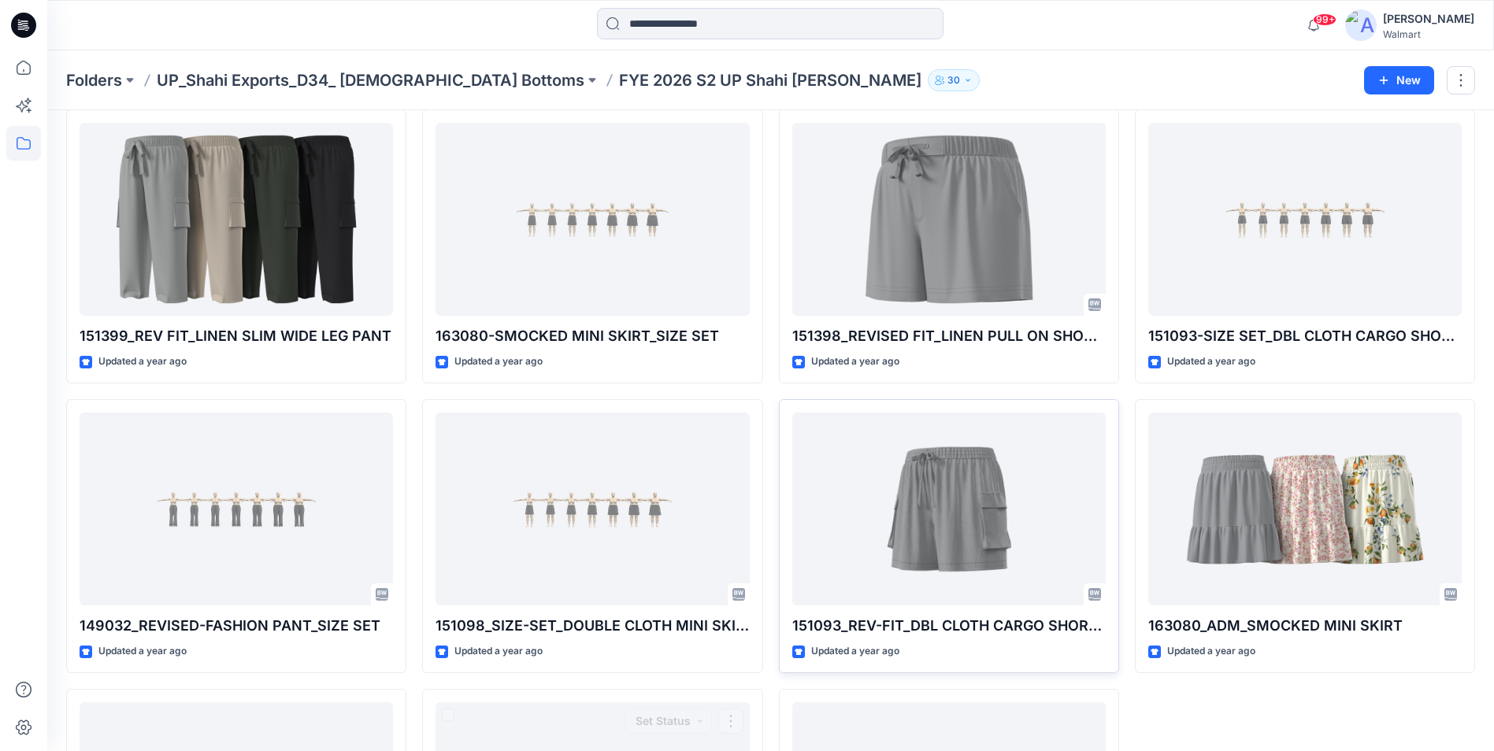
scroll to position [351, 0]
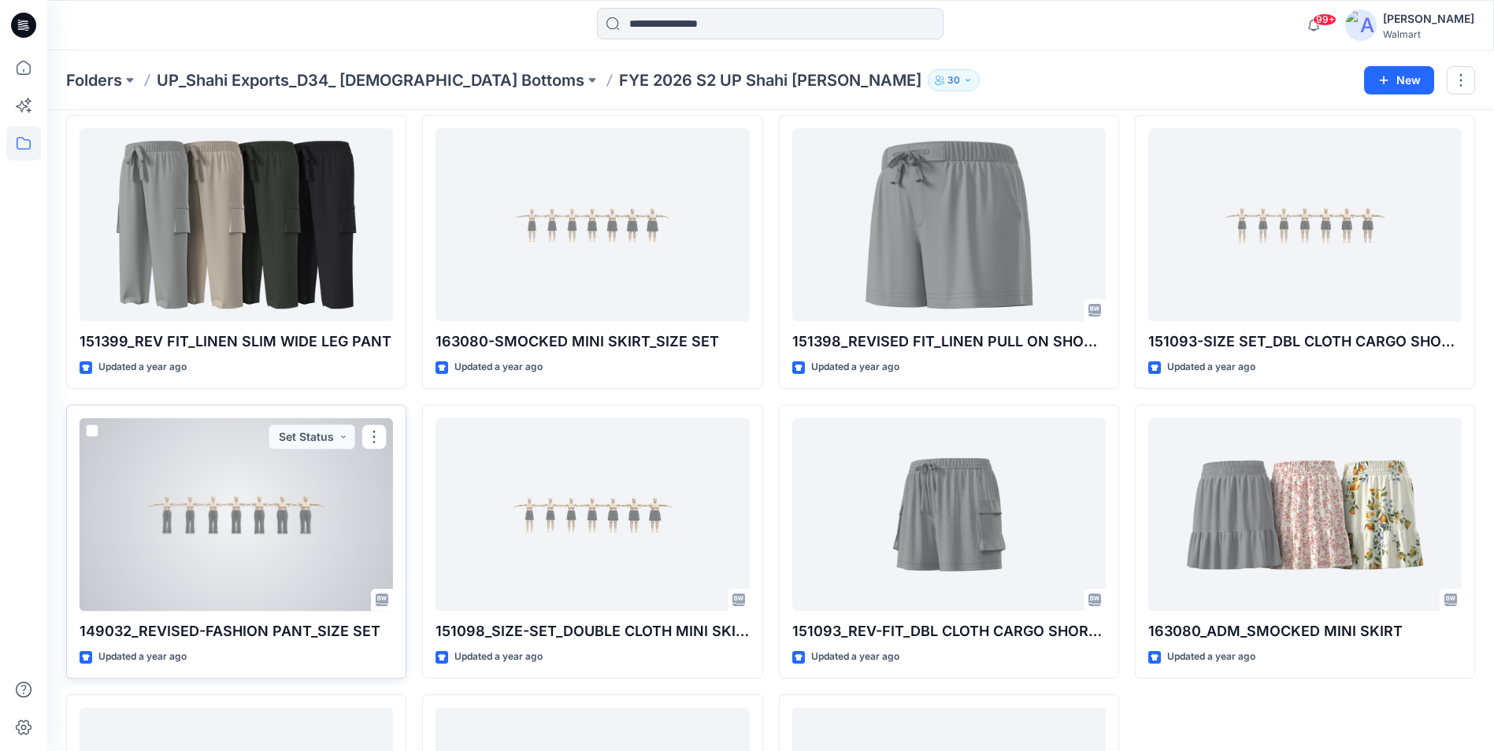
click at [244, 513] on div at bounding box center [236, 514] width 313 height 193
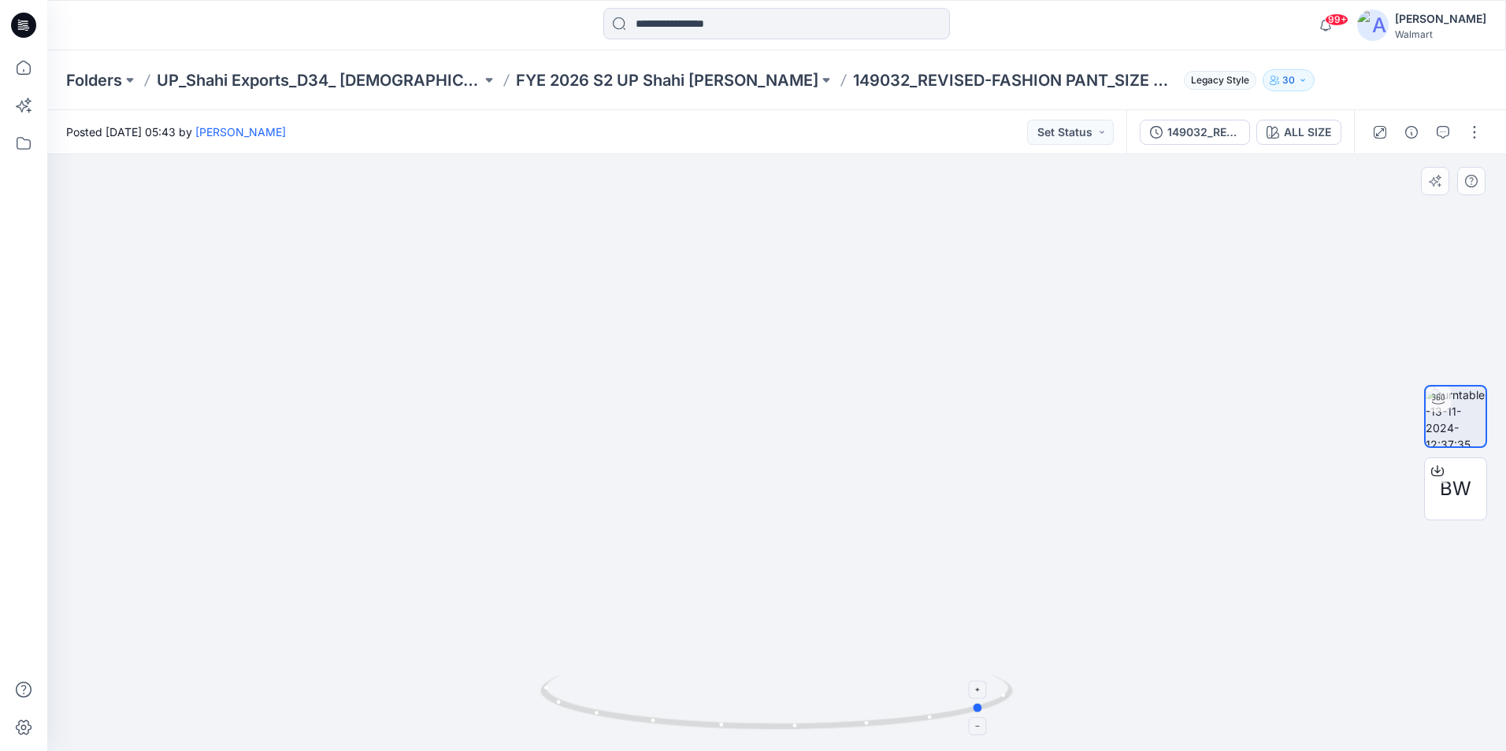
drag, startPoint x: 776, startPoint y: 721, endPoint x: 985, endPoint y: 704, distance: 209.4
click at [985, 704] on icon at bounding box center [778, 704] width 476 height 59
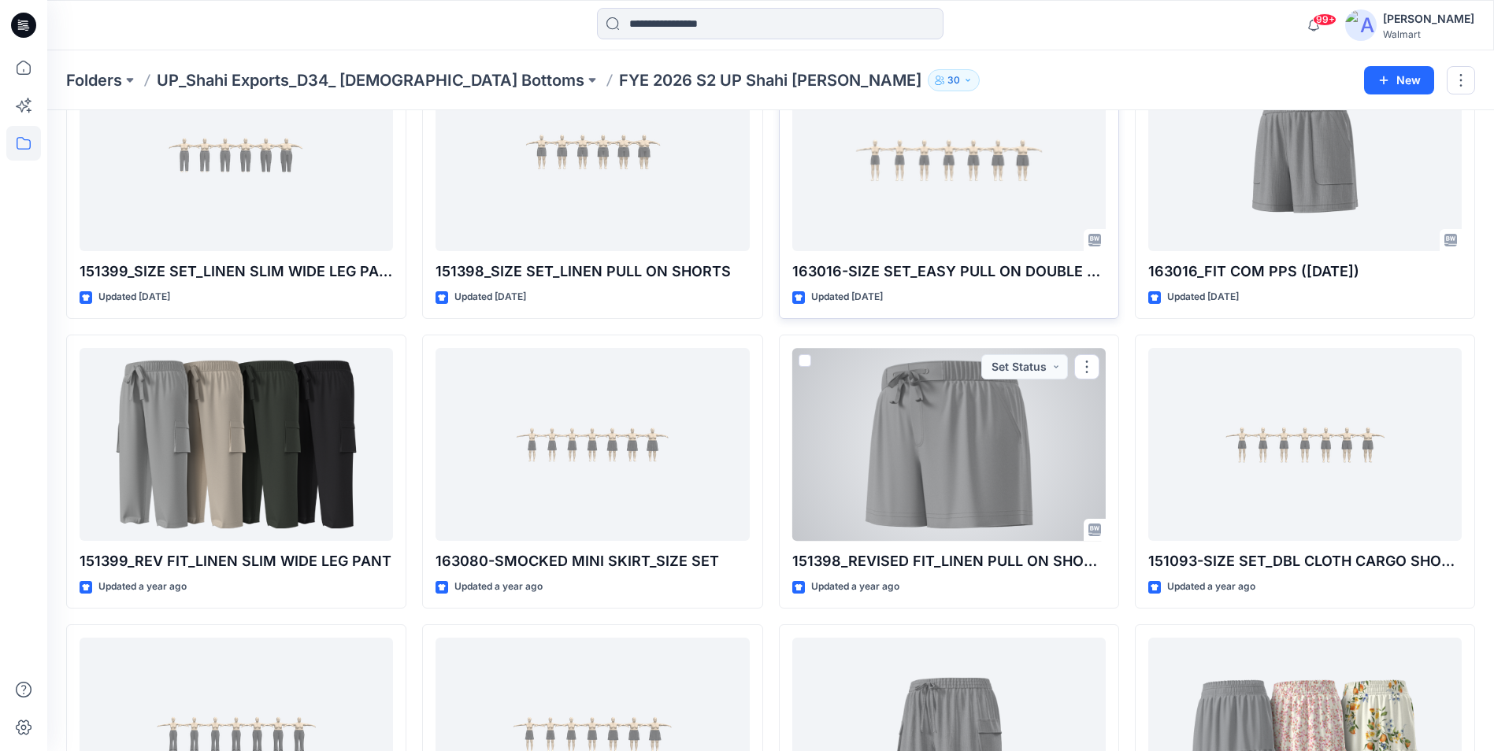
scroll to position [36, 0]
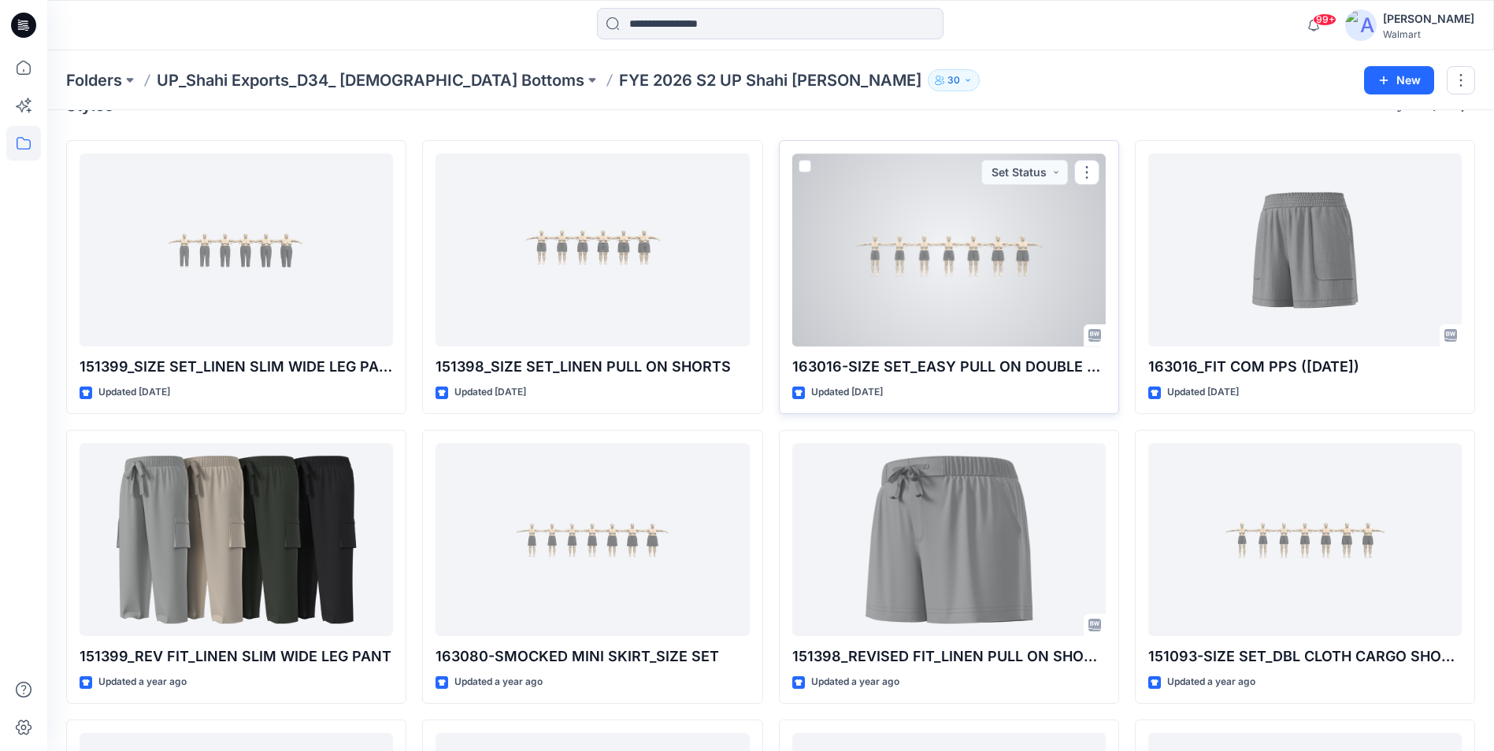
click at [927, 261] on div at bounding box center [948, 250] width 313 height 193
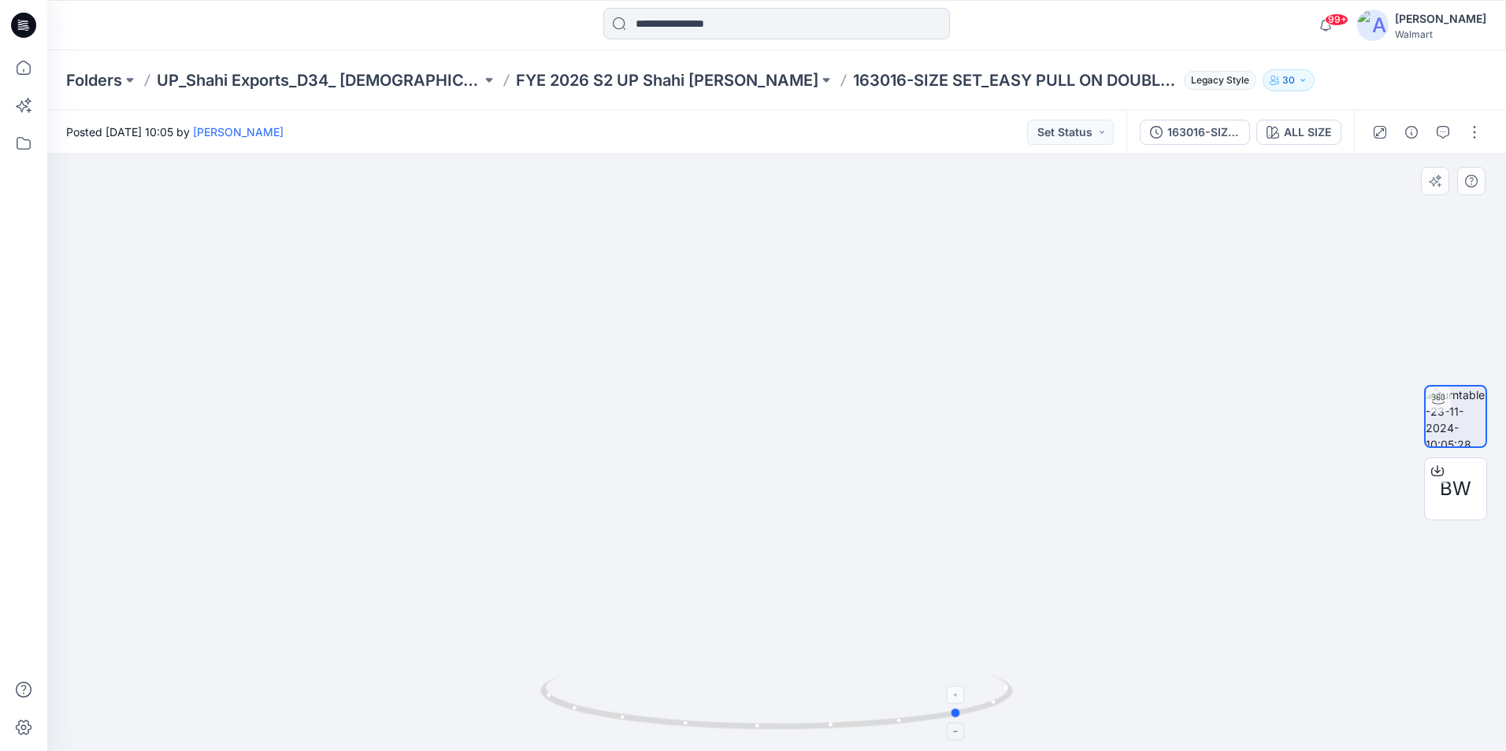
drag, startPoint x: 780, startPoint y: 729, endPoint x: 965, endPoint y: 732, distance: 185.8
click at [965, 732] on icon at bounding box center [778, 704] width 476 height 59
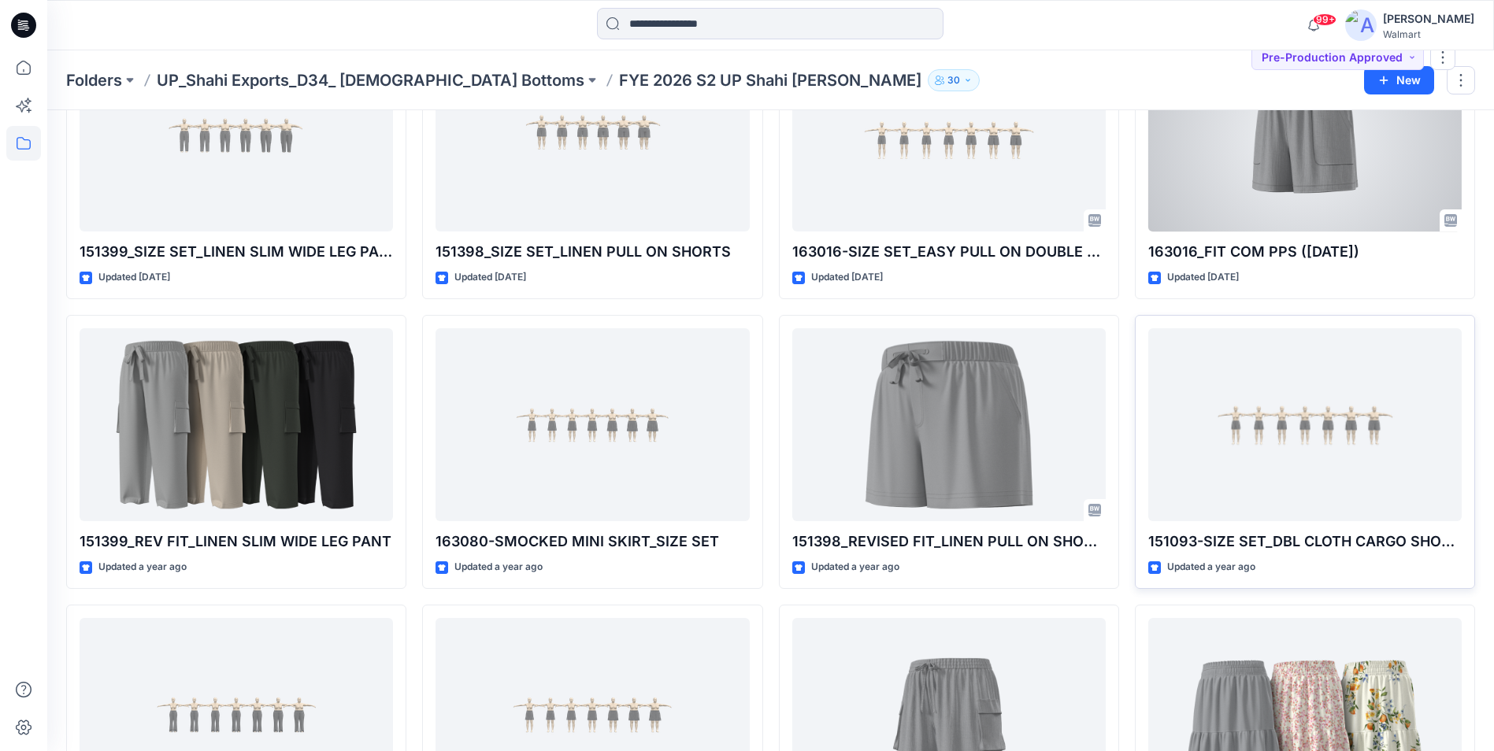
scroll to position [272, 0]
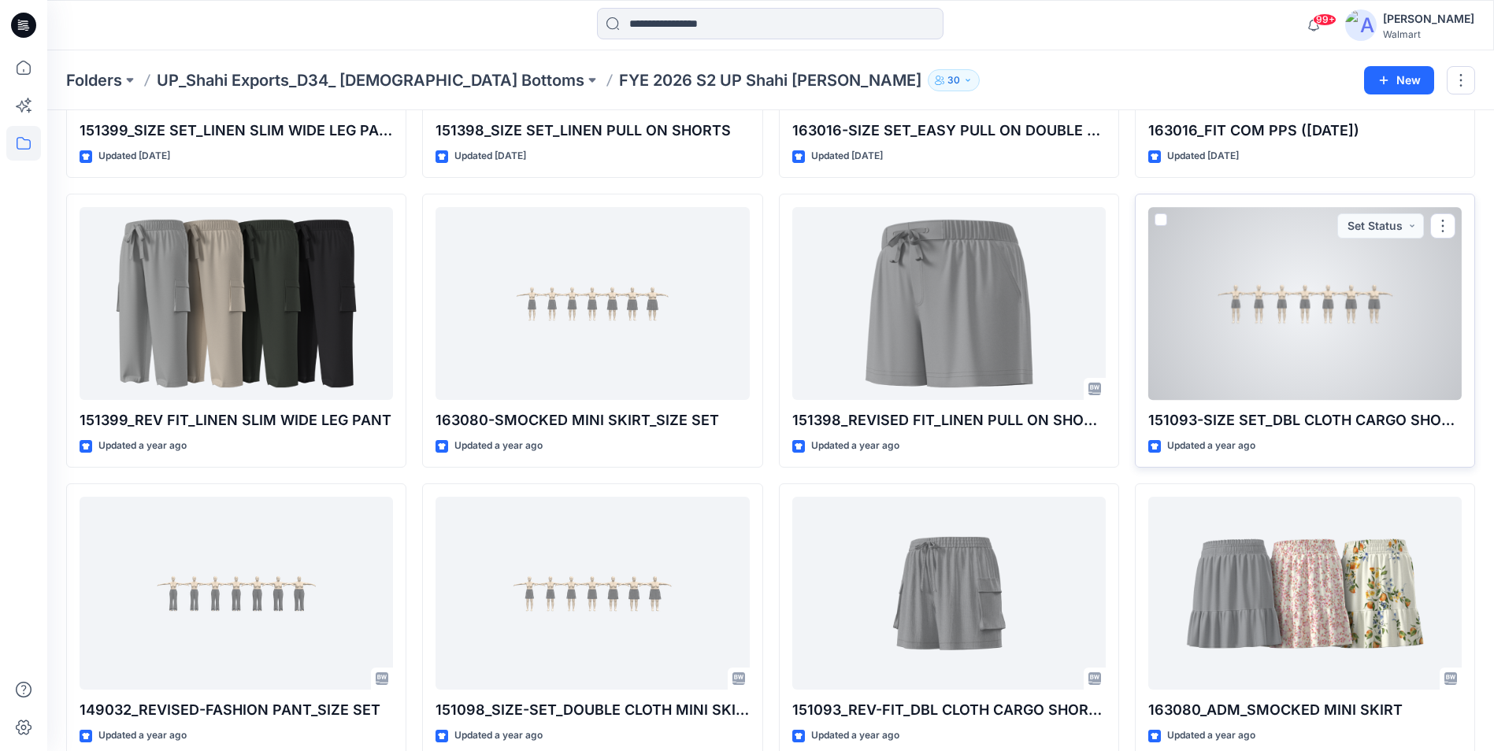
click at [1294, 339] on div at bounding box center [1304, 303] width 313 height 193
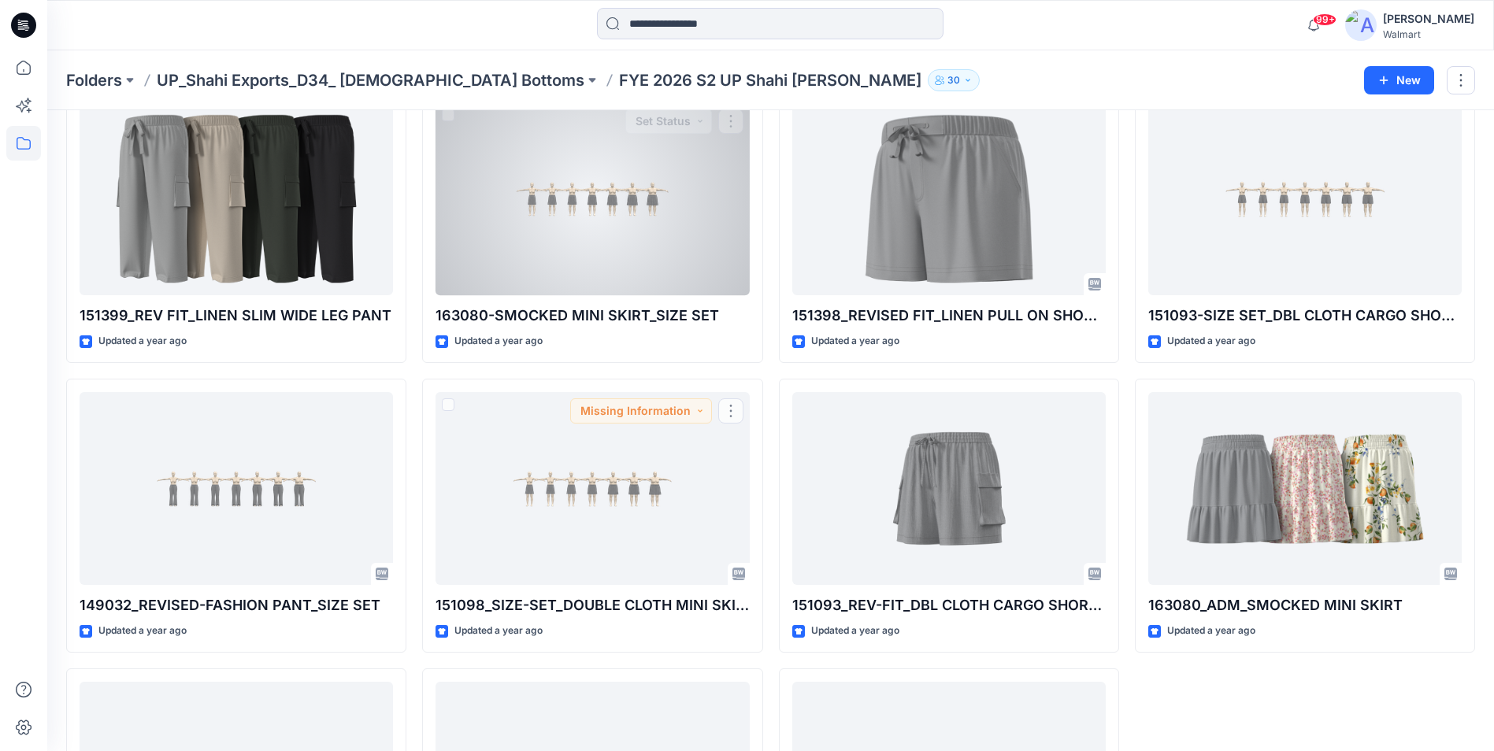
scroll to position [272, 0]
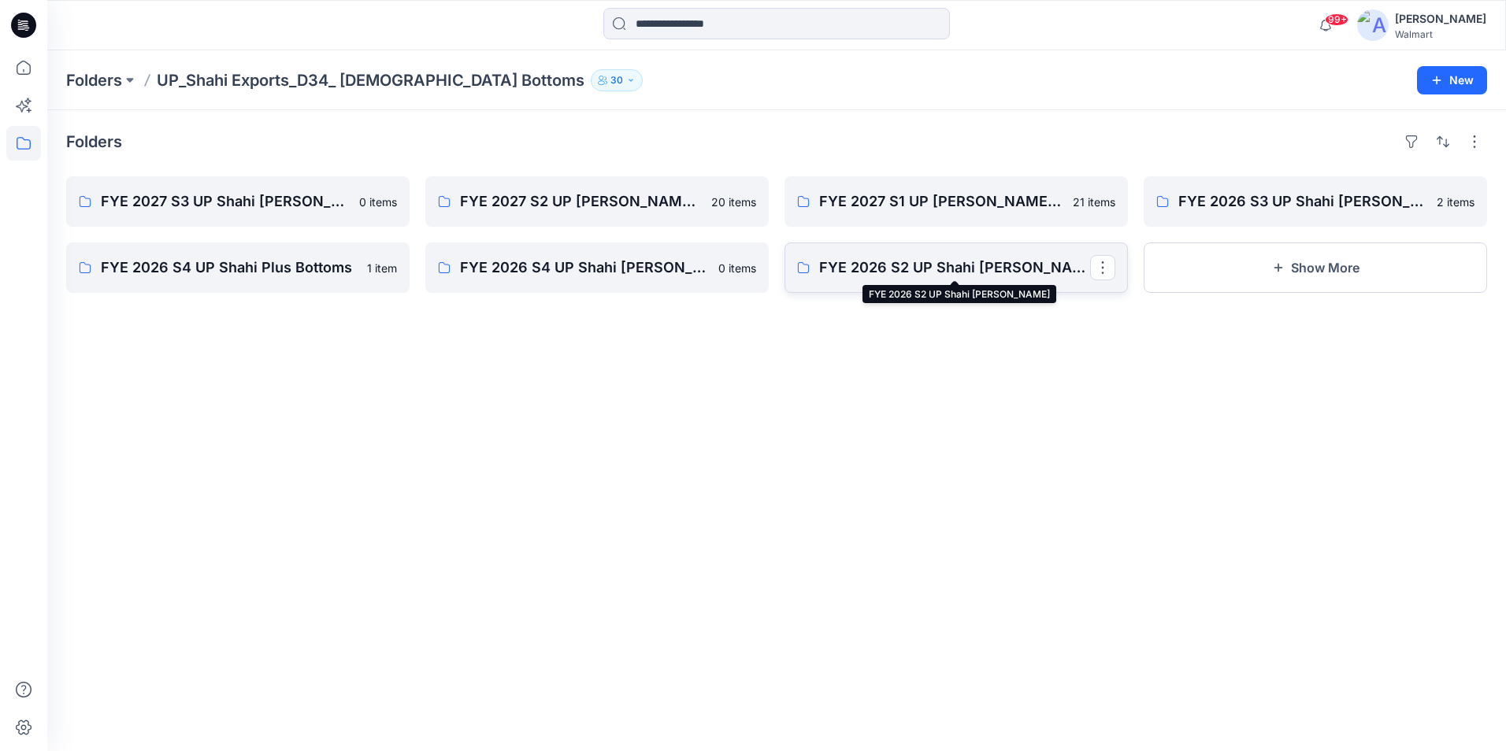
click at [1073, 263] on p "FYE 2026 S2 UP Shahi Missy Bottoms" at bounding box center [954, 268] width 271 height 22
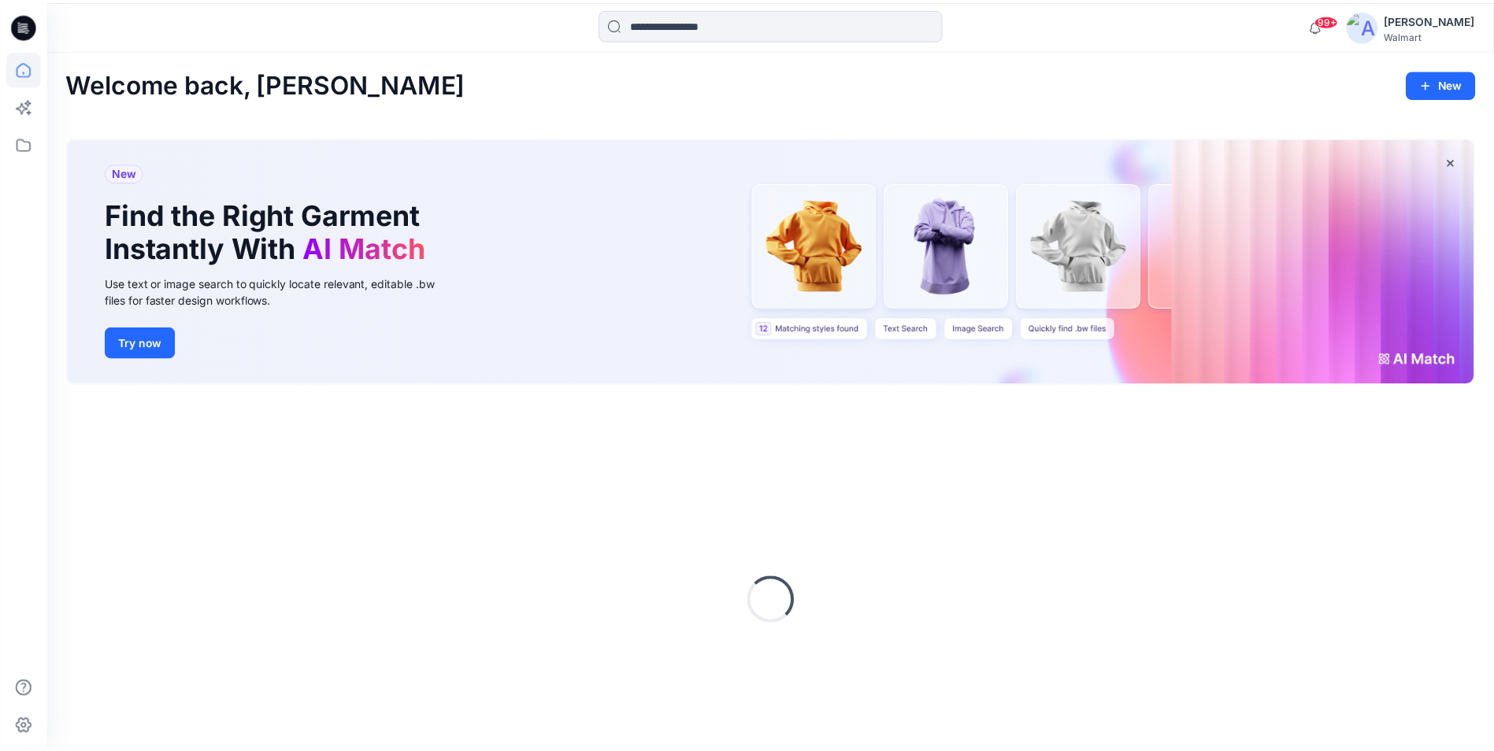
scroll to position [63, 0]
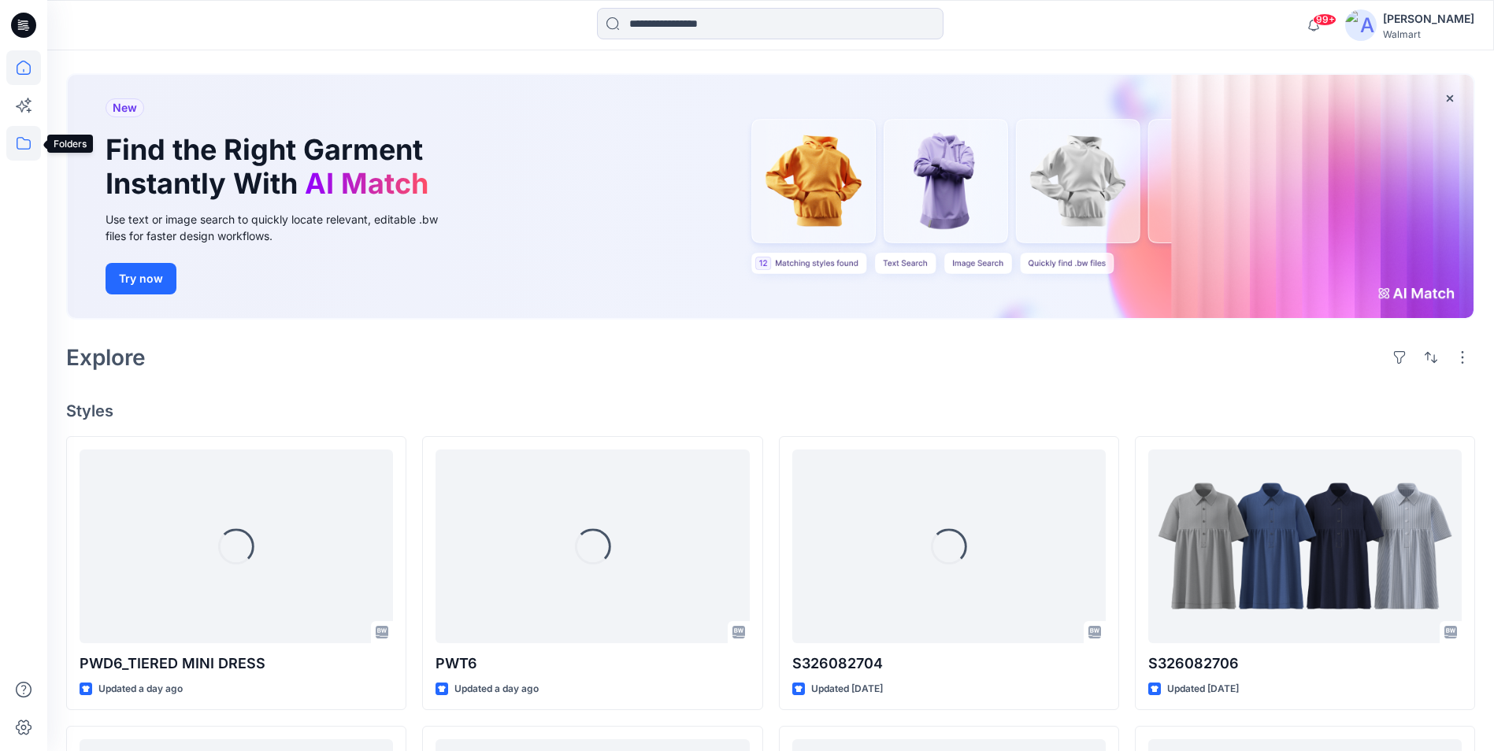
click at [21, 139] on icon at bounding box center [23, 143] width 35 height 35
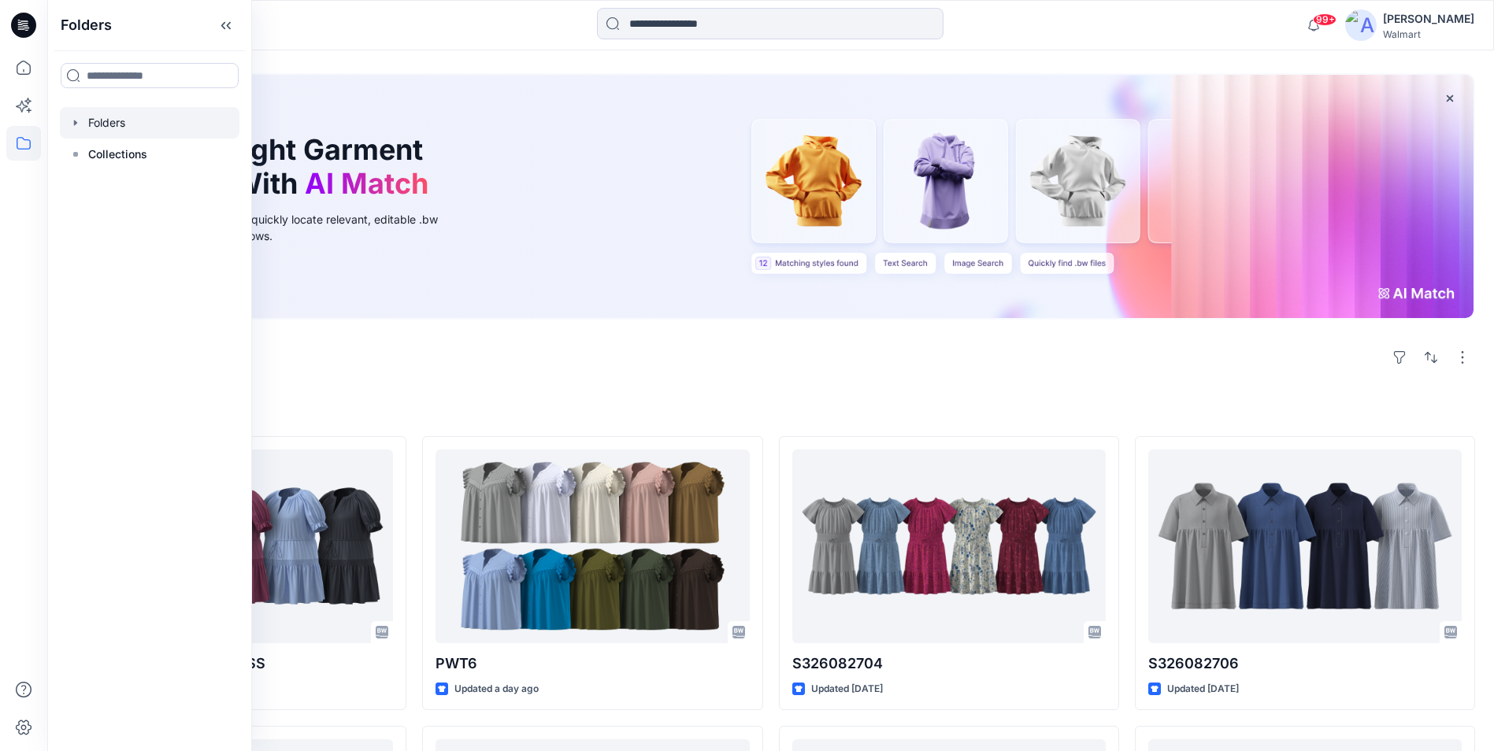
click at [109, 124] on div at bounding box center [150, 122] width 180 height 31
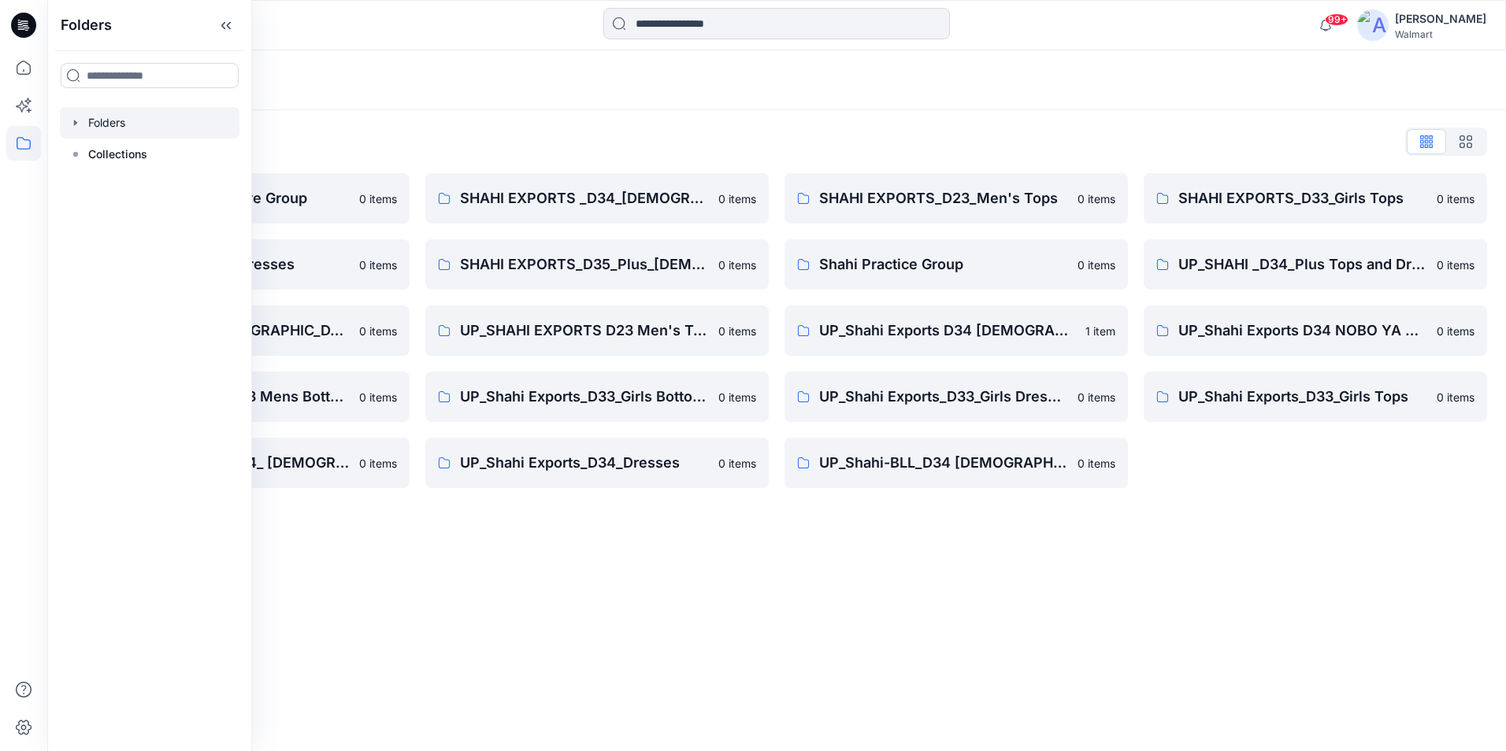
click at [400, 579] on div "Folders Folders List Shahi 3D Sample Share Group 0 items Shahi Exports_D34_Dres…" at bounding box center [776, 400] width 1458 height 701
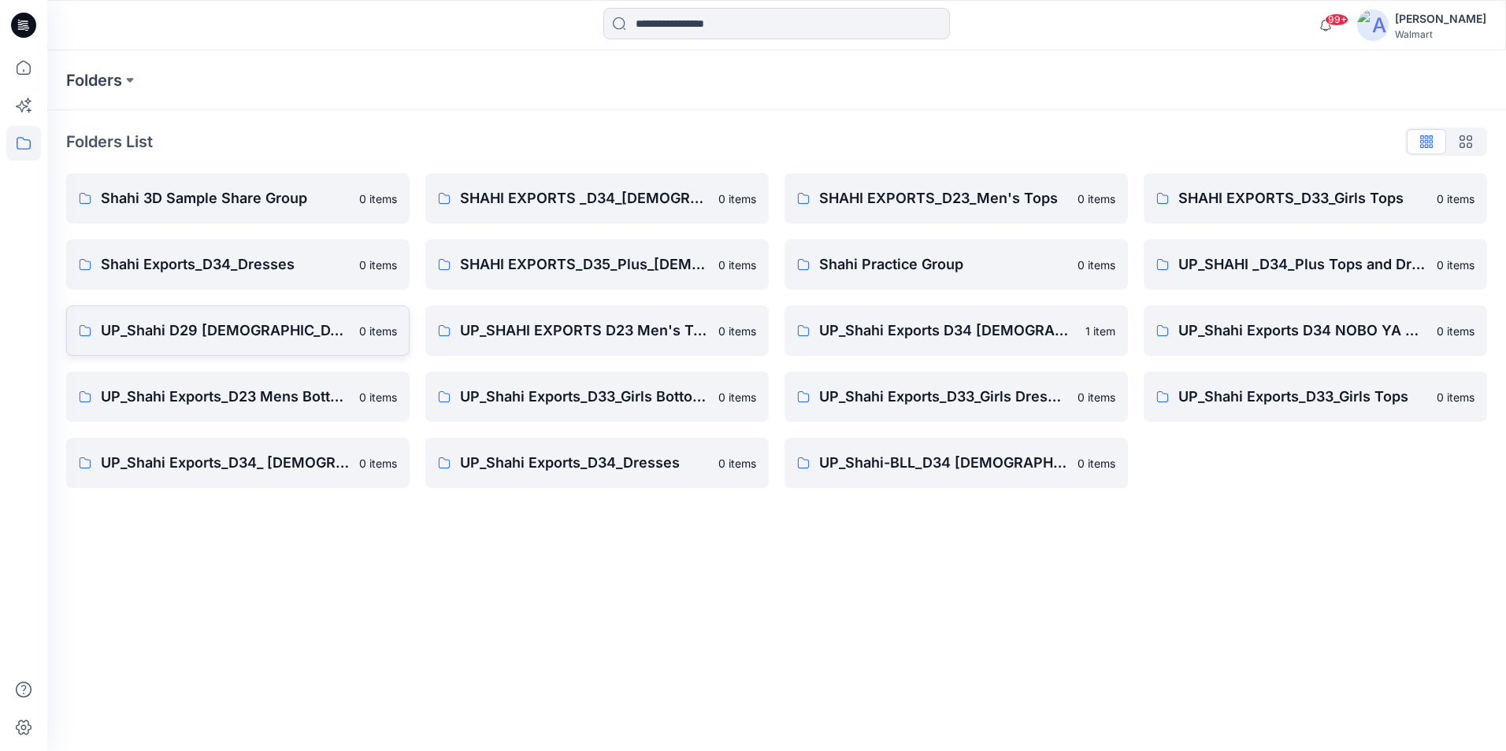
click at [232, 328] on p "UP_Shahi D29 Ladies Sleep" at bounding box center [225, 331] width 249 height 22
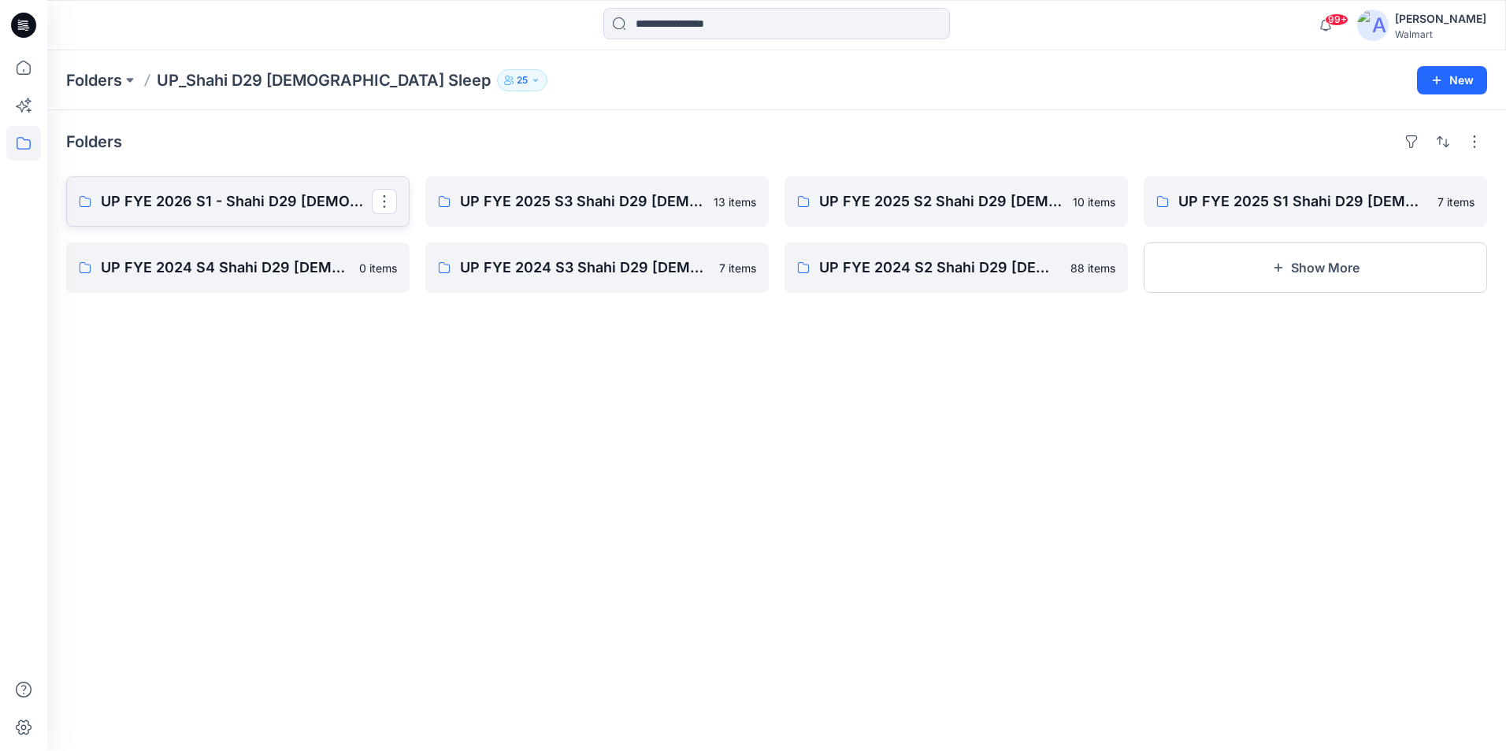
click at [257, 206] on p "UP FYE 2026 S1 - Shahi D29 Ladies Sleepwear" at bounding box center [236, 202] width 271 height 22
click at [557, 197] on p "UP FYE 2025 S3 Shahi D29 Ladies Sleep" at bounding box center [595, 202] width 271 height 22
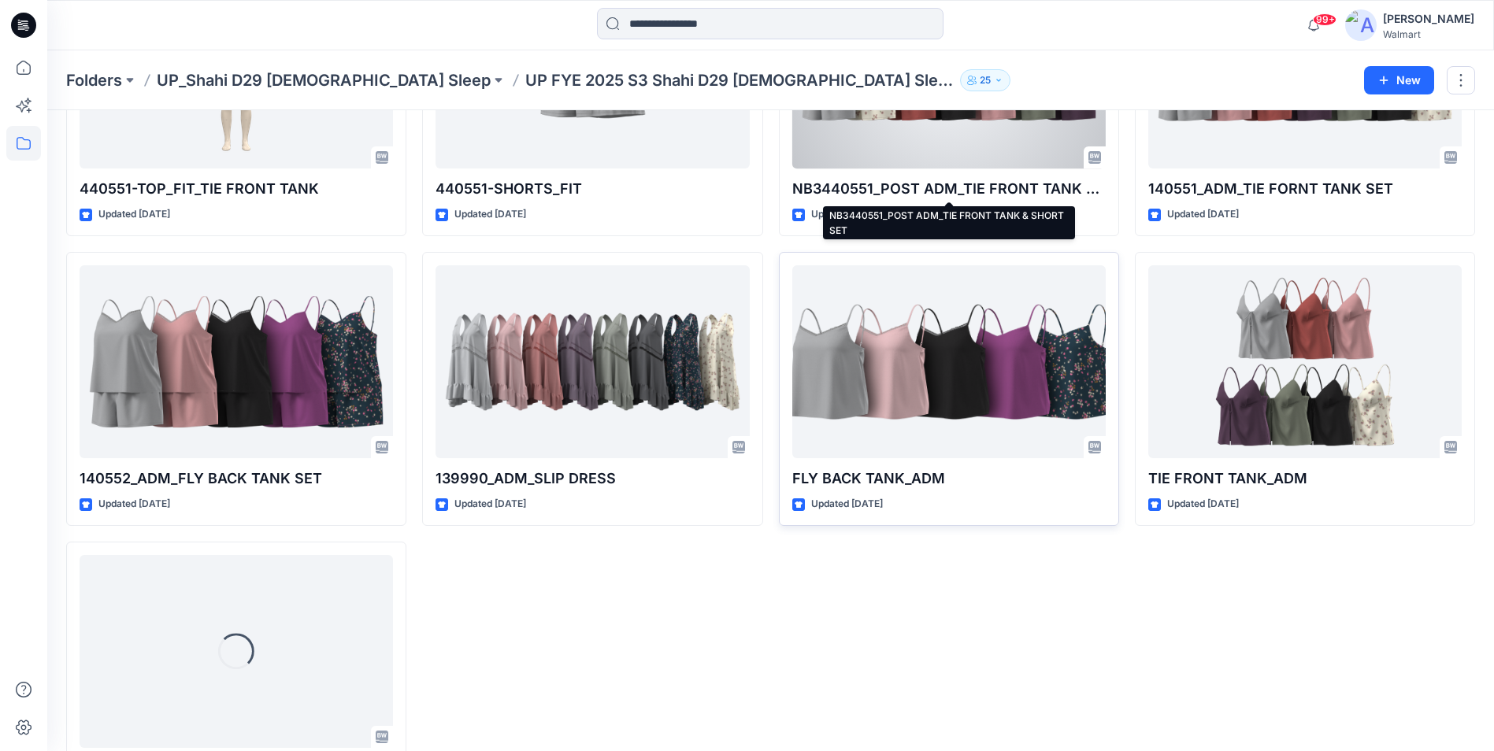
scroll to position [587, 0]
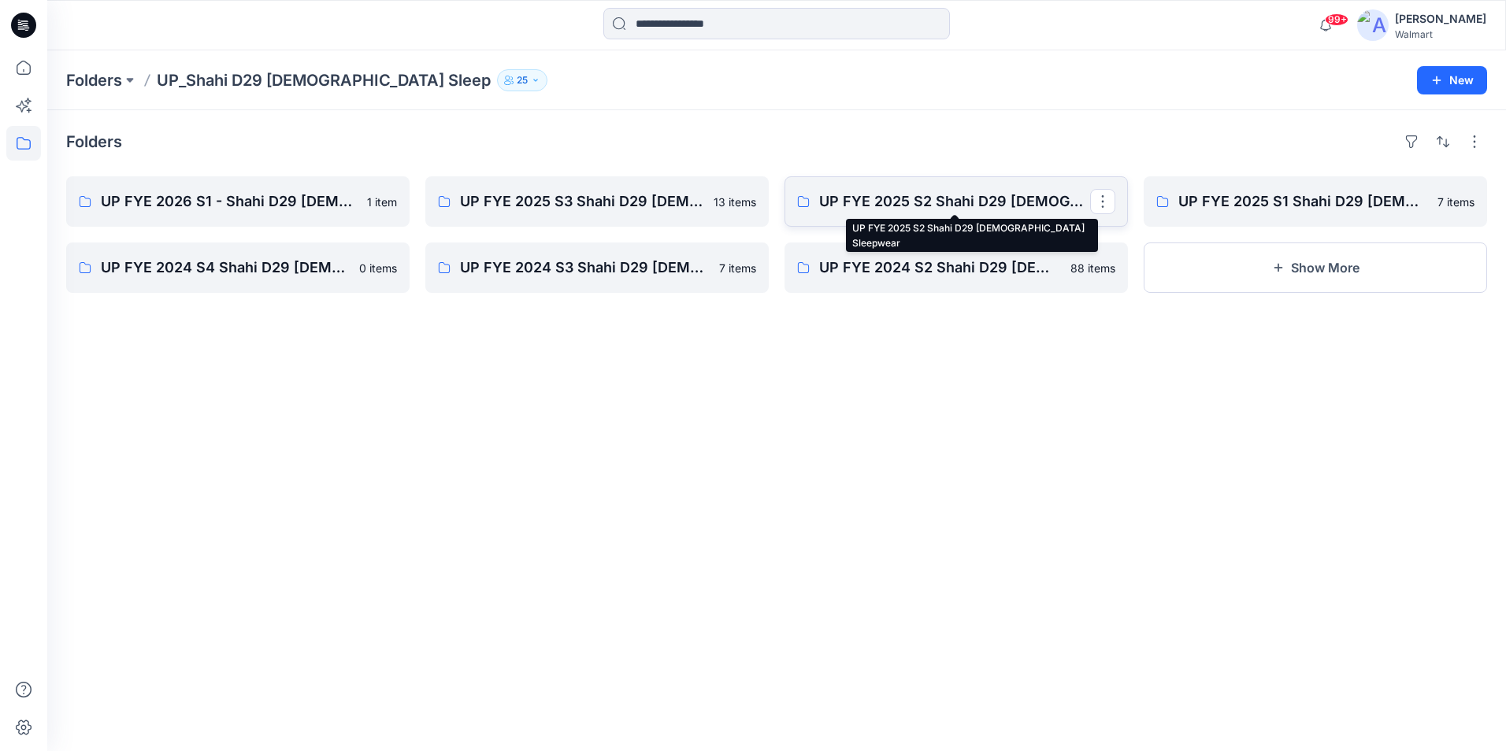
click at [918, 205] on p "UP FYE 2025 S2 Shahi D29 Ladies Sleepwear" at bounding box center [954, 202] width 271 height 22
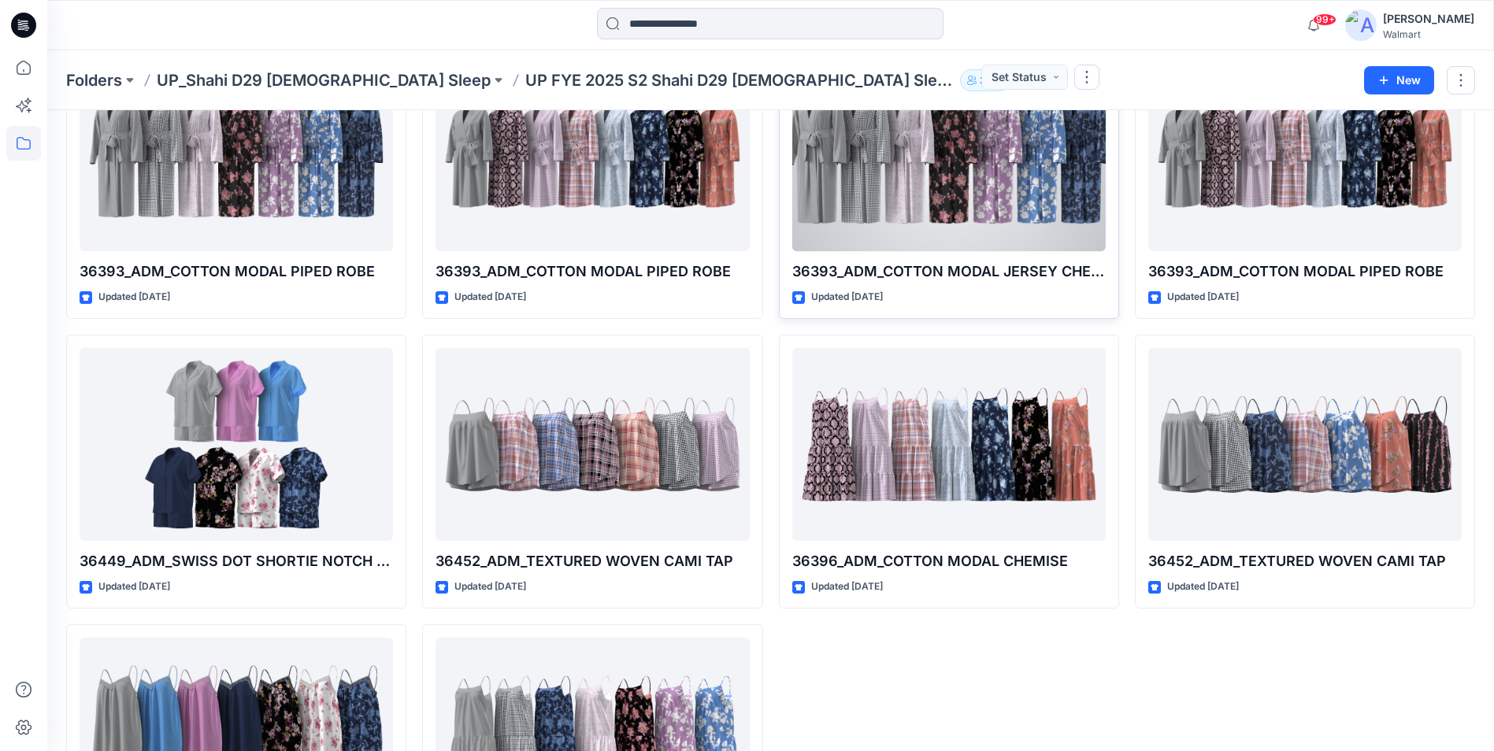
scroll to position [298, 0]
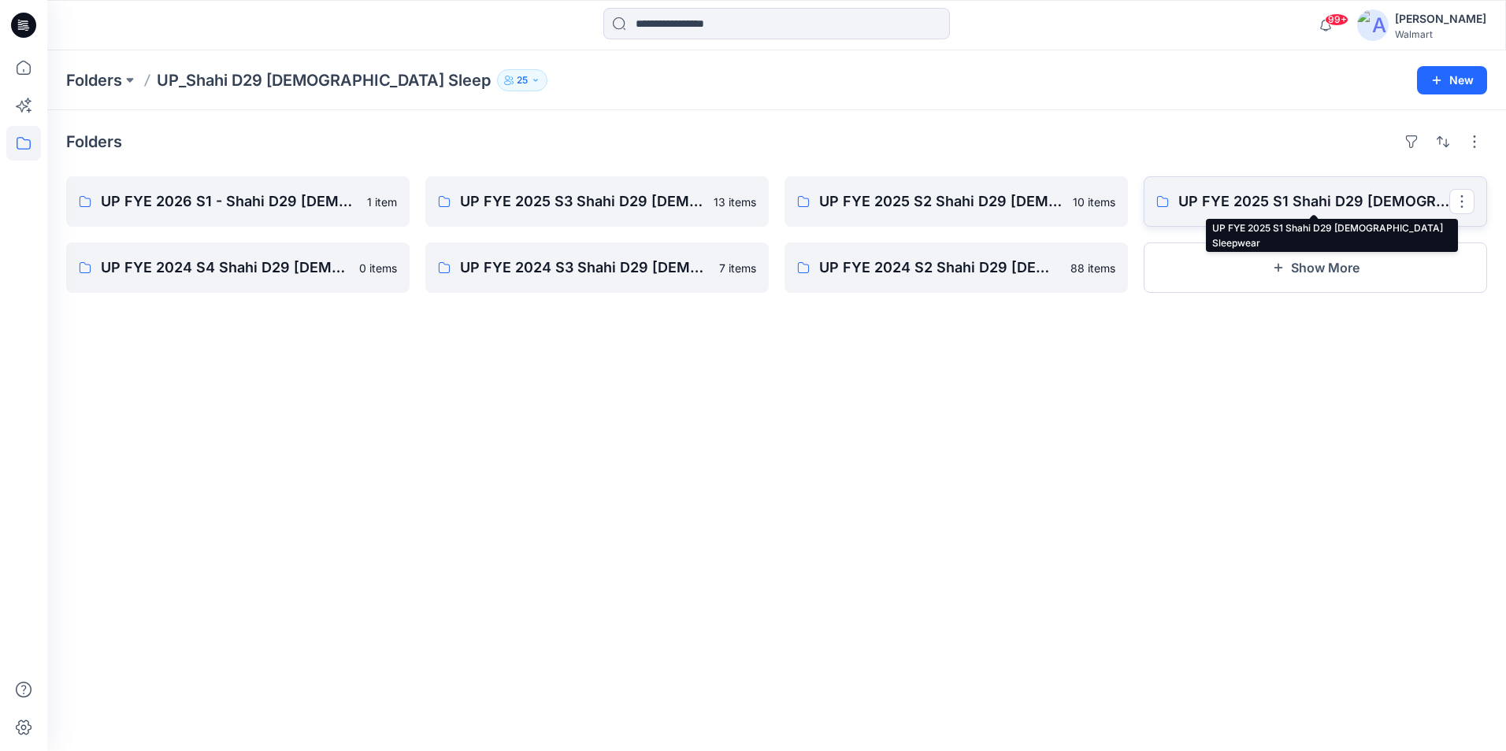
click at [1217, 198] on p "UP FYE 2025 S1 Shahi D29 Ladies Sleepwear" at bounding box center [1313, 202] width 271 height 22
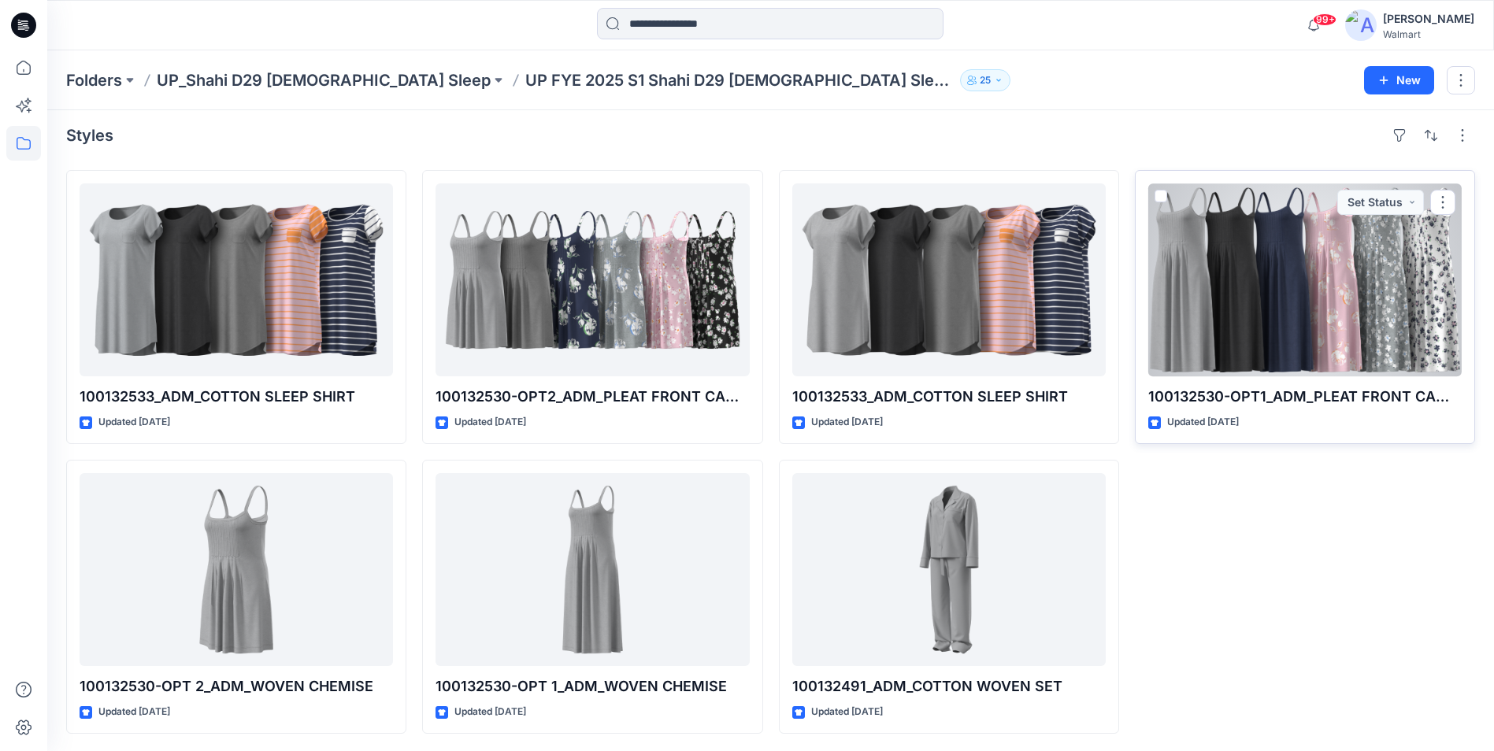
scroll to position [8, 0]
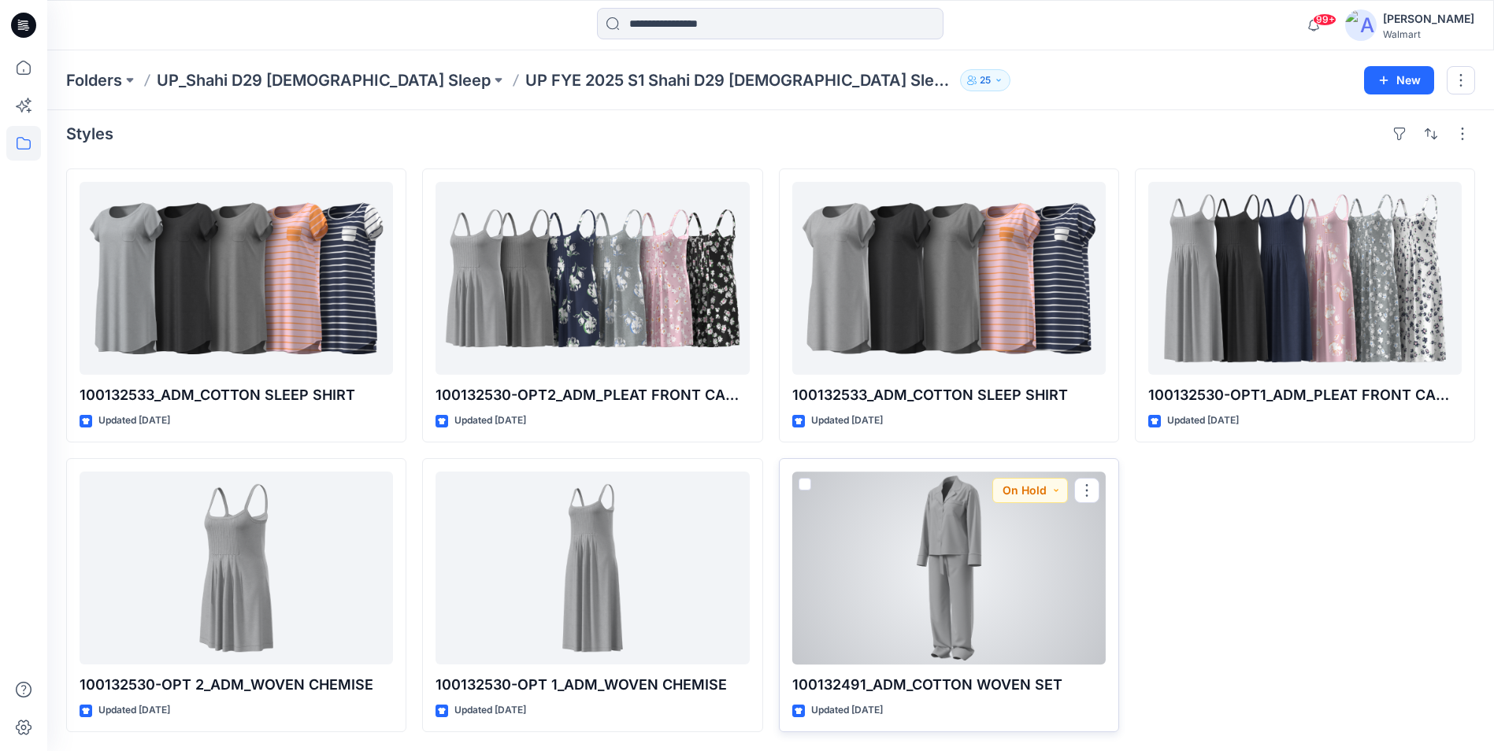
click at [943, 551] on div at bounding box center [948, 568] width 313 height 193
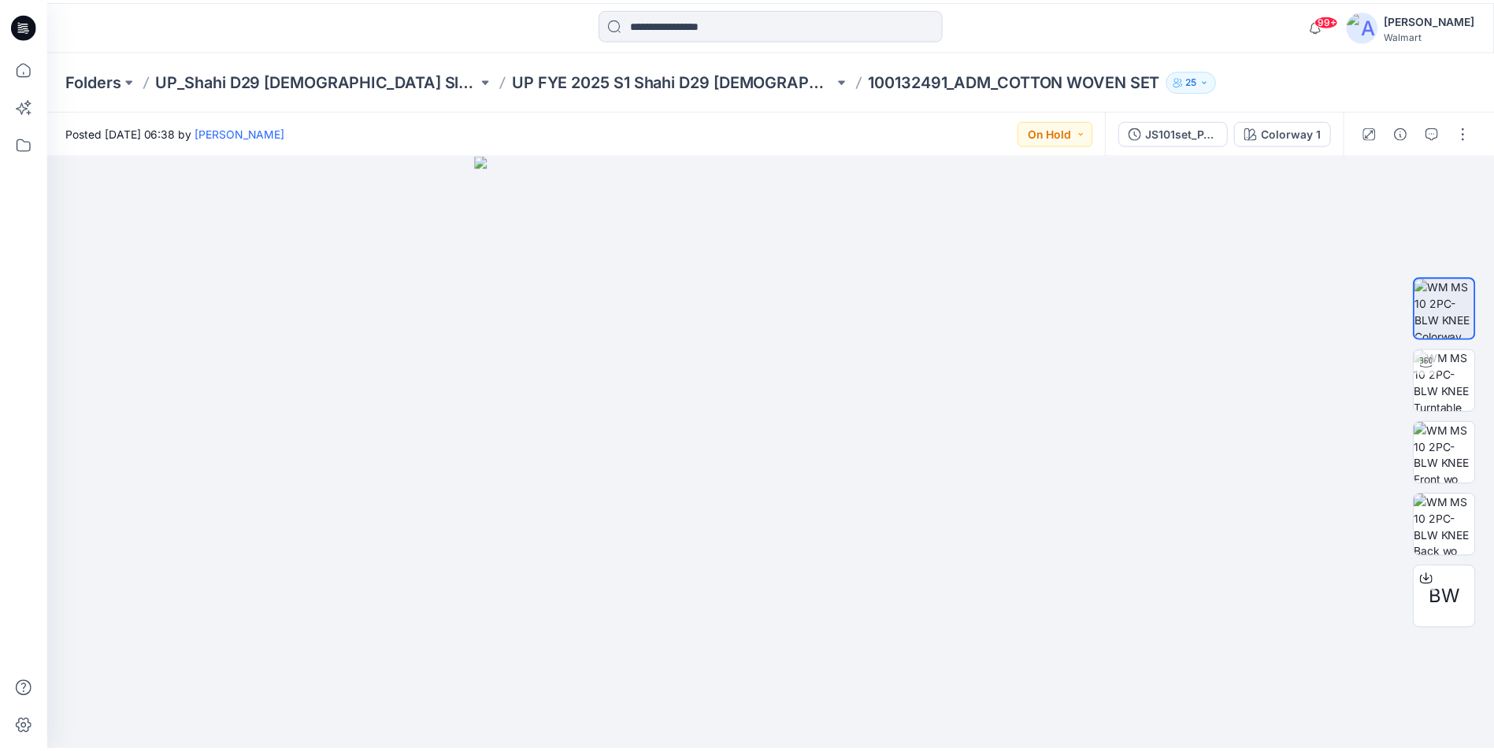
scroll to position [8, 0]
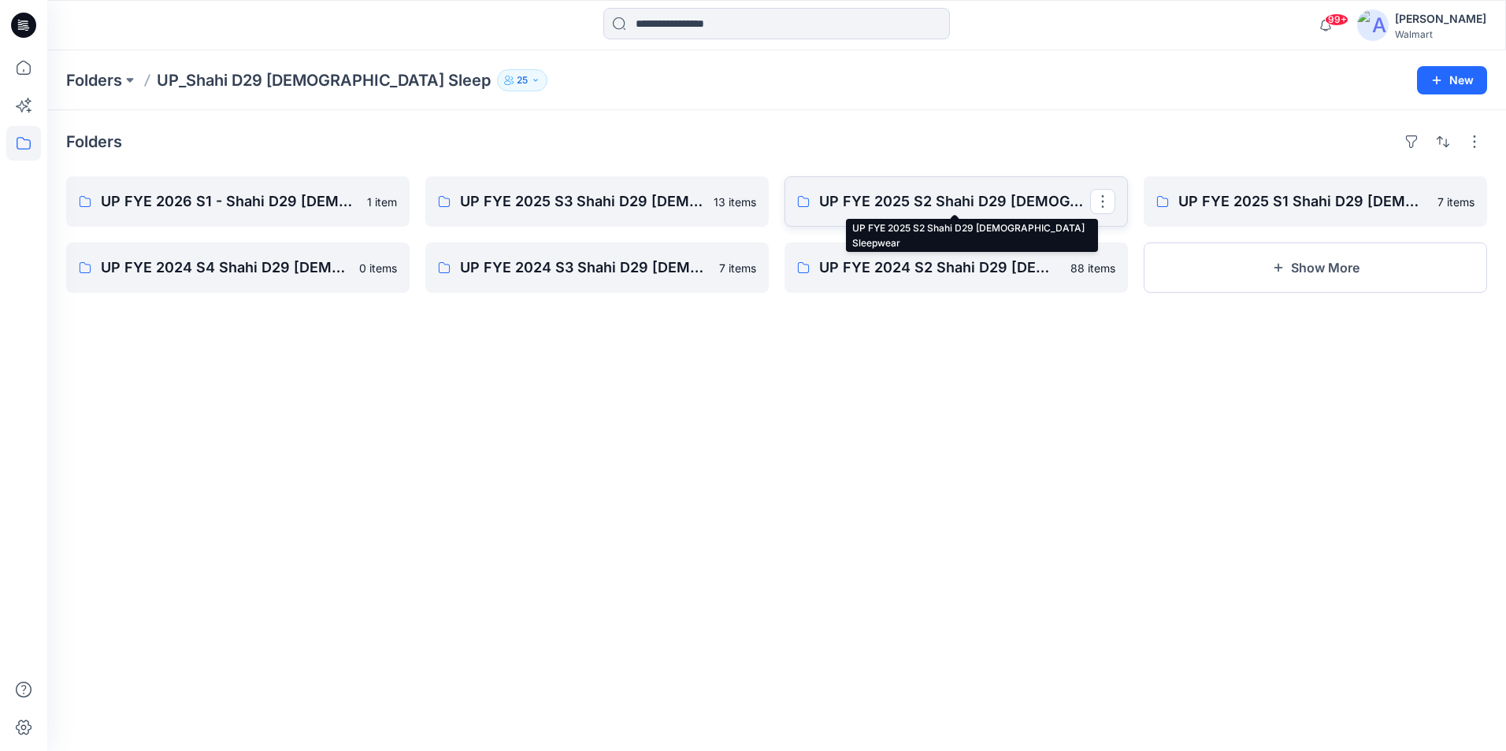
click at [946, 198] on p "UP FYE 2025 S2 Shahi D29 Ladies Sleepwear" at bounding box center [954, 202] width 271 height 22
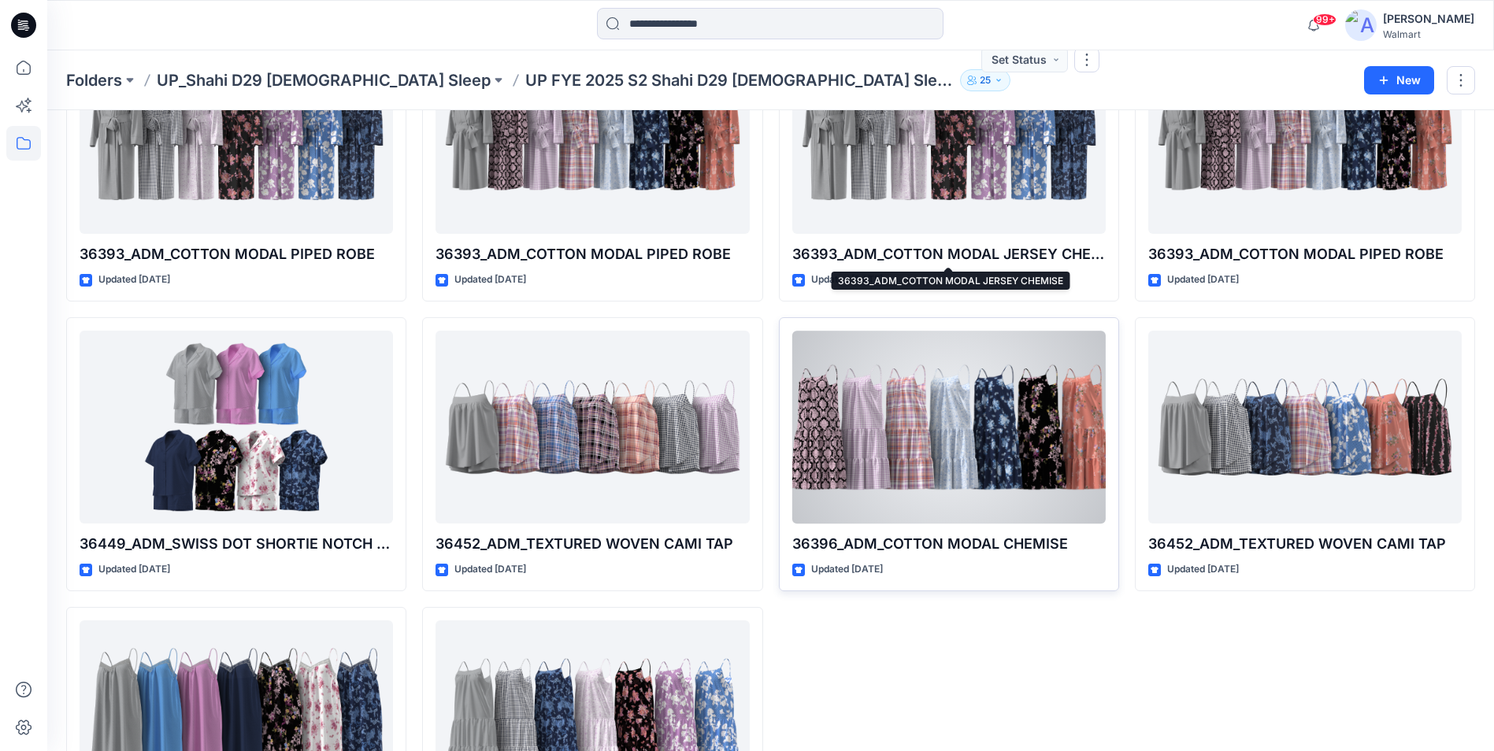
scroll to position [298, 0]
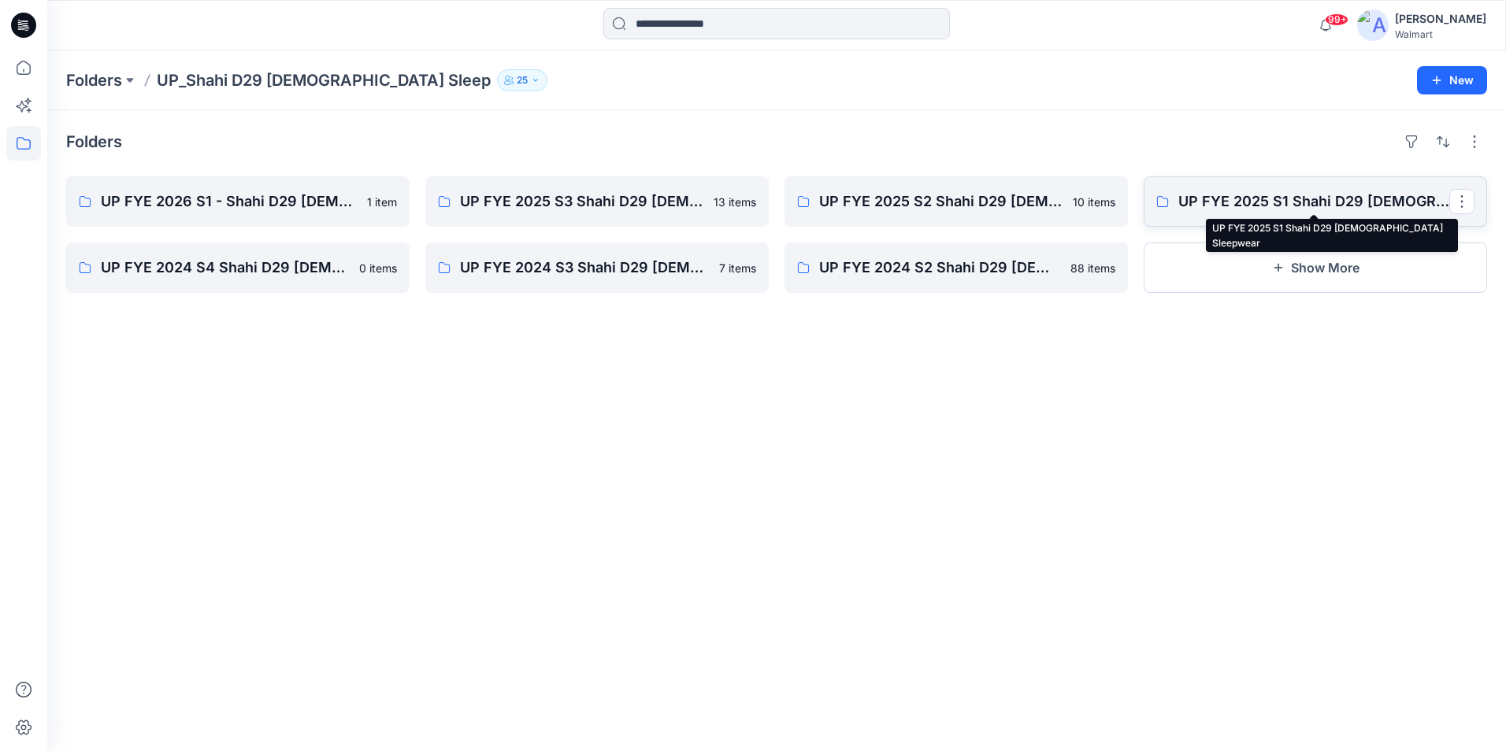
click at [1235, 198] on p "UP FYE 2025 S1 Shahi D29 Ladies Sleepwear" at bounding box center [1313, 202] width 271 height 22
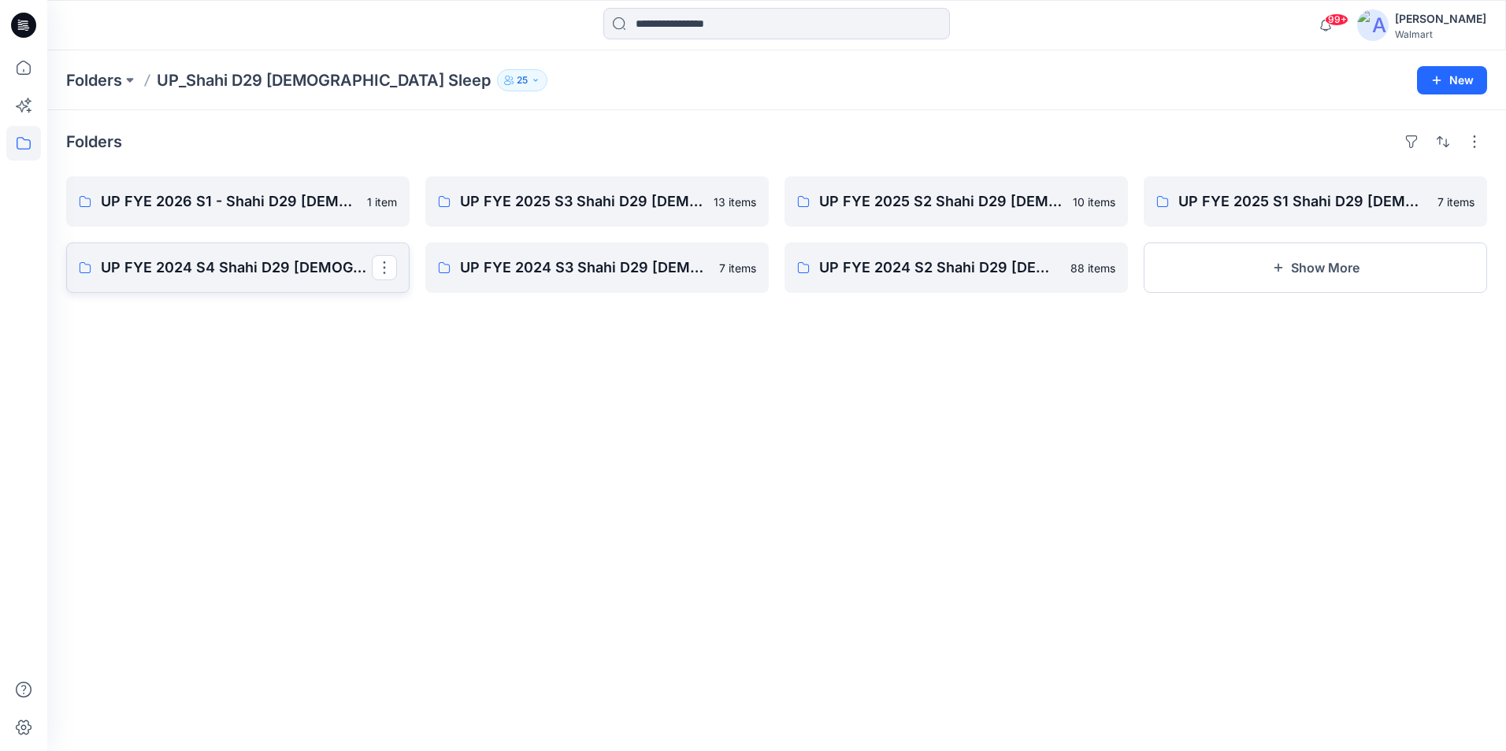
click at [235, 263] on p "UP FYE 2024 S4 Shahi D29 Ladies Sleepwear" at bounding box center [236, 268] width 271 height 22
click at [546, 257] on p "UP FYE 2024 S3 Shahi D29 Ladies Sleepwear" at bounding box center [595, 268] width 271 height 22
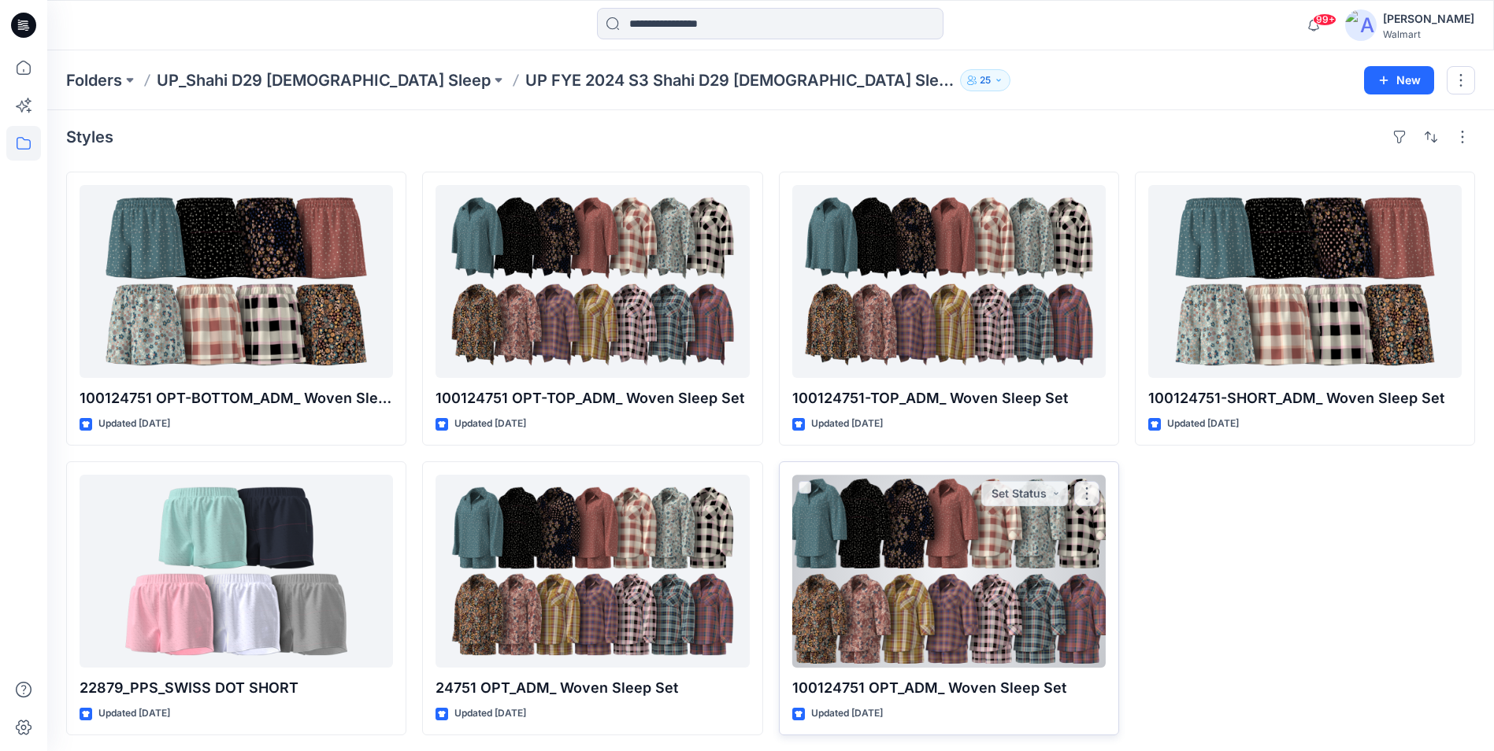
scroll to position [8, 0]
